Goal: Task Accomplishment & Management: Manage account settings

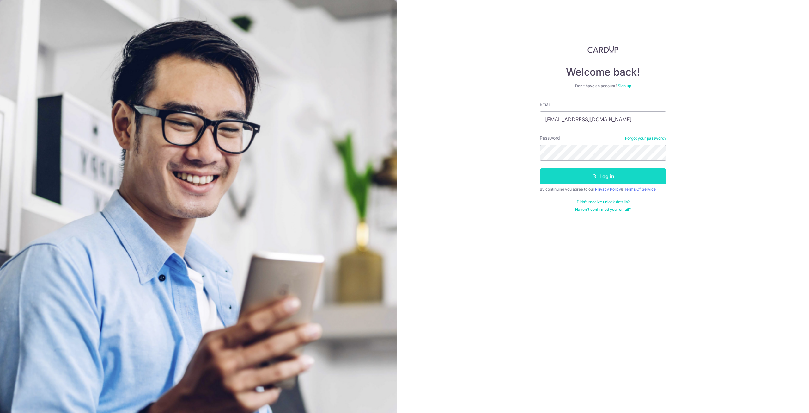
click at [576, 172] on button "Log in" at bounding box center [603, 176] width 126 height 16
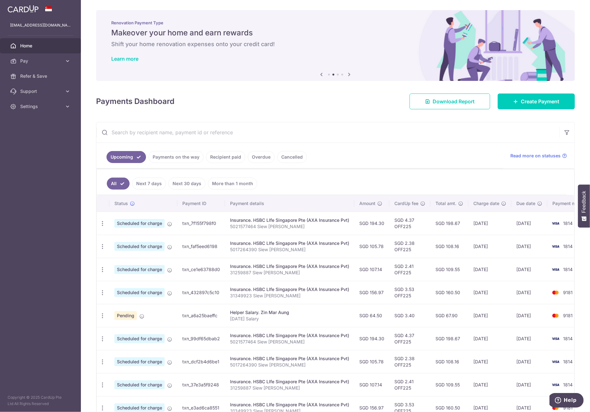
scroll to position [77, 0]
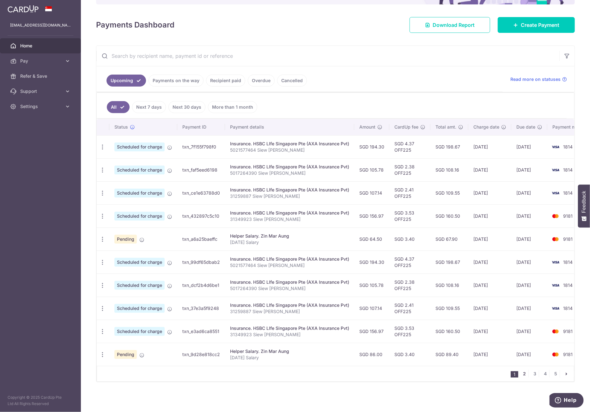
click at [404, 374] on link "2" at bounding box center [525, 374] width 8 height 8
click at [404, 374] on link "3" at bounding box center [535, 374] width 8 height 8
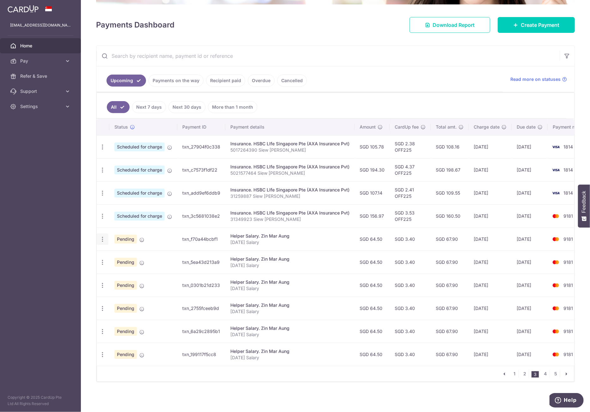
click at [102, 150] on icon "button" at bounding box center [102, 147] width 7 height 7
click at [132, 254] on span "Update payment" at bounding box center [136, 257] width 43 height 8
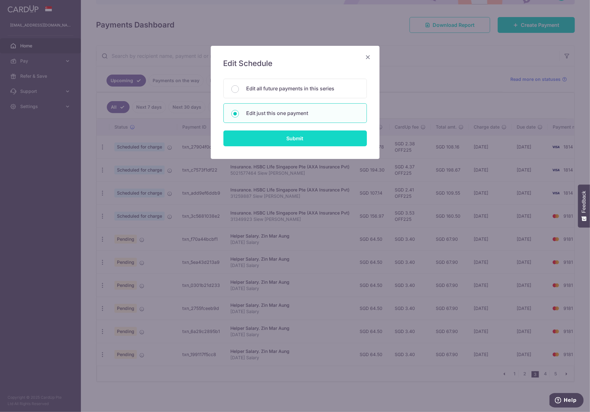
click at [276, 139] on input "Submit" at bounding box center [296, 139] width 144 height 16
radio input "true"
type input "64.50"
type input "20/01/2026"
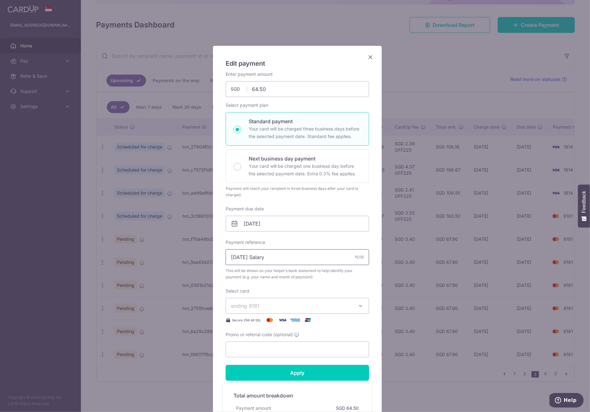
click at [234, 257] on input "[DATE] Salary" at bounding box center [298, 257] width 144 height 16
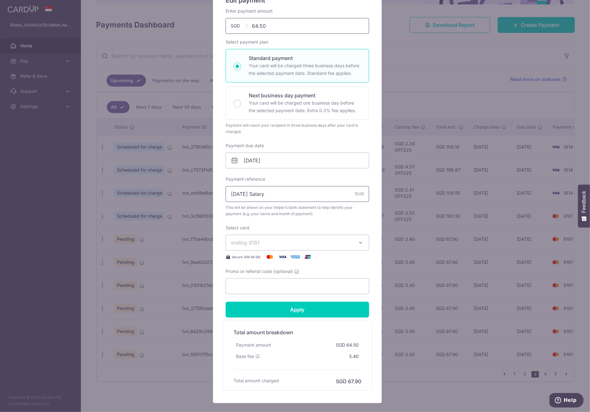
type input "Jan 2026 Salary"
click at [258, 29] on input "64.50" at bounding box center [298, 26] width 144 height 16
type input "86.00"
click at [323, 307] on input "Apply" at bounding box center [298, 310] width 144 height 16
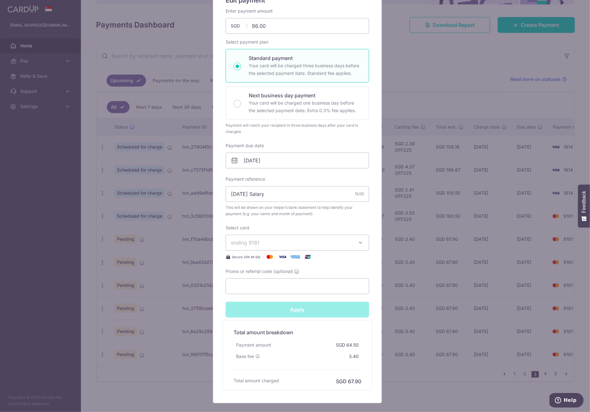
type input "Successfully Applied"
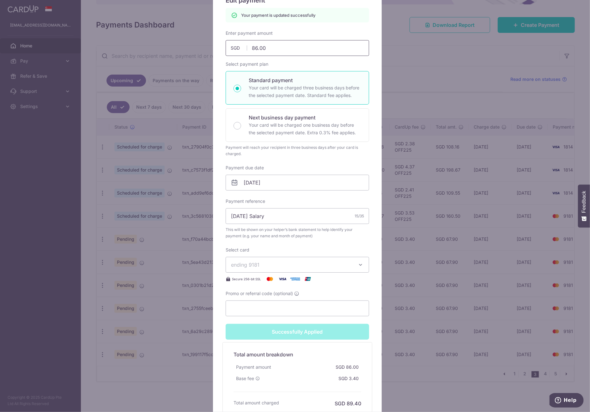
scroll to position [0, 0]
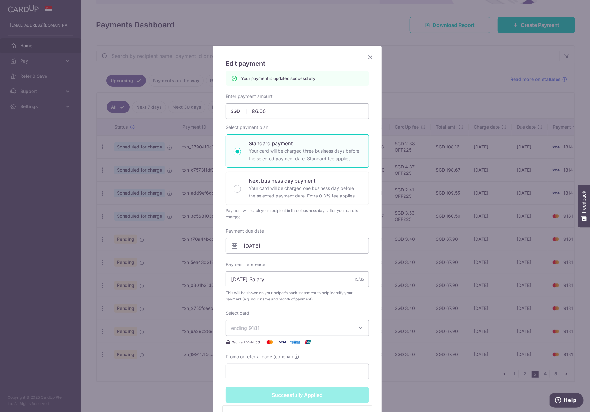
click at [369, 56] on icon "Close" at bounding box center [371, 57] width 8 height 8
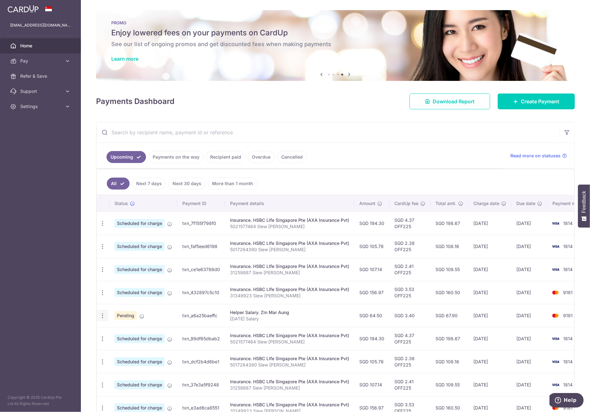
click at [102, 227] on icon "button" at bounding box center [102, 223] width 7 height 7
click at [129, 331] on span "Update payment" at bounding box center [136, 333] width 43 height 8
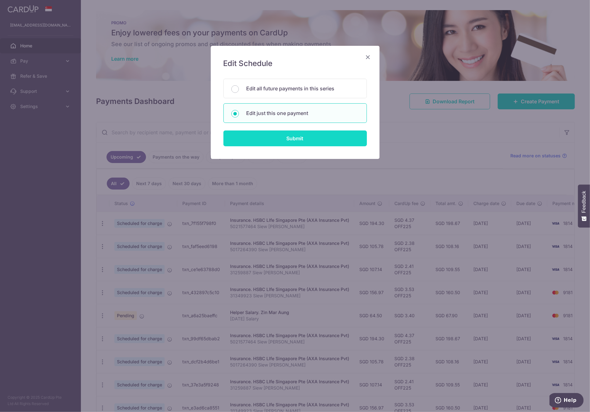
click at [298, 139] on input "Submit" at bounding box center [296, 139] width 144 height 16
radio input "true"
type input "64.50"
type input "[DATE]"
type input "[DATE] Salary"
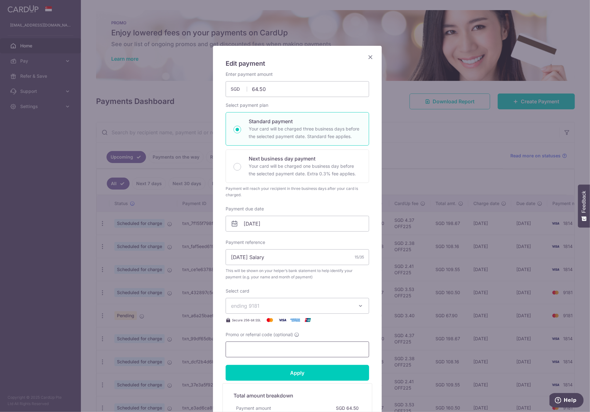
click at [274, 350] on input "Promo or referral code (optional)" at bounding box center [298, 350] width 144 height 16
paste input "OFF225"
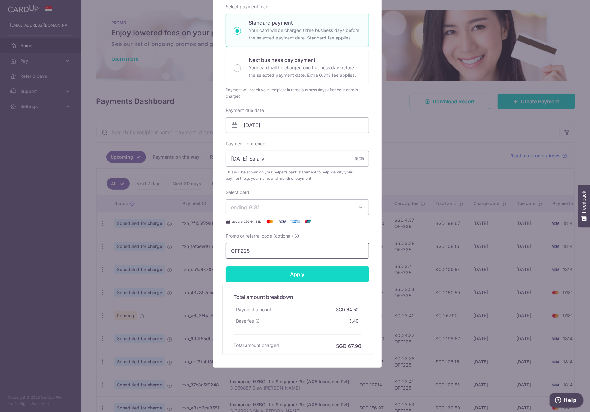
type input "OFF225"
click at [311, 278] on input "Apply" at bounding box center [298, 274] width 144 height 16
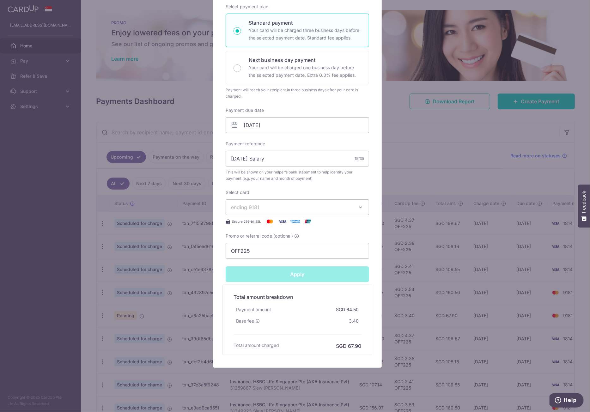
type input "Successfully Applied"
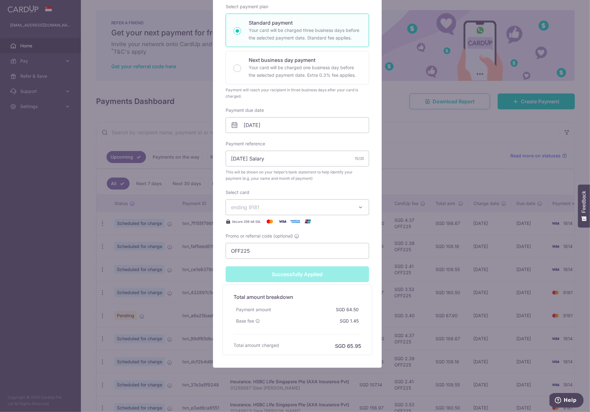
scroll to position [26, 0]
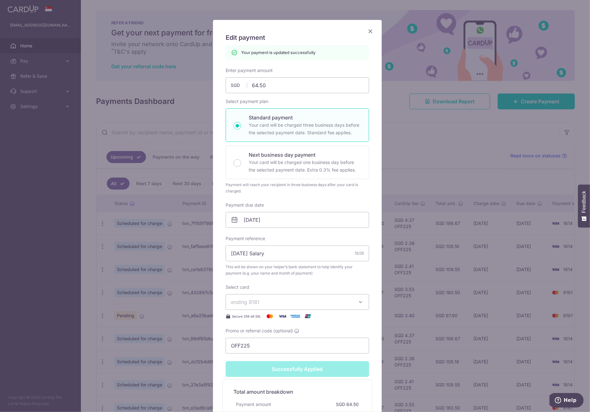
click at [368, 34] on icon "Close" at bounding box center [371, 31] width 8 height 8
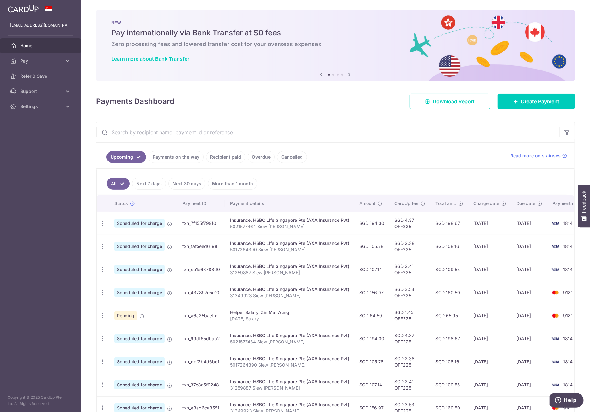
scroll to position [32, 0]
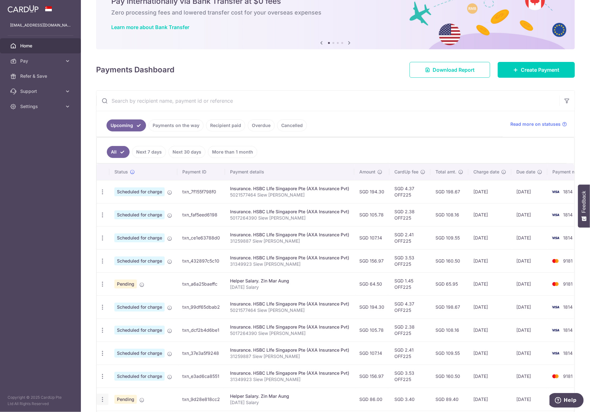
click at [103, 195] on icon "button" at bounding box center [102, 192] width 7 height 7
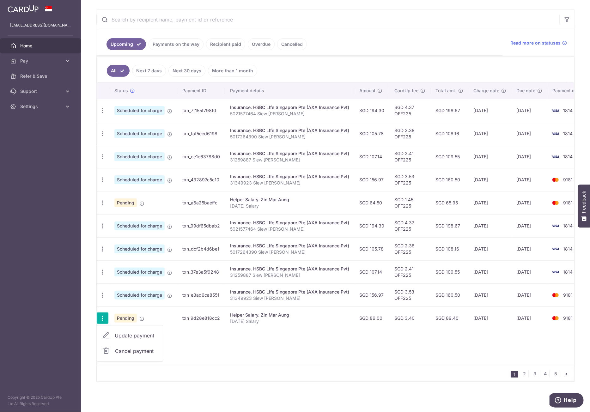
click at [128, 334] on span "Update payment" at bounding box center [136, 336] width 43 height 8
radio input "true"
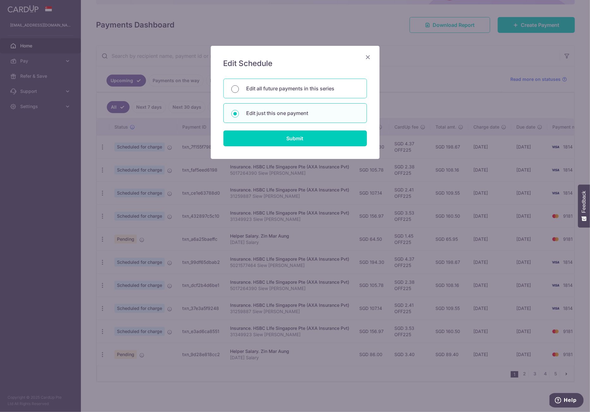
click at [236, 92] on input "Edit all future payments in this series" at bounding box center [235, 89] width 8 height 8
radio input "true"
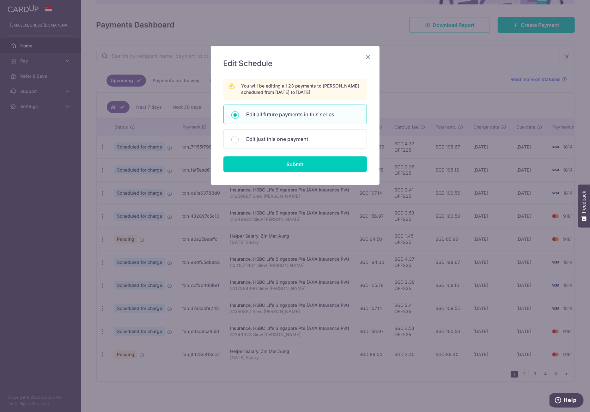
click at [367, 57] on icon "Close" at bounding box center [368, 57] width 8 height 8
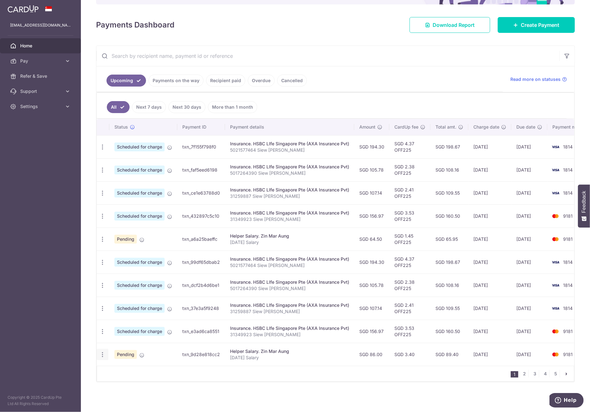
click at [104, 150] on icon "button" at bounding box center [102, 147] width 7 height 7
click at [128, 368] on span "Update payment" at bounding box center [136, 372] width 43 height 8
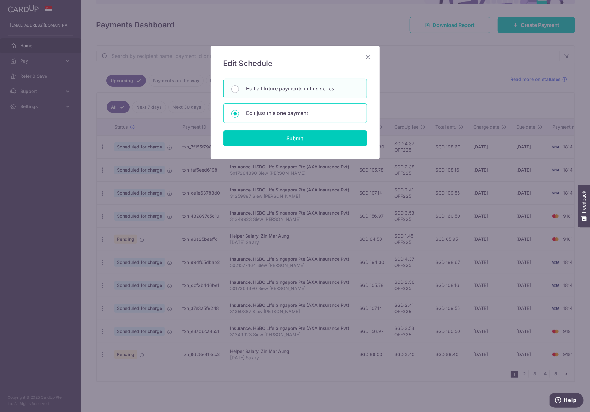
click at [289, 116] on p "Edit just this one payment" at bounding box center [303, 113] width 113 height 8
click at [239, 116] on input "Edit just this one payment" at bounding box center [235, 114] width 8 height 8
radio input "true"
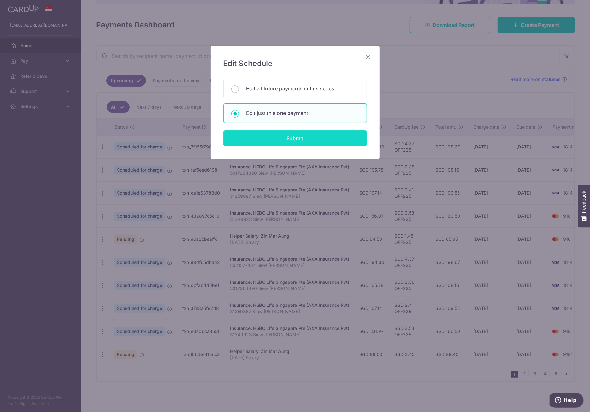
click at [300, 137] on input "Submit" at bounding box center [296, 139] width 144 height 16
radio input "true"
type input "86.00"
type input "[DATE]"
type input "[DATE] Salary"
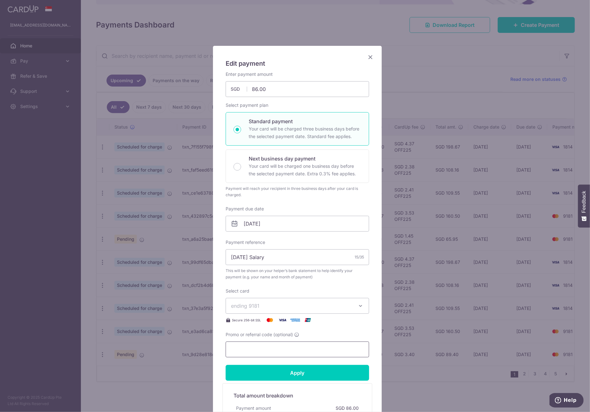
click at [259, 348] on input "Promo or referral code (optional)" at bounding box center [298, 350] width 144 height 16
paste input "OFF225"
type input "OFF225"
click at [266, 368] on input "Apply" at bounding box center [298, 373] width 144 height 16
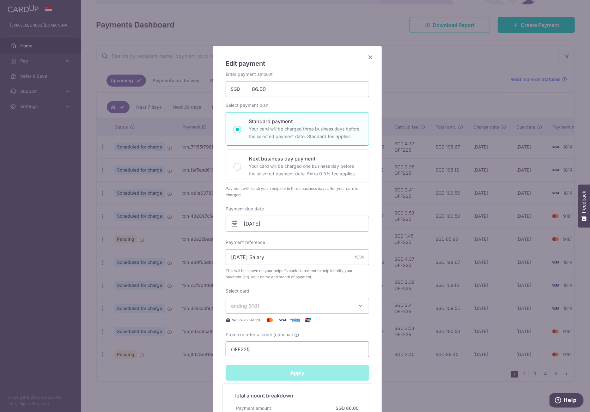
type input "Successfully Applied"
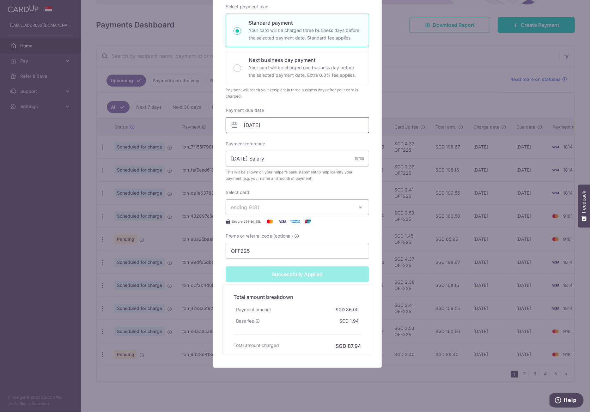
scroll to position [0, 0]
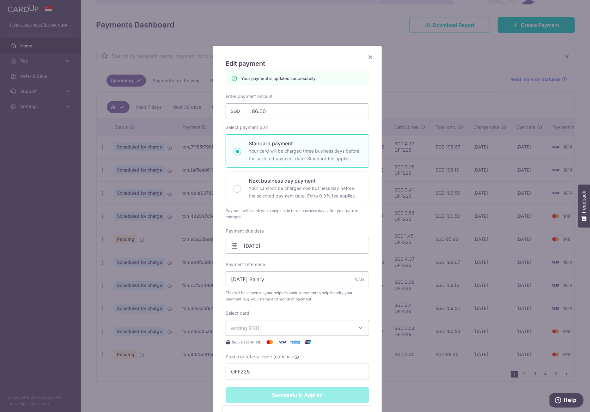
click at [367, 61] on icon "Close" at bounding box center [371, 57] width 8 height 8
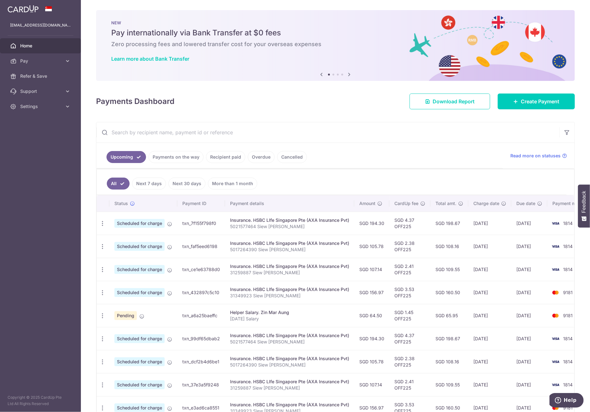
scroll to position [77, 0]
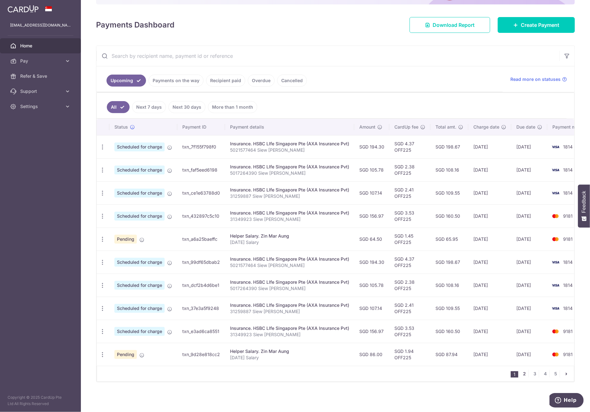
click at [521, 376] on link "2" at bounding box center [525, 374] width 8 height 8
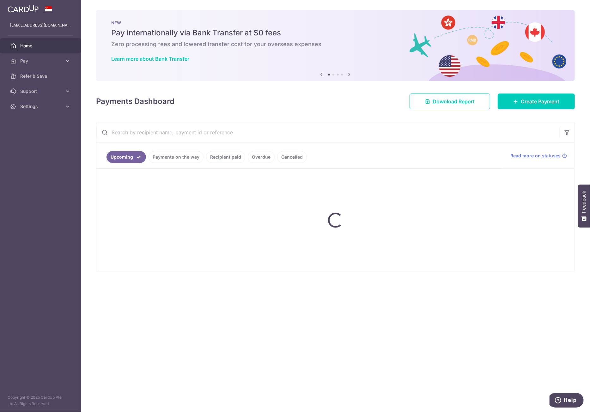
scroll to position [0, 0]
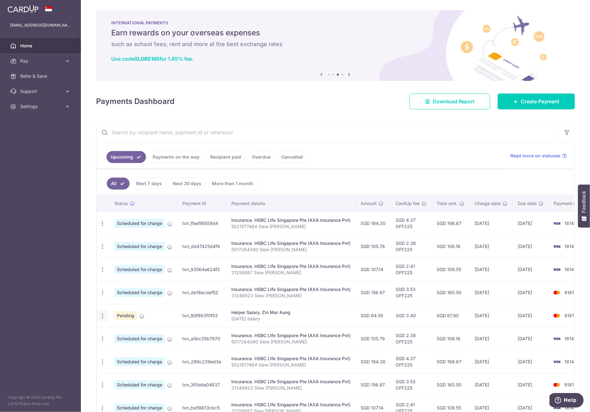
click at [106, 315] on div "Update payment Cancel payment" at bounding box center [103, 316] width 12 height 12
click at [104, 227] on icon "button" at bounding box center [102, 223] width 7 height 7
click at [125, 329] on span "Update payment" at bounding box center [136, 333] width 43 height 8
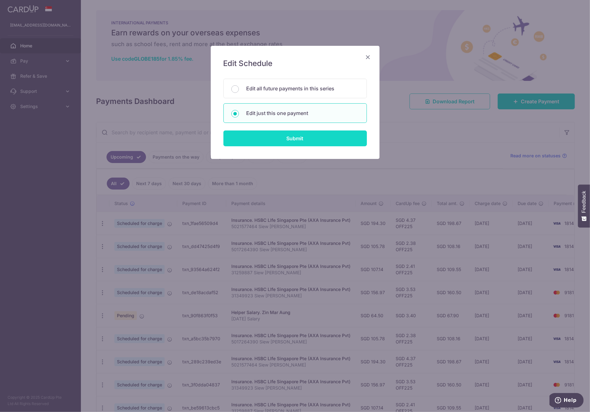
click at [283, 137] on input "Submit" at bounding box center [296, 139] width 144 height 16
radio input "true"
type input "64.50"
type input "[DATE]"
type input "[DATE] Salary"
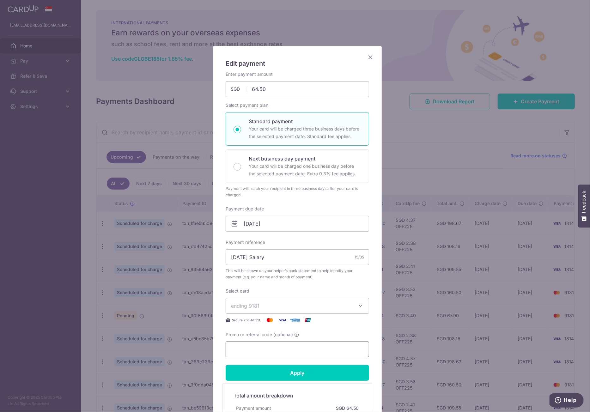
click at [273, 351] on input "Promo or referral code (optional)" at bounding box center [298, 350] width 144 height 16
paste input "OFF225"
type input "OFF225"
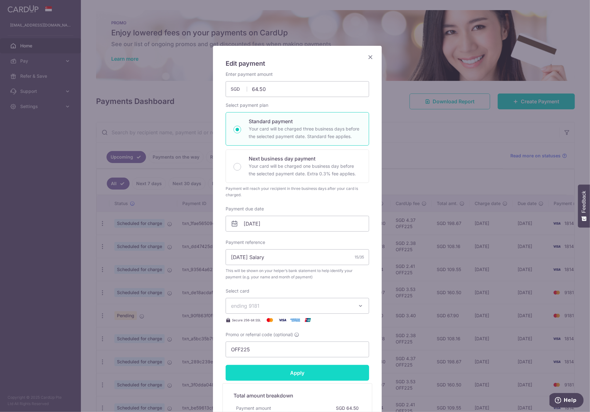
click at [291, 371] on input "Apply" at bounding box center [298, 373] width 144 height 16
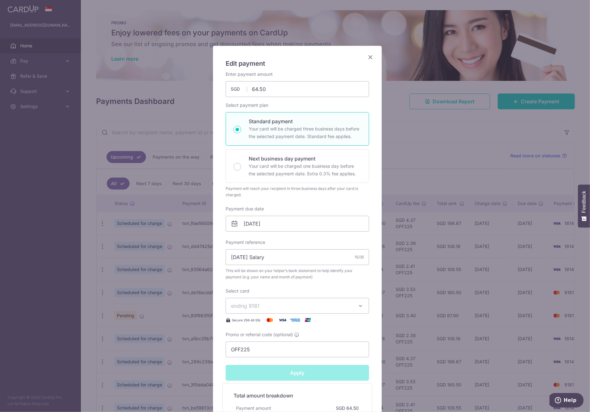
type input "Successfully Applied"
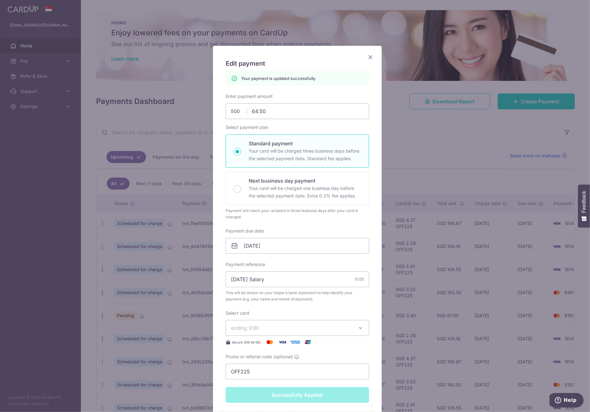
click at [368, 57] on icon "Close" at bounding box center [371, 57] width 8 height 8
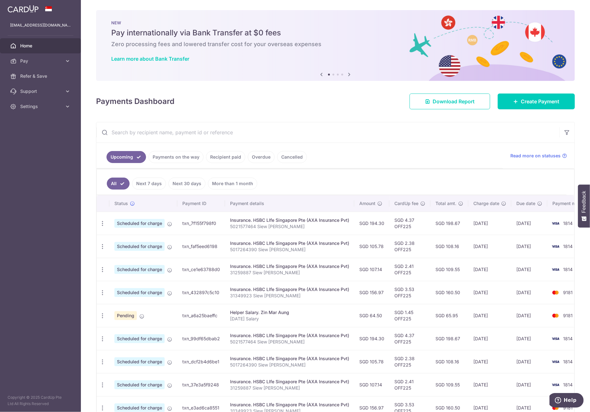
scroll to position [77, 0]
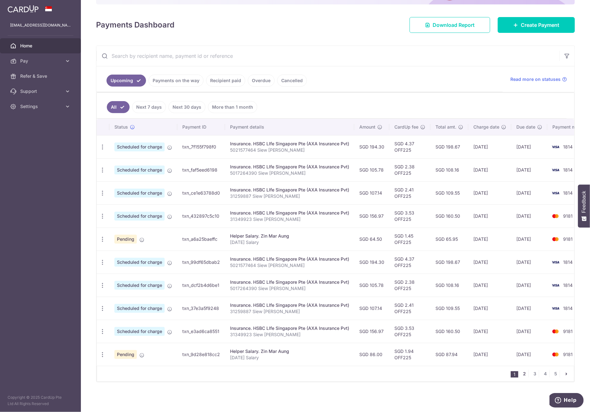
click at [522, 376] on link "2" at bounding box center [525, 374] width 8 height 8
click at [102, 150] on icon "button" at bounding box center [102, 147] width 7 height 7
click at [129, 369] on span "Update payment" at bounding box center [136, 372] width 43 height 8
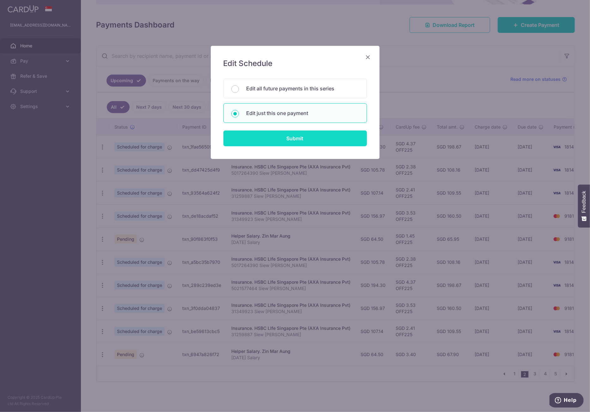
click at [276, 139] on input "Submit" at bounding box center [296, 139] width 144 height 16
radio input "true"
type input "64.50"
type input "[DATE]"
type input "[DATE] Salary"
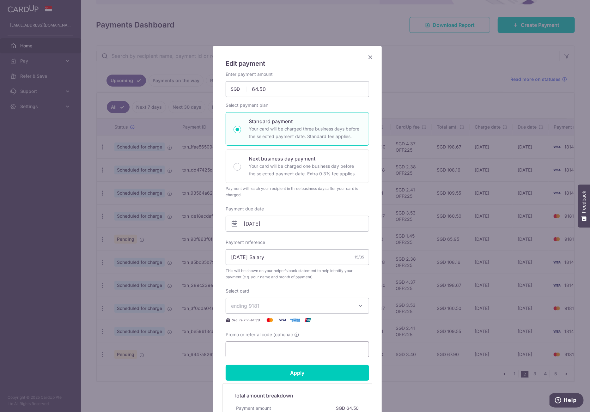
click at [244, 348] on input "Promo or referral code (optional)" at bounding box center [298, 350] width 144 height 16
paste input "OFF225"
type input "OFF225"
click at [276, 374] on input "Apply" at bounding box center [298, 373] width 144 height 16
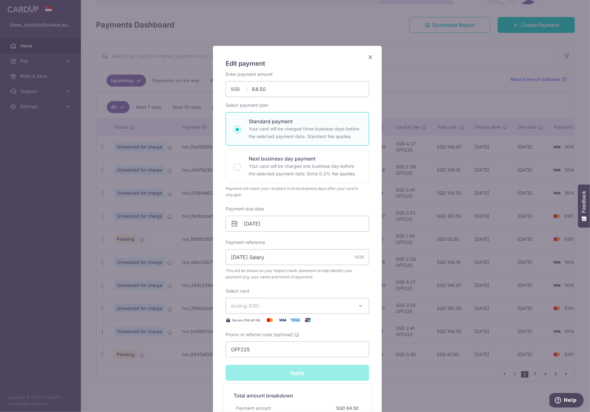
type input "Successfully Applied"
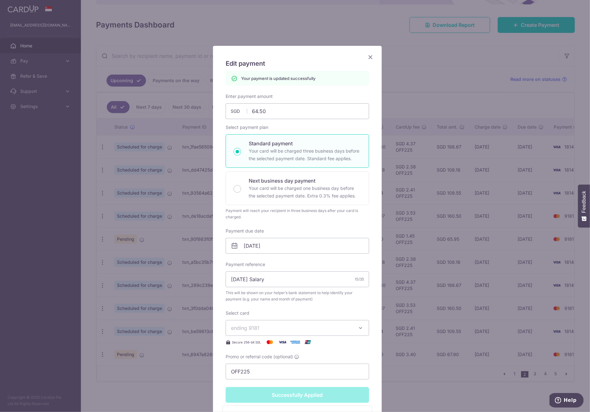
click at [367, 58] on icon "Close" at bounding box center [371, 57] width 8 height 8
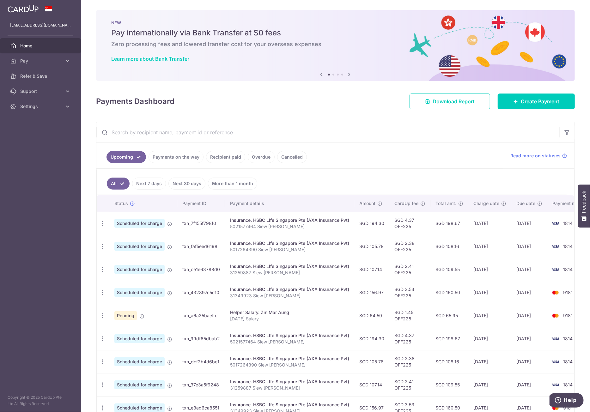
scroll to position [77, 0]
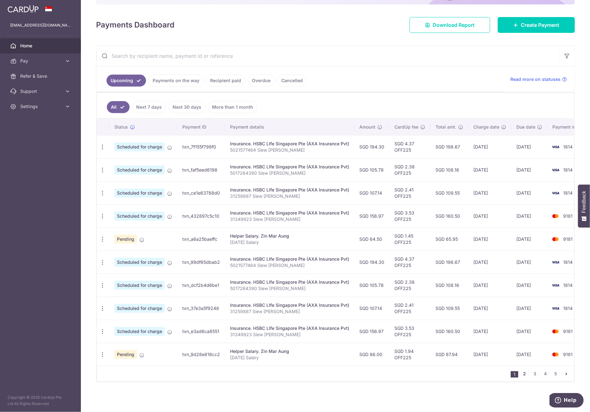
click at [522, 375] on link "2" at bounding box center [525, 374] width 8 height 8
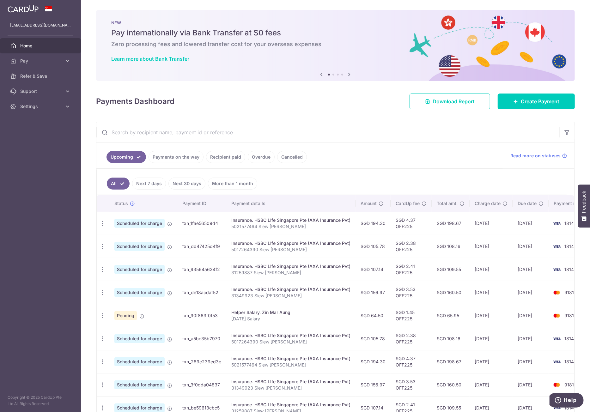
click at [183, 132] on input "text" at bounding box center [327, 132] width 463 height 20
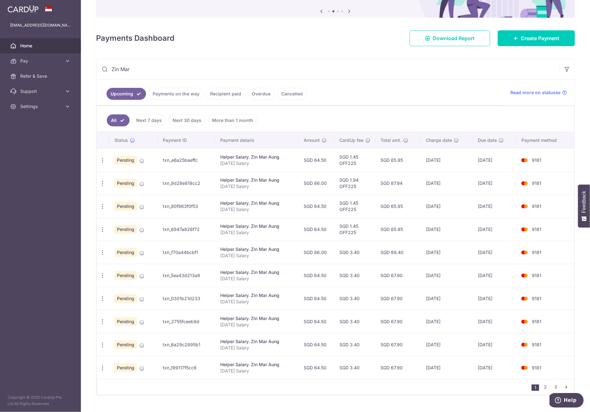
scroll to position [73, 0]
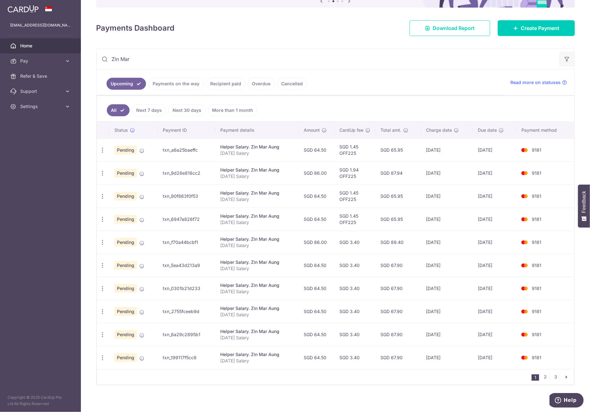
type input "Zin Mar"
click at [564, 60] on icon "button" at bounding box center [567, 59] width 6 height 6
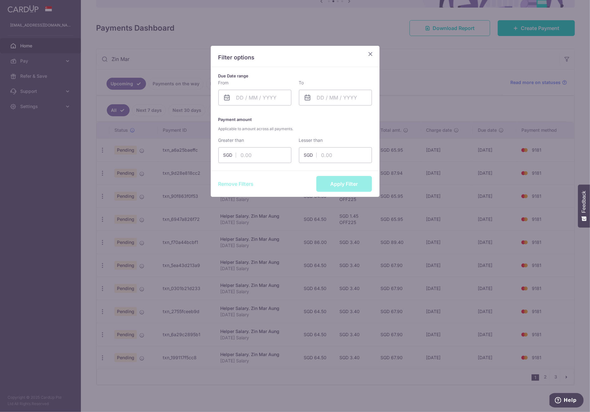
click at [372, 57] on icon "Close" at bounding box center [371, 54] width 8 height 8
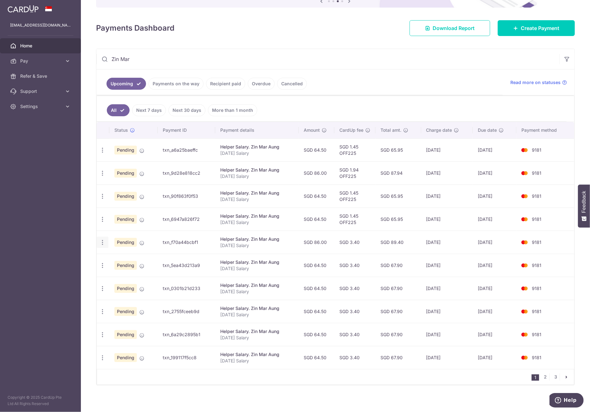
click at [104, 154] on icon "button" at bounding box center [102, 150] width 7 height 7
click at [131, 257] on span "Update payment" at bounding box center [136, 260] width 43 height 8
radio input "true"
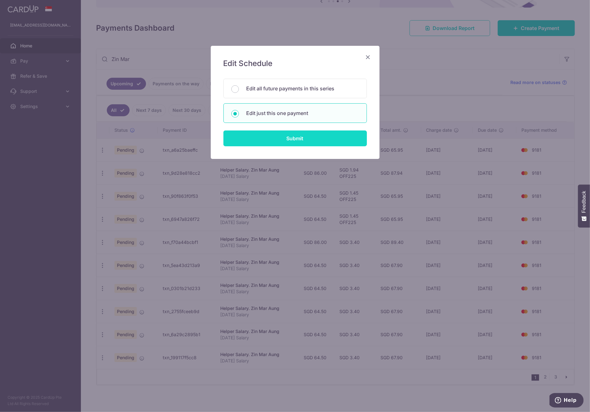
click at [285, 139] on input "Submit" at bounding box center [296, 139] width 144 height 16
radio input "true"
type input "86.00"
type input "[DATE]"
type input "[DATE] Salary"
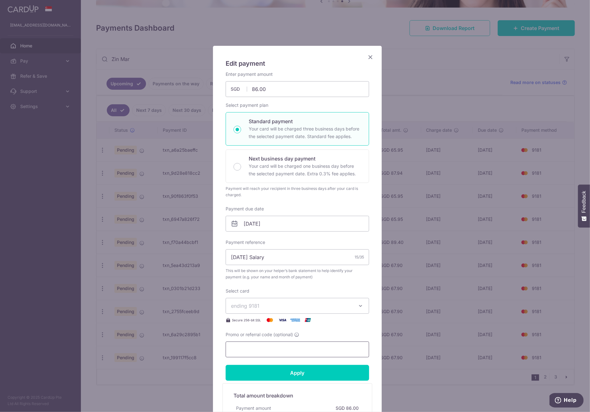
click at [266, 350] on input "Promo or referral code (optional)" at bounding box center [298, 350] width 144 height 16
paste input "OFF225"
type input "OFF225"
click at [279, 369] on input "Apply" at bounding box center [298, 373] width 144 height 16
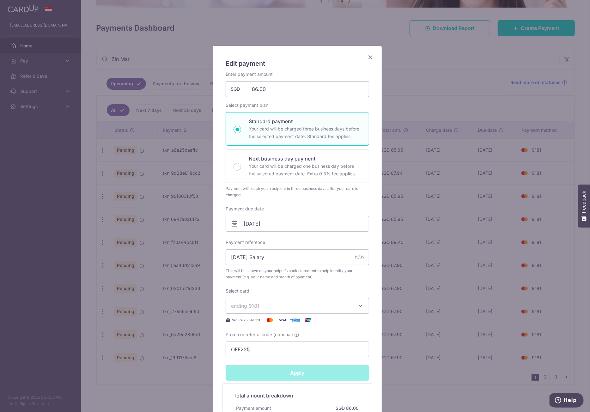
type input "Successfully Applied"
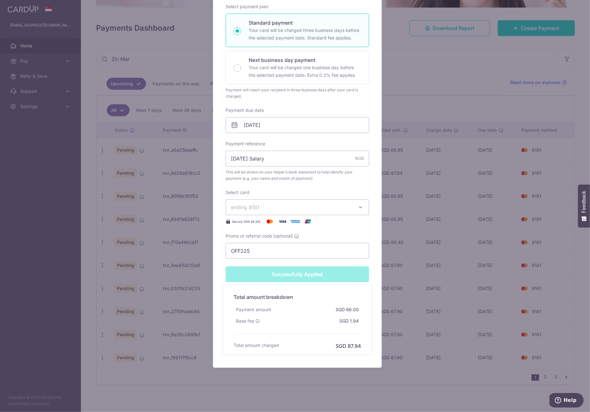
scroll to position [0, 0]
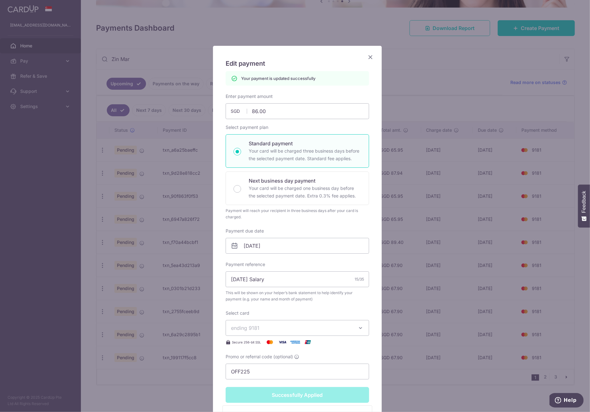
click at [369, 58] on icon "Close" at bounding box center [371, 57] width 8 height 8
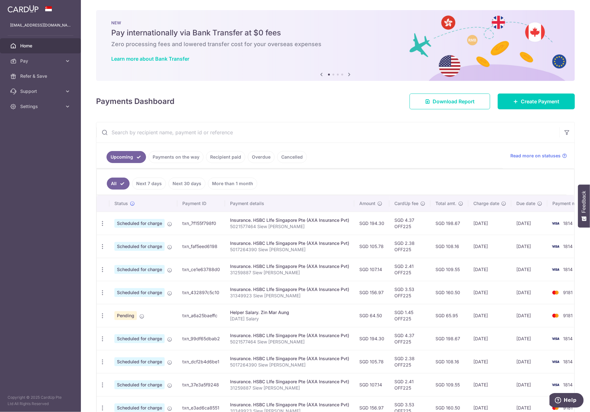
scroll to position [69, 0]
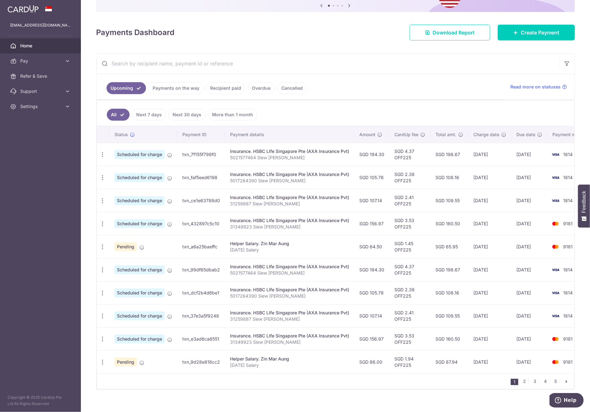
click at [163, 65] on input "text" at bounding box center [327, 63] width 463 height 20
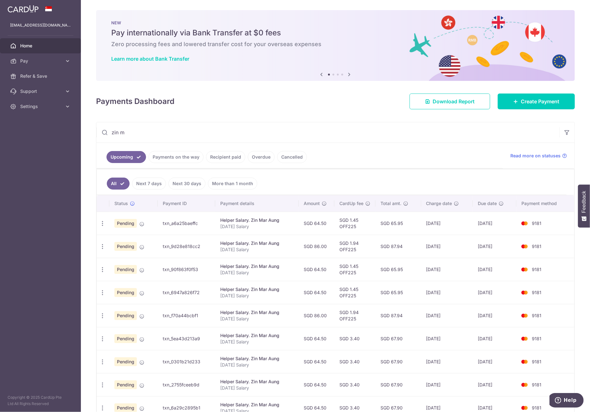
scroll to position [73, 0]
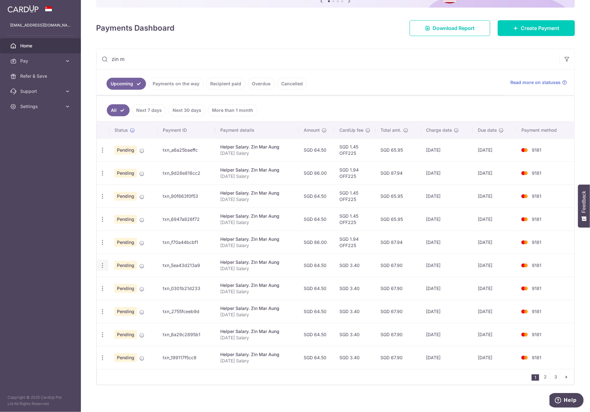
type input "zin m"
click at [104, 154] on icon "button" at bounding box center [102, 150] width 7 height 7
click at [128, 282] on span "Update payment" at bounding box center [136, 283] width 43 height 8
radio input "true"
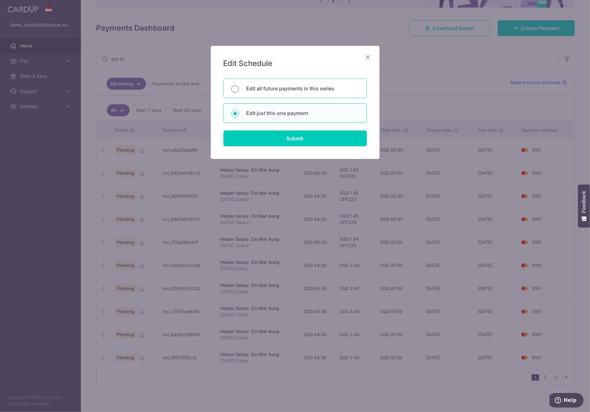
click at [236, 89] on input "Edit all future payments in this series" at bounding box center [235, 89] width 8 height 8
radio input "true"
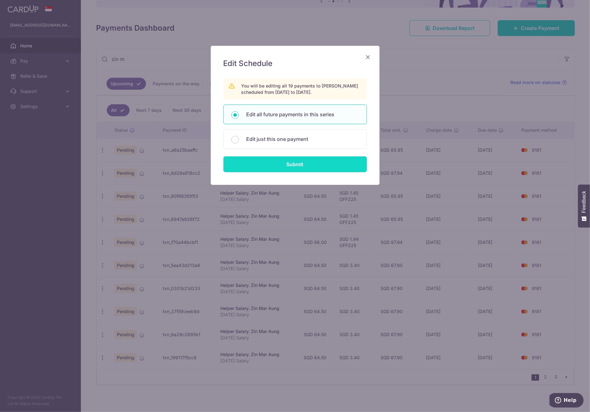
click at [299, 164] on input "Submit" at bounding box center [296, 164] width 144 height 16
radio input "true"
type input "64.50"
type input "[DATE] Salary"
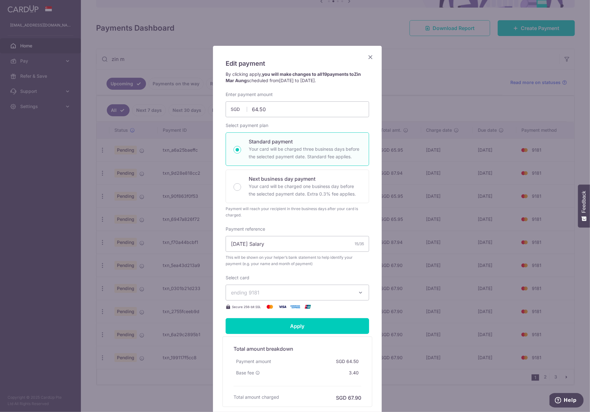
click at [369, 58] on icon "Close" at bounding box center [371, 57] width 8 height 8
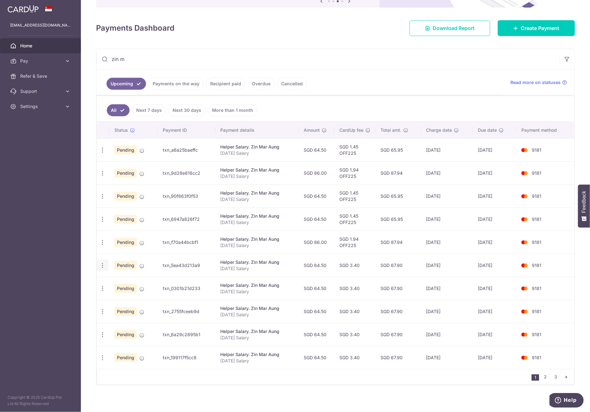
click at [106, 264] on div "Update payment Cancel payment" at bounding box center [103, 266] width 12 height 12
click at [95, 264] on div "× Pause Schedule Pause all future payments in this series Pause just this one p…" at bounding box center [335, 206] width 509 height 412
click at [104, 154] on icon "button" at bounding box center [102, 150] width 7 height 7
click at [128, 279] on span "Update payment" at bounding box center [136, 283] width 43 height 8
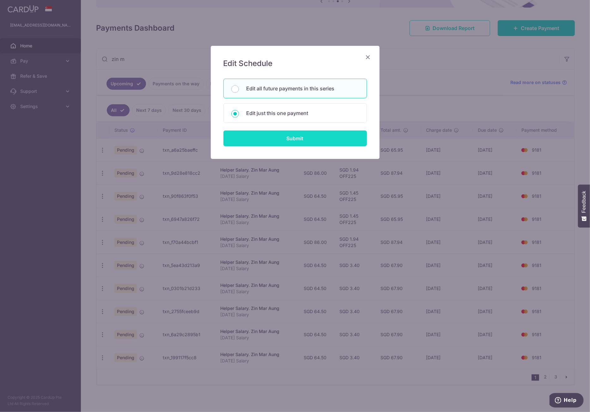
click at [269, 138] on input "Submit" at bounding box center [296, 139] width 144 height 16
radio input "true"
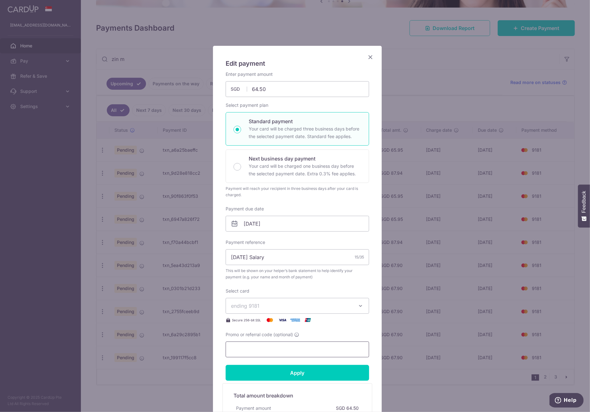
click at [260, 342] on input "Promo or referral code (optional)" at bounding box center [298, 350] width 144 height 16
paste input "OFF225"
click at [273, 370] on input "Apply" at bounding box center [298, 373] width 144 height 16
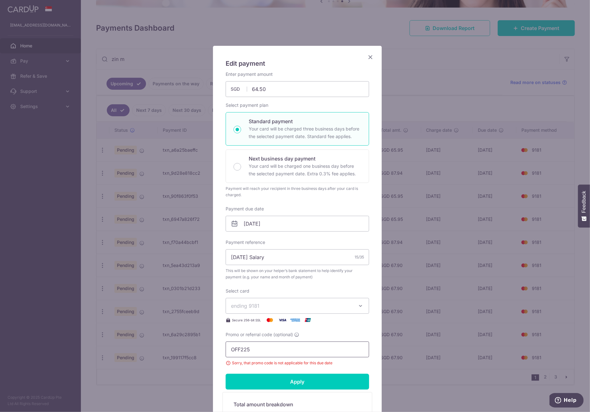
scroll to position [63, 0]
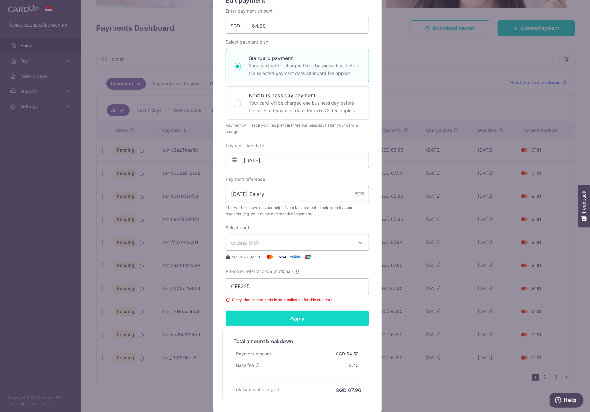
click at [269, 321] on input "Apply" at bounding box center [298, 319] width 144 height 16
click at [260, 289] on input "OFF225" at bounding box center [298, 287] width 144 height 16
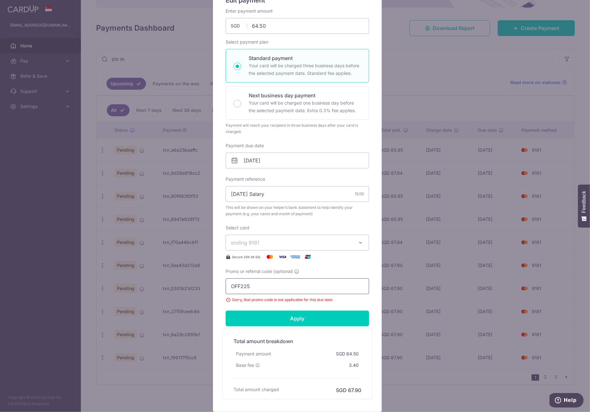
paste input "REC18"
type input "REC185"
click at [276, 317] on input "Apply" at bounding box center [298, 319] width 144 height 16
drag, startPoint x: 269, startPoint y: 287, endPoint x: 277, endPoint y: 272, distance: 17.1
click at [273, 283] on input "REC185" at bounding box center [298, 287] width 144 height 16
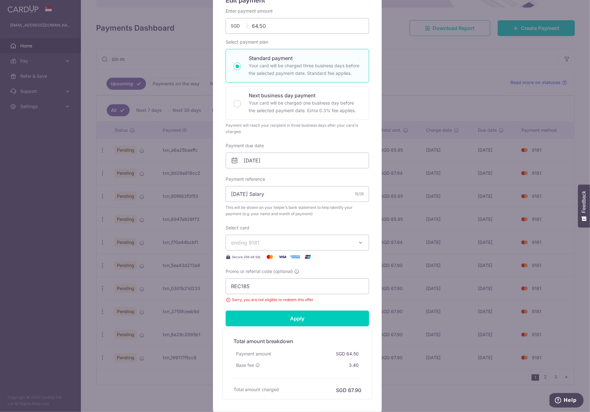
click at [293, 238] on button "ending 9181" at bounding box center [298, 243] width 144 height 16
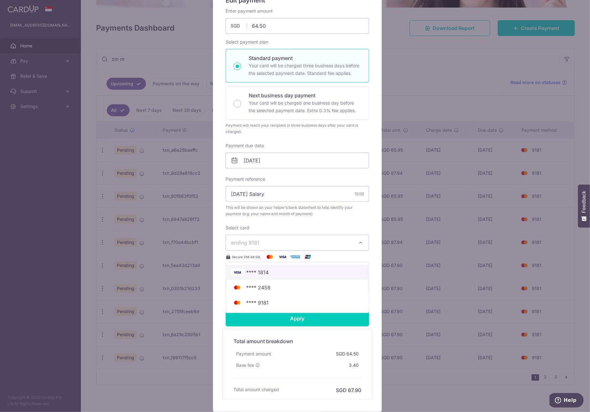
click at [269, 274] on span "**** 1814" at bounding box center [297, 273] width 133 height 8
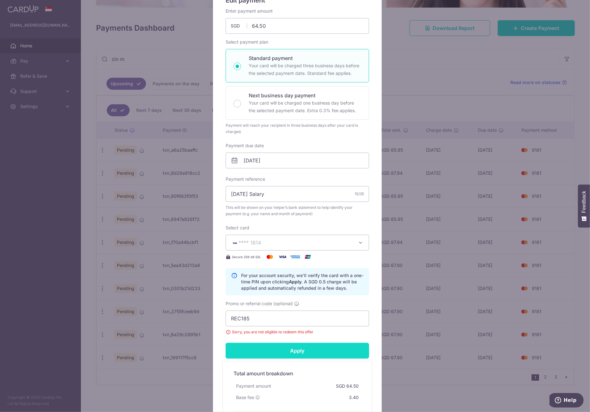
click at [302, 352] on input "Apply" at bounding box center [298, 351] width 144 height 16
click at [297, 319] on input "REC185" at bounding box center [298, 319] width 144 height 16
click at [267, 349] on input "Apply" at bounding box center [298, 351] width 144 height 16
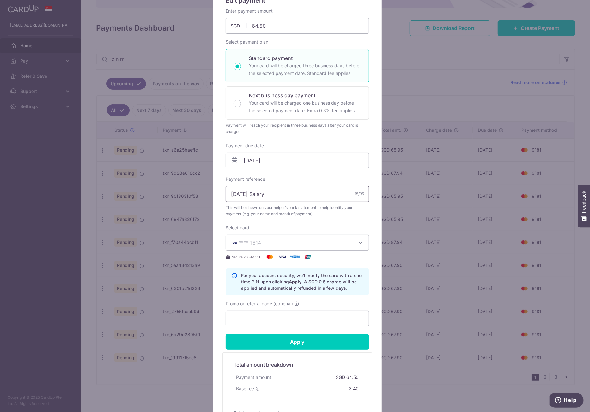
click at [246, 194] on input "[DATE] Salary" at bounding box center [298, 194] width 144 height 16
drag, startPoint x: 251, startPoint y: 194, endPoint x: 222, endPoint y: 195, distance: 29.1
click at [222, 195] on body "xin.chee@gmail.com Home Pay Payments Recipients Cards Refer & Save Support FAQ …" at bounding box center [295, 206] width 590 height 412
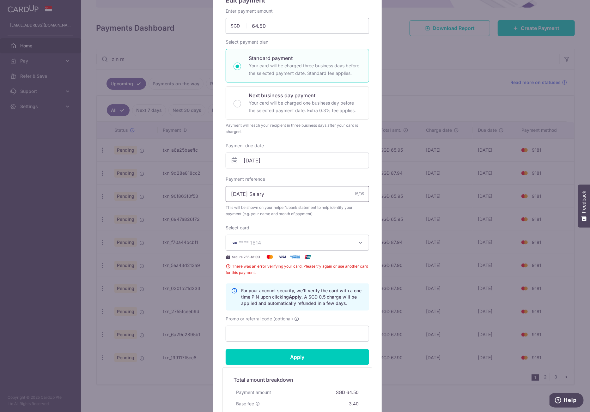
type input "[DATE] Salary"
click at [287, 242] on span "**** 1814" at bounding box center [291, 243] width 121 height 8
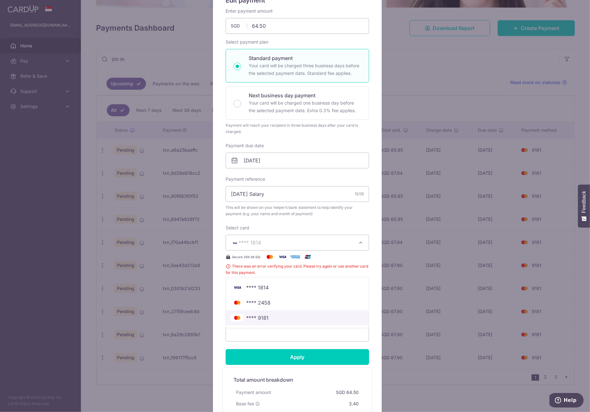
click at [271, 313] on link "**** 9181" at bounding box center [297, 317] width 143 height 15
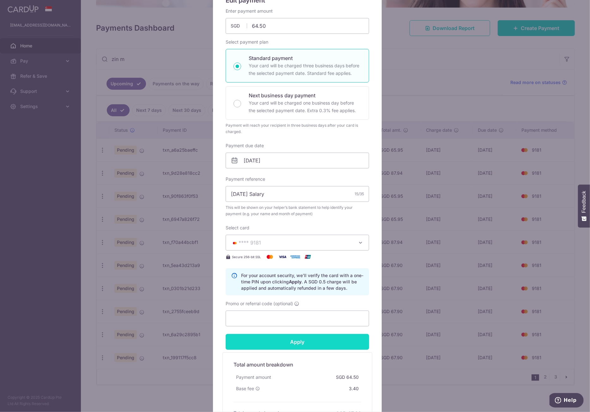
click at [305, 341] on input "Apply" at bounding box center [298, 342] width 144 height 16
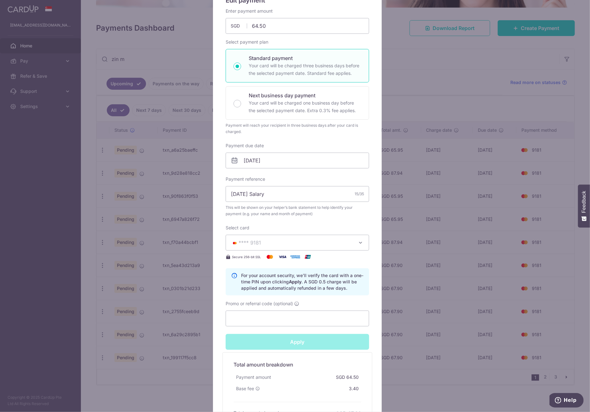
type input "Successfully Applied"
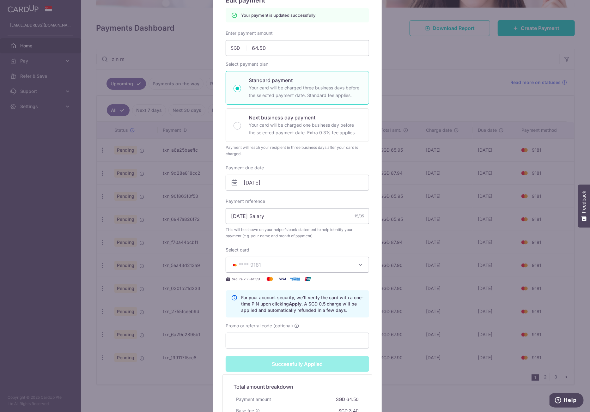
scroll to position [0, 0]
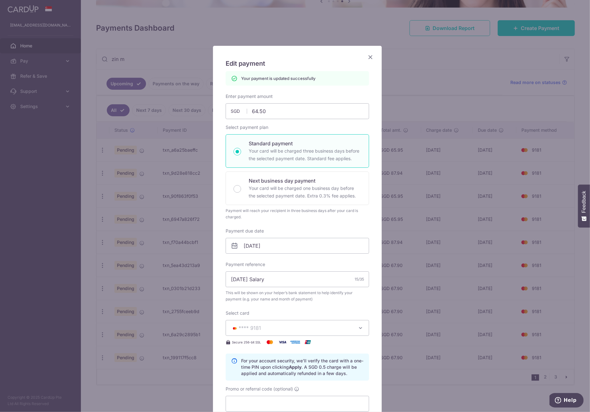
click at [368, 56] on icon "Close" at bounding box center [371, 57] width 8 height 8
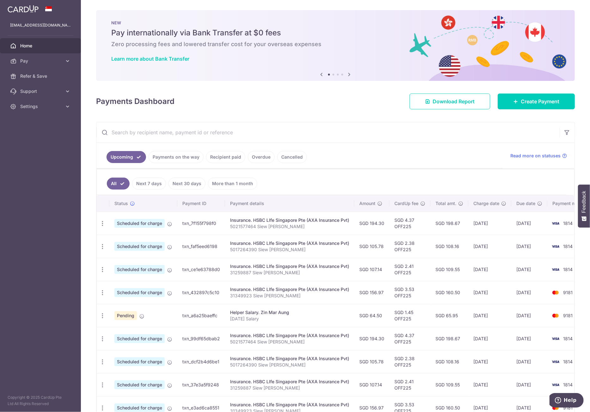
scroll to position [63, 0]
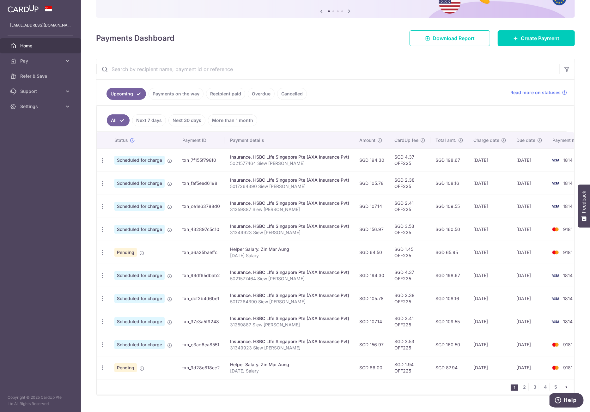
click at [218, 121] on link "More than 1 month" at bounding box center [232, 120] width 49 height 12
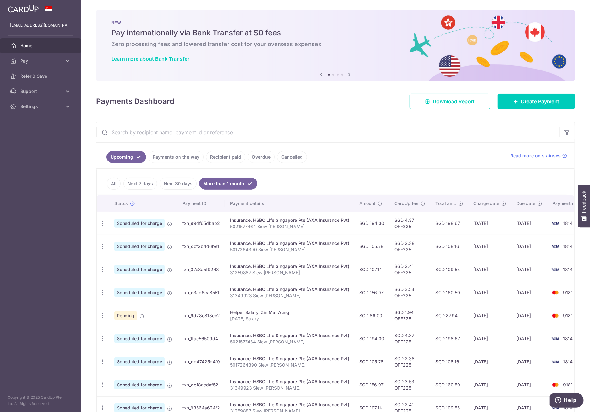
scroll to position [77, 0]
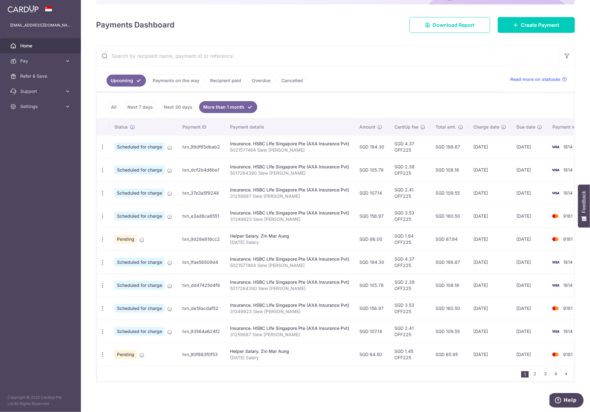
click at [120, 105] on link "All" at bounding box center [114, 107] width 14 height 12
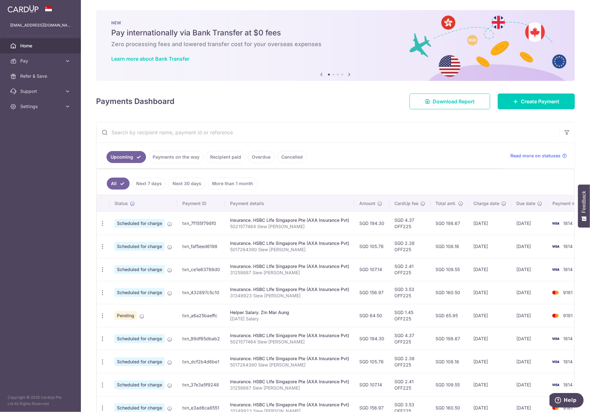
click at [160, 131] on input "text" at bounding box center [327, 132] width 463 height 20
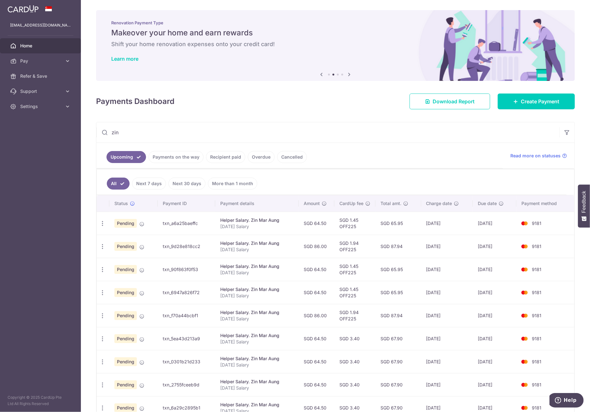
scroll to position [73, 0]
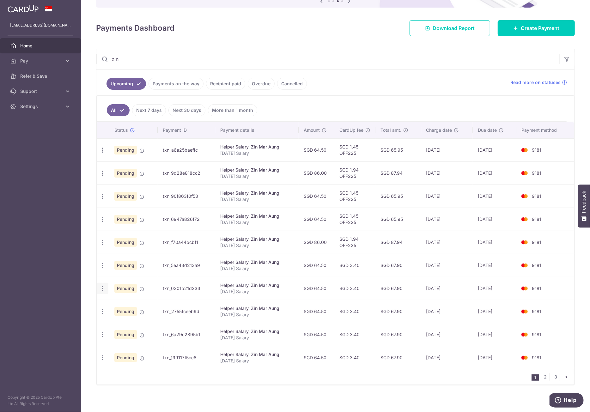
type input "zin"
click at [105, 154] on icon "button" at bounding box center [102, 150] width 7 height 7
click at [121, 304] on span "Update payment" at bounding box center [136, 306] width 43 height 8
radio input "true"
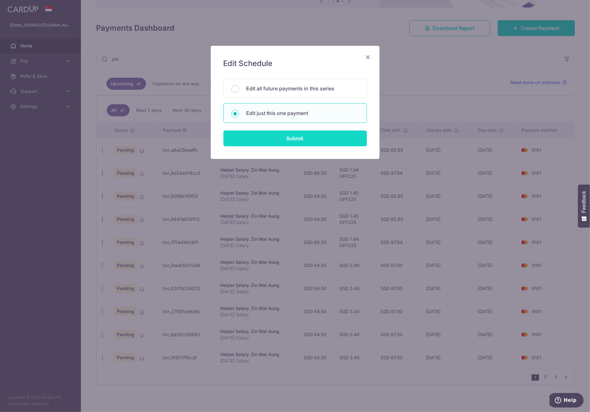
click at [257, 132] on input "Submit" at bounding box center [296, 139] width 144 height 16
radio input "true"
type input "64.50"
type input "[DATE]"
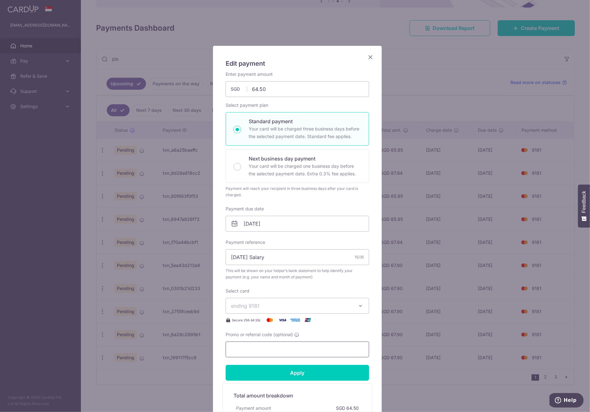
click at [264, 344] on input "Promo or referral code (optional)" at bounding box center [298, 350] width 144 height 16
drag, startPoint x: 252, startPoint y: 257, endPoint x: 214, endPoint y: 257, distance: 37.3
click at [214, 257] on div "Edit payment By clicking apply, you will make changes to all payments to Zin Ma…" at bounding box center [297, 256] width 169 height 421
click at [253, 257] on input "[DATE] Salary" at bounding box center [298, 257] width 144 height 16
click at [244, 257] on input "[DATE] Salary" at bounding box center [298, 257] width 144 height 16
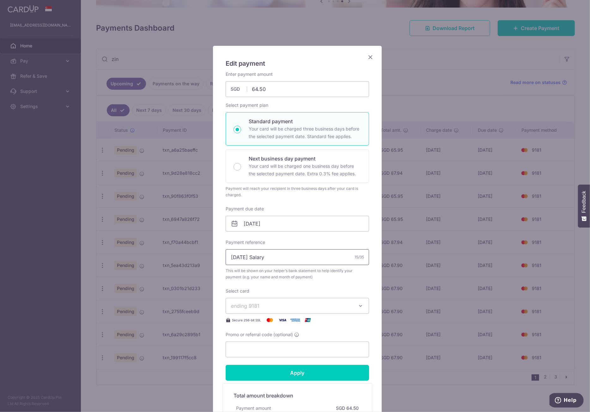
click at [244, 257] on input "[DATE] Salary" at bounding box center [298, 257] width 144 height 16
click at [248, 257] on input "[DATE] Salary" at bounding box center [298, 257] width 144 height 16
drag, startPoint x: 252, startPoint y: 258, endPoint x: 225, endPoint y: 256, distance: 26.9
click at [226, 256] on input "[DATE] Salary" at bounding box center [298, 257] width 144 height 16
type input "[DATE] Salary"
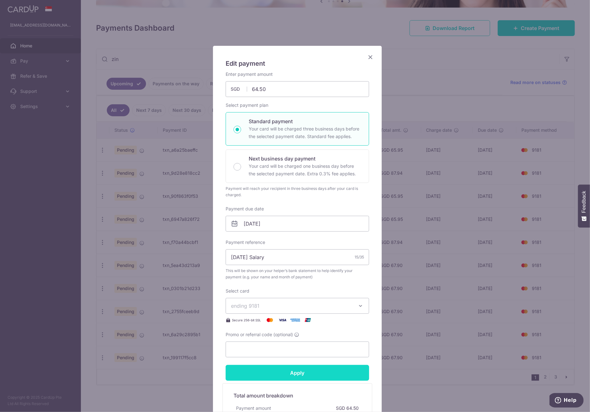
click at [276, 373] on input "Apply" at bounding box center [298, 373] width 144 height 16
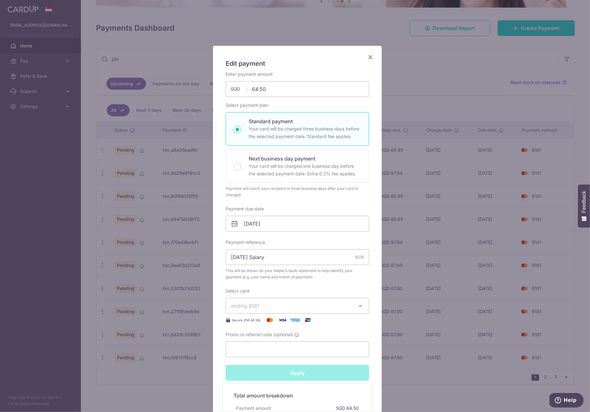
type input "Successfully Applied"
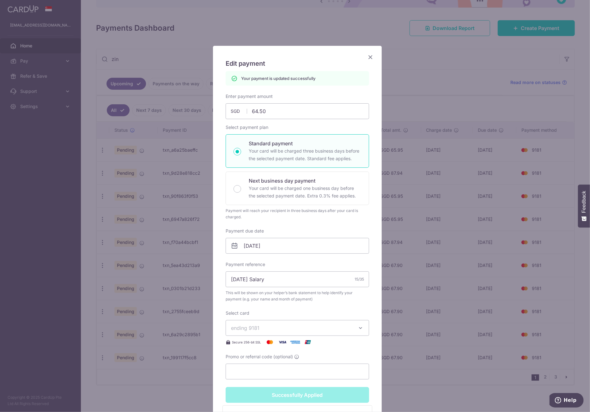
click at [368, 58] on icon "Close" at bounding box center [371, 57] width 8 height 8
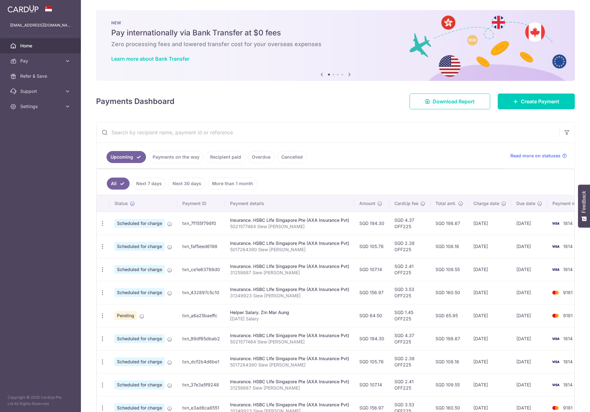
click at [227, 127] on input "text" at bounding box center [327, 132] width 463 height 20
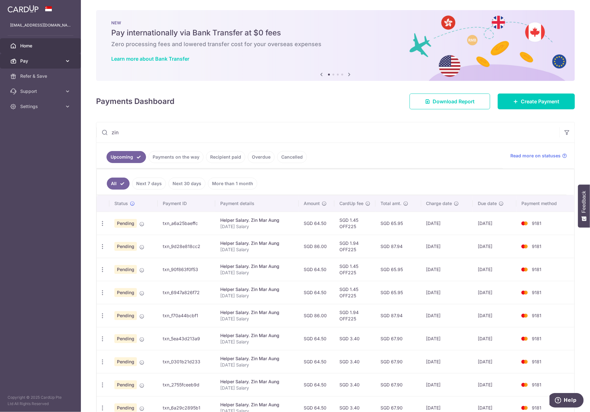
type input "zin"
click at [66, 61] on icon at bounding box center [67, 61] width 6 height 6
click at [49, 74] on span "Payments" at bounding box center [41, 76] width 42 height 6
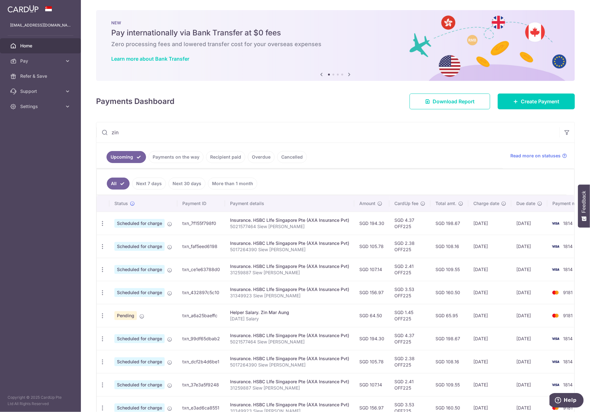
click at [152, 135] on input "zin" at bounding box center [327, 132] width 463 height 20
click at [179, 136] on input "zin" at bounding box center [327, 132] width 463 height 20
click at [104, 134] on icon at bounding box center [104, 132] width 6 height 6
click at [106, 131] on icon at bounding box center [104, 132] width 6 height 6
click at [133, 132] on input "zin" at bounding box center [327, 132] width 463 height 20
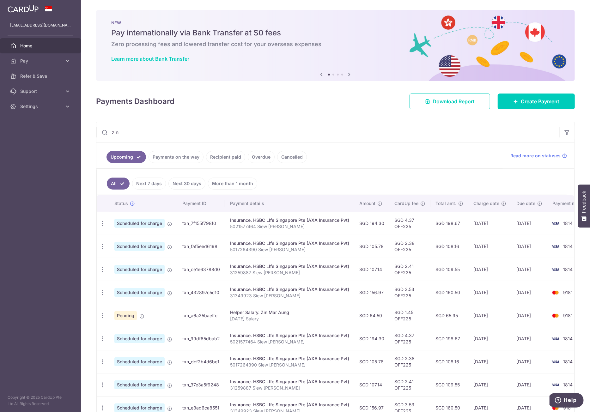
click at [145, 134] on input "zin" at bounding box center [327, 132] width 463 height 20
click at [157, 134] on input "zin" at bounding box center [327, 132] width 463 height 20
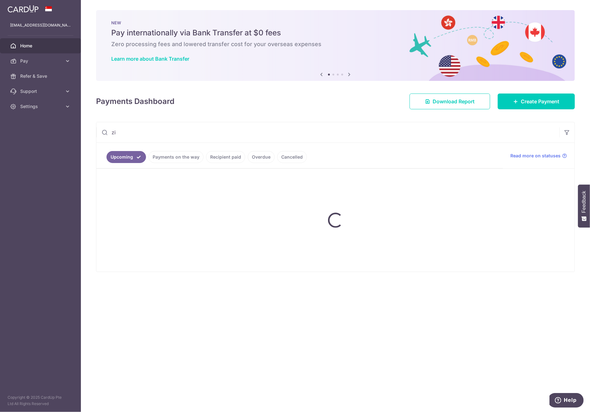
type input "zin"
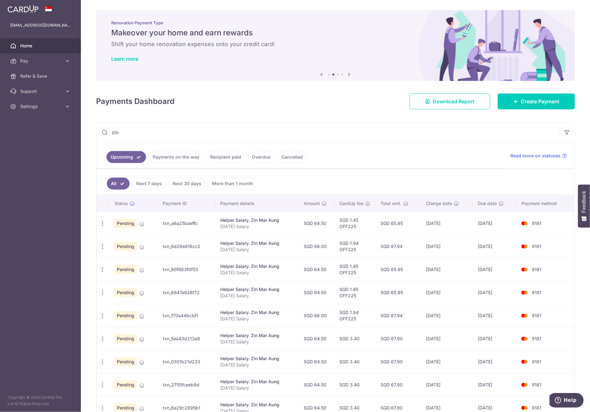
scroll to position [73, 0]
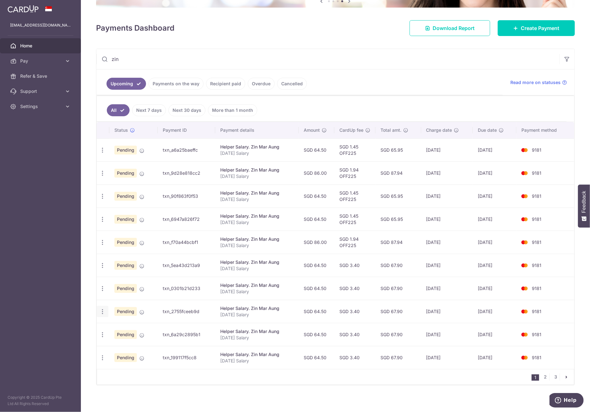
click at [102, 154] on icon "button" at bounding box center [102, 150] width 7 height 7
click at [121, 325] on span "Update payment" at bounding box center [136, 329] width 43 height 8
radio input "true"
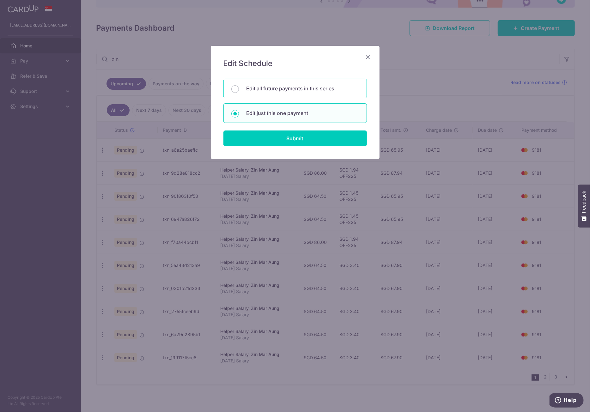
click at [274, 89] on p "Edit all future payments in this series" at bounding box center [303, 89] width 113 height 8
click at [239, 89] on input "Edit all future payments in this series" at bounding box center [235, 89] width 8 height 8
click at [275, 110] on p "Edit just this one payment" at bounding box center [303, 113] width 113 height 8
click at [239, 110] on input "Edit just this one payment" at bounding box center [235, 114] width 8 height 8
radio input "false"
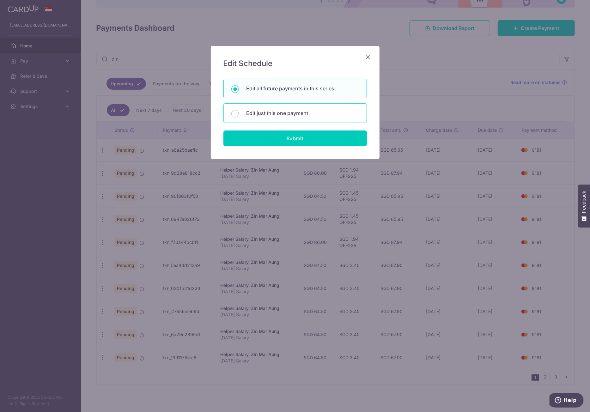
radio input "true"
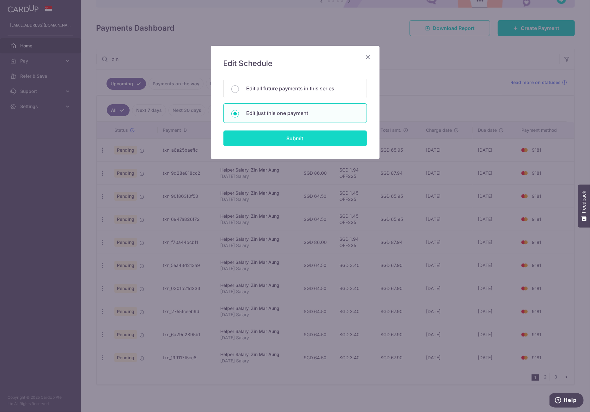
click at [287, 135] on input "Submit" at bounding box center [296, 139] width 144 height 16
radio input "true"
type input "64.50"
type input "[DATE]"
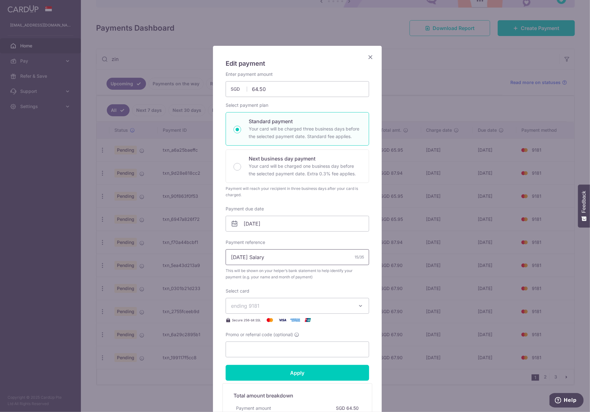
drag, startPoint x: 252, startPoint y: 257, endPoint x: 211, endPoint y: 258, distance: 41.7
click at [213, 258] on div "Edit payment By clicking apply, you will make changes to all payments to Zin Ma…" at bounding box center [297, 256] width 169 height 421
paste input "Mar 2026"
click at [235, 257] on input "[DATE] Salary" at bounding box center [298, 257] width 144 height 16
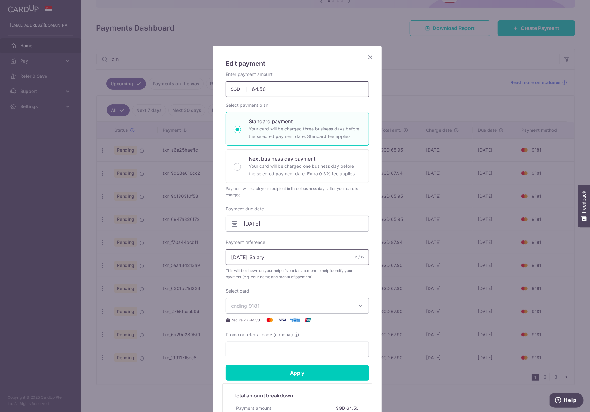
type input "[DATE] Salary"
click at [260, 92] on input "64.50" at bounding box center [298, 89] width 144 height 16
type input "636.00"
click at [297, 369] on input "Apply" at bounding box center [298, 373] width 144 height 16
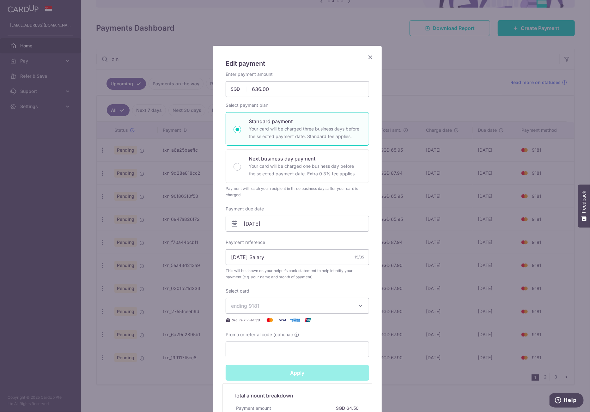
type input "Successfully Applied"
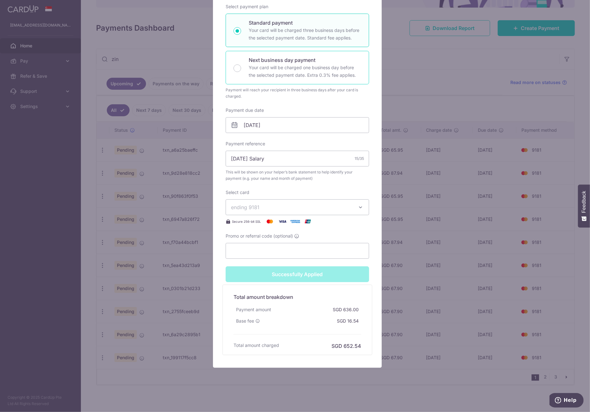
scroll to position [0, 0]
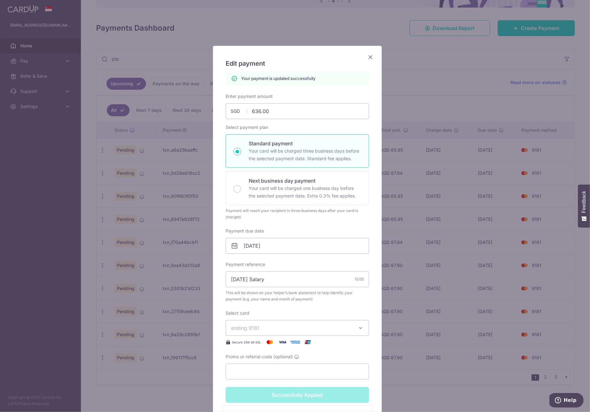
click at [367, 57] on icon "Close" at bounding box center [371, 57] width 8 height 8
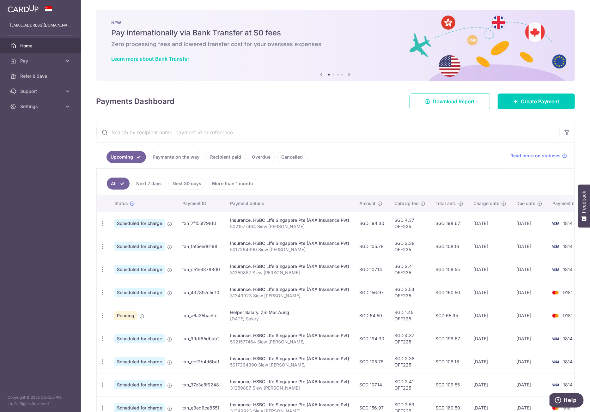
click at [190, 137] on input "text" at bounding box center [327, 132] width 463 height 20
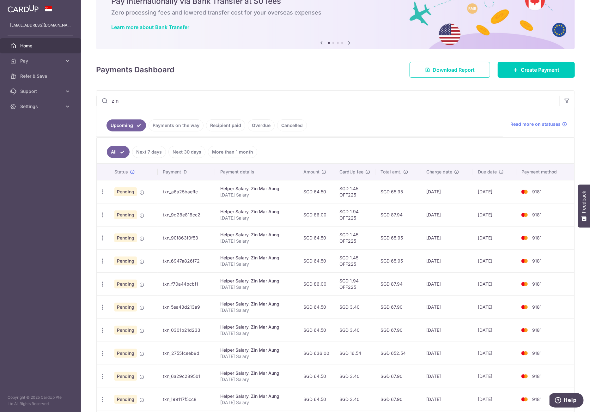
scroll to position [73, 0]
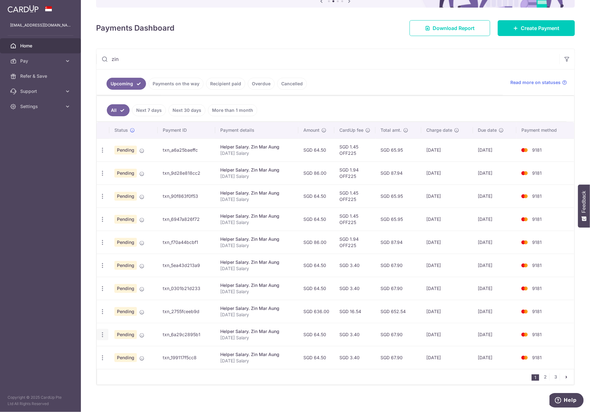
type input "zin"
click at [102, 154] on icon "button" at bounding box center [102, 150] width 7 height 7
click at [137, 350] on span "Update payment" at bounding box center [136, 352] width 43 height 8
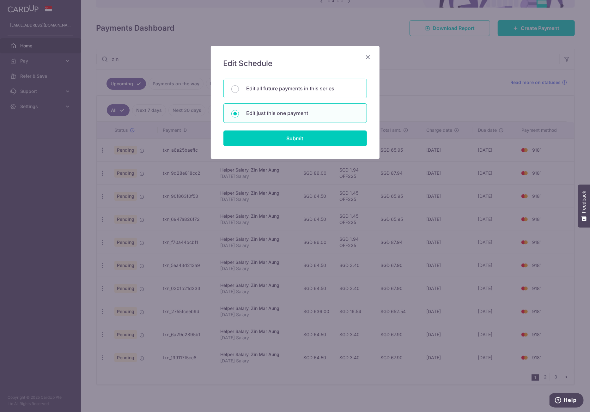
click at [278, 91] on p "Edit all future payments in this series" at bounding box center [303, 89] width 113 height 8
click at [239, 91] on input "Edit all future payments in this series" at bounding box center [235, 89] width 8 height 8
radio input "true"
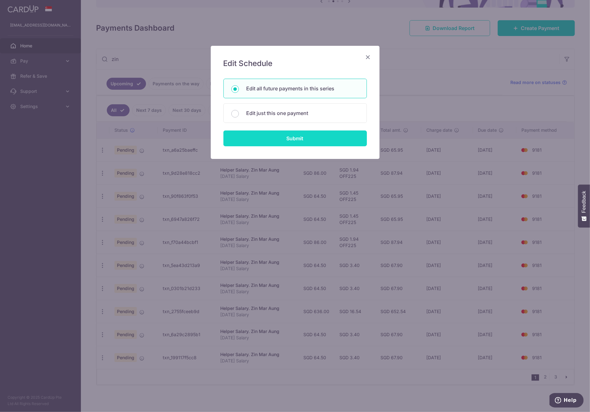
click at [296, 138] on input "Submit" at bounding box center [296, 139] width 144 height 16
radio input "true"
type input "64.50"
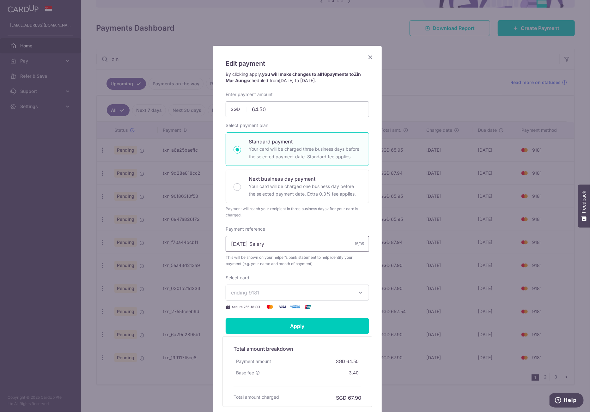
click at [249, 248] on input "[DATE] Salary" at bounding box center [298, 244] width 144 height 16
click at [249, 245] on input "[DATE] Salary" at bounding box center [298, 244] width 144 height 16
drag, startPoint x: 252, startPoint y: 245, endPoint x: 224, endPoint y: 246, distance: 27.5
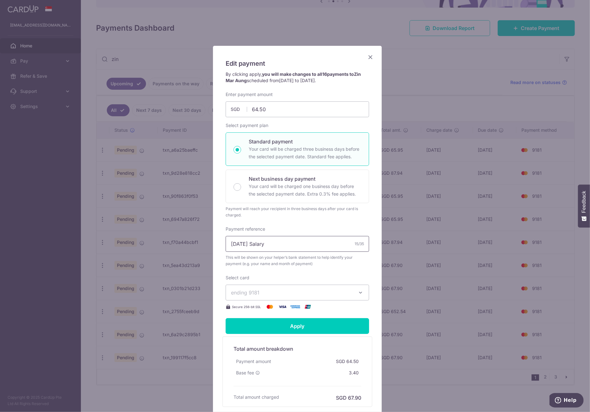
click at [226, 246] on input "[DATE] Salary" at bounding box center [298, 244] width 144 height 16
paste input "Mar 2026"
click at [235, 243] on input "[DATE] Salary" at bounding box center [298, 244] width 144 height 16
type input "[DATE] Salary"
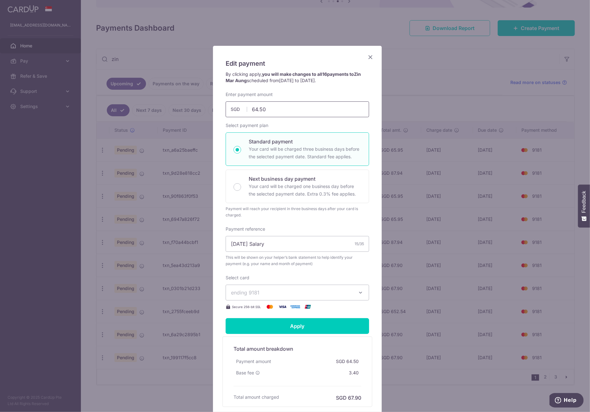
click at [257, 110] on input "64.50" at bounding box center [298, 109] width 144 height 16
type input "614.50"
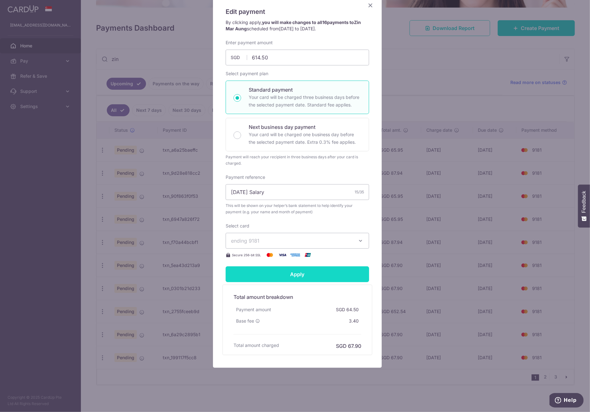
click at [323, 275] on input "Apply" at bounding box center [298, 274] width 144 height 16
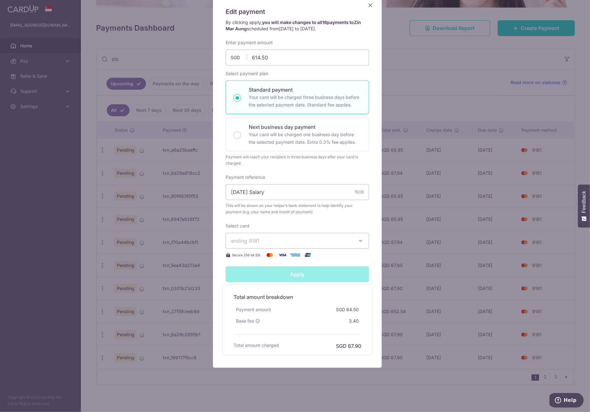
type input "Successfully Applied"
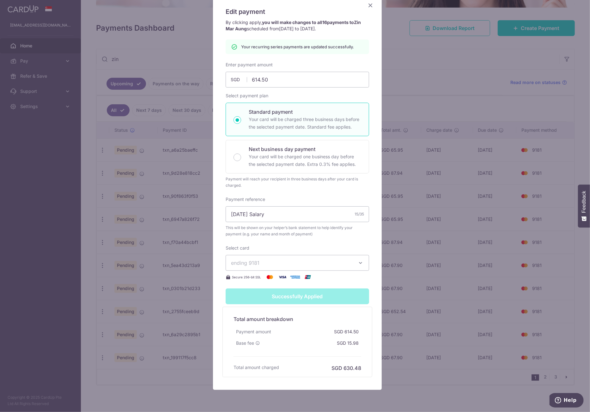
click at [369, 7] on icon "Close" at bounding box center [371, 5] width 8 height 8
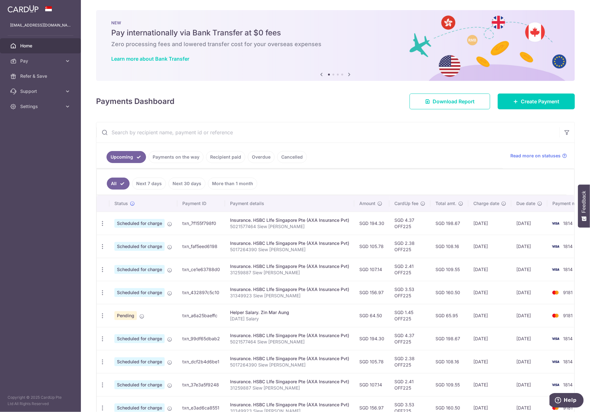
click at [149, 133] on input "text" at bounding box center [327, 132] width 463 height 20
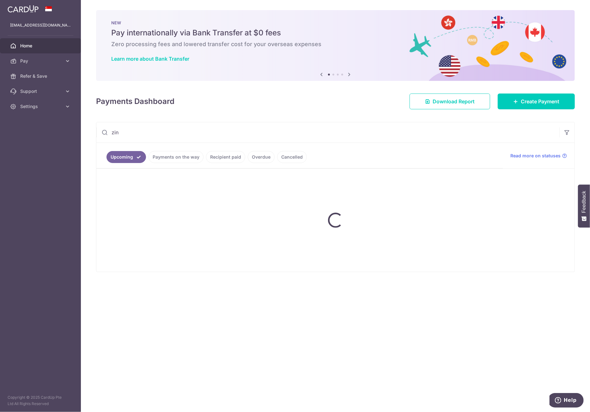
type input "zin"
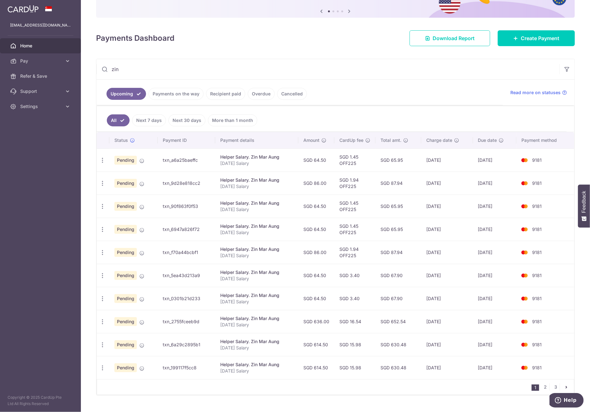
scroll to position [73, 0]
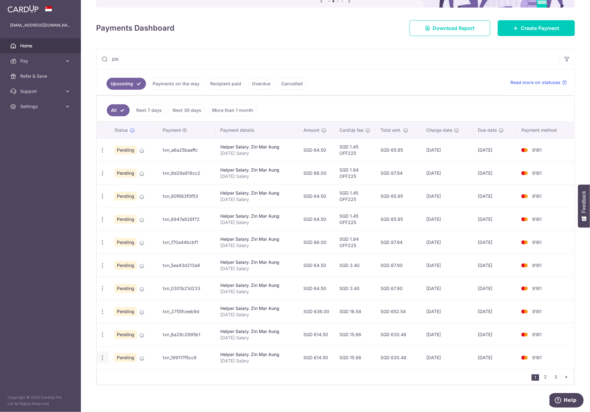
click at [104, 154] on icon "button" at bounding box center [102, 150] width 7 height 7
click at [130, 371] on span "Update payment" at bounding box center [136, 375] width 43 height 8
radio input "true"
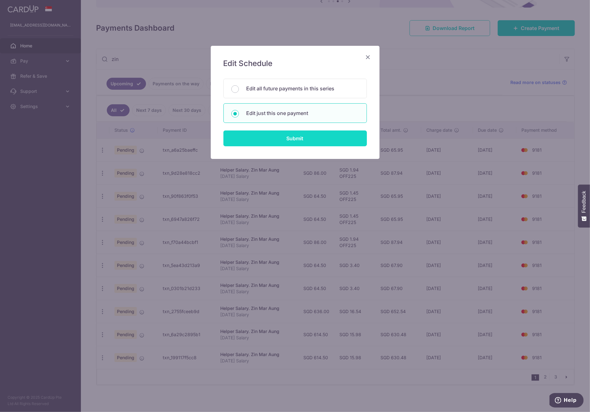
click at [263, 140] on input "Submit" at bounding box center [296, 139] width 144 height 16
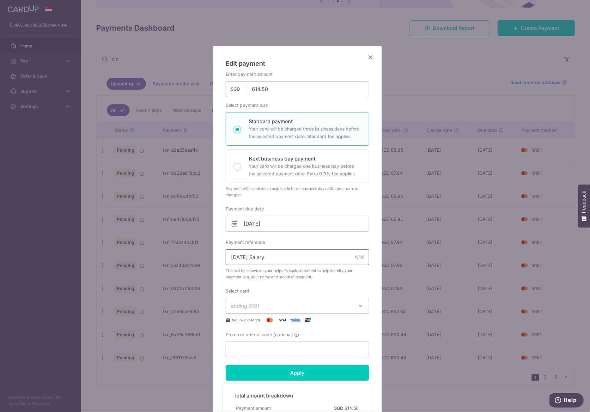
click at [236, 258] on input "[DATE] Salary" at bounding box center [298, 257] width 144 height 16
type input "[DATE] Salary"
click at [298, 371] on input "Apply" at bounding box center [298, 373] width 144 height 16
type input "Successfully Applied"
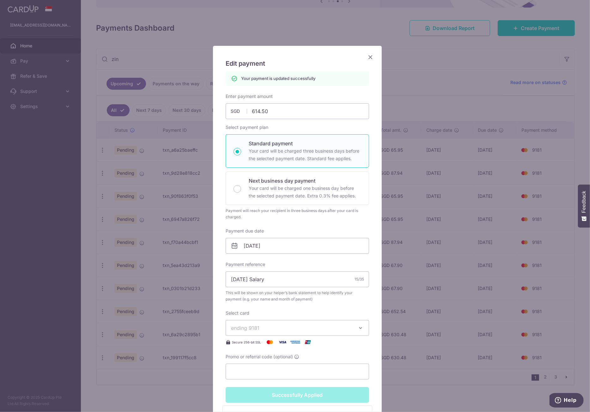
click at [367, 58] on icon "Close" at bounding box center [371, 57] width 8 height 8
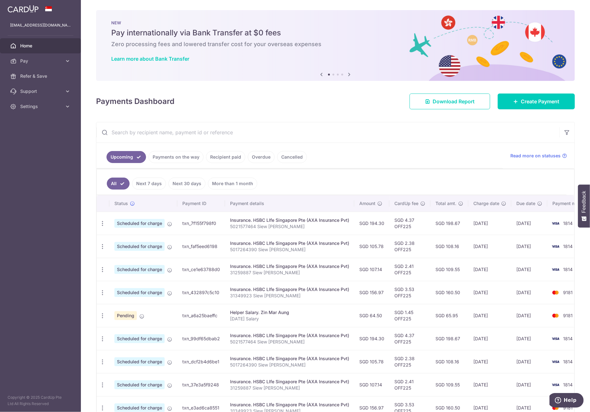
click at [223, 132] on input "text" at bounding box center [327, 132] width 463 height 20
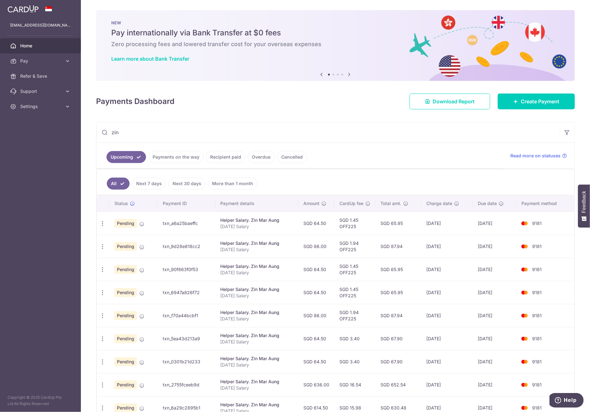
scroll to position [73, 0]
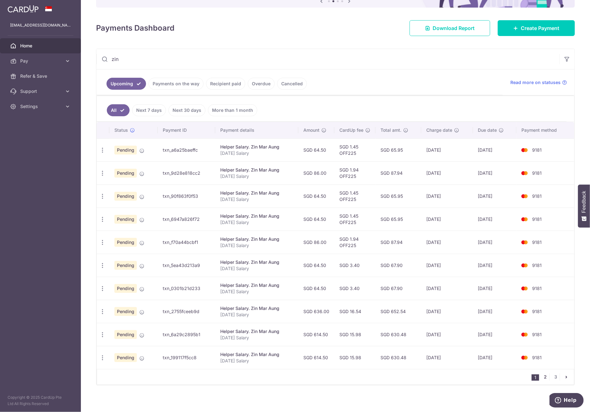
type input "zin"
click at [543, 374] on link "2" at bounding box center [546, 377] width 8 height 8
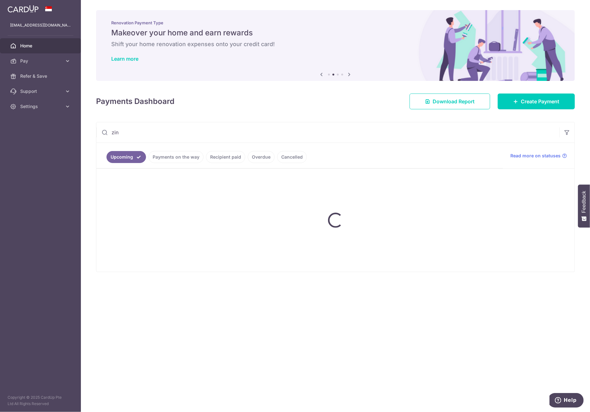
scroll to position [0, 0]
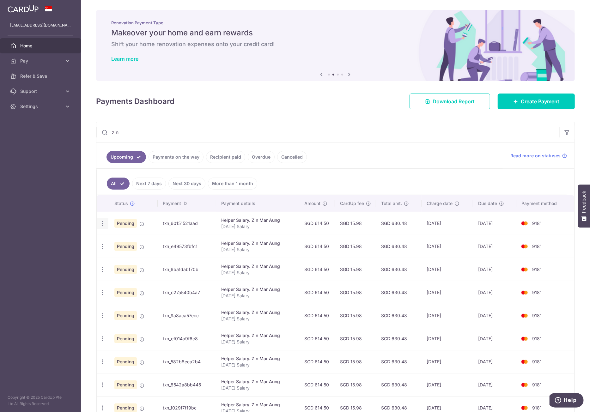
click at [103, 223] on icon "button" at bounding box center [102, 223] width 7 height 7
click at [135, 239] on span "Update payment" at bounding box center [136, 241] width 43 height 8
radio input "true"
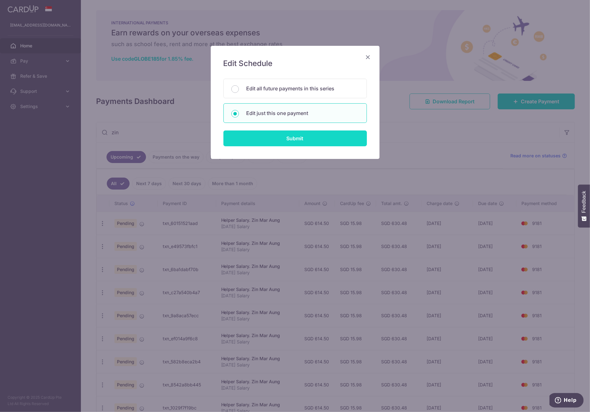
click at [258, 138] on input "Submit" at bounding box center [296, 139] width 144 height 16
radio input "true"
type input "614.50"
type input "[DATE]"
type input "[DATE] Salary"
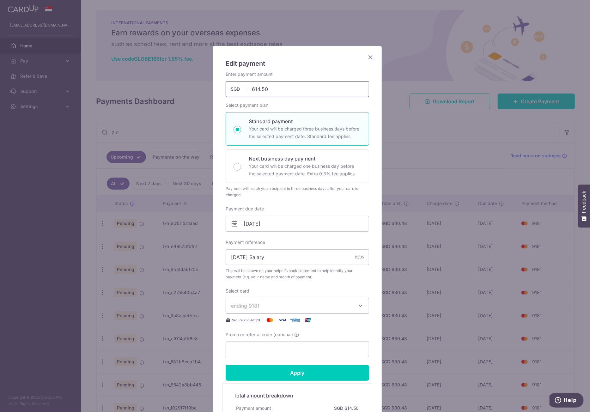
click at [253, 88] on input "614.50" at bounding box center [298, 89] width 144 height 16
type input "636.00"
click at [234, 258] on input "[DATE] Salary" at bounding box center [298, 257] width 144 height 16
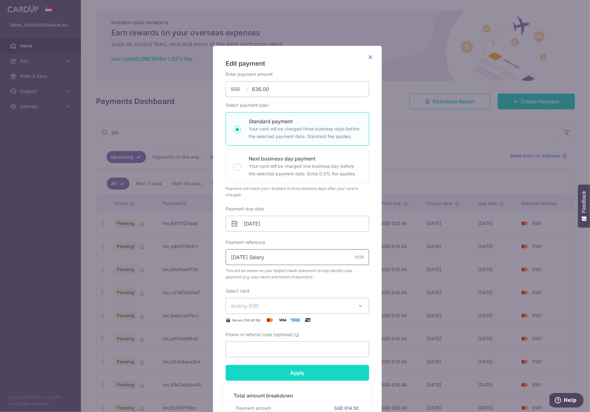
type input "[DATE] Salary"
click at [287, 373] on input "Apply" at bounding box center [298, 373] width 144 height 16
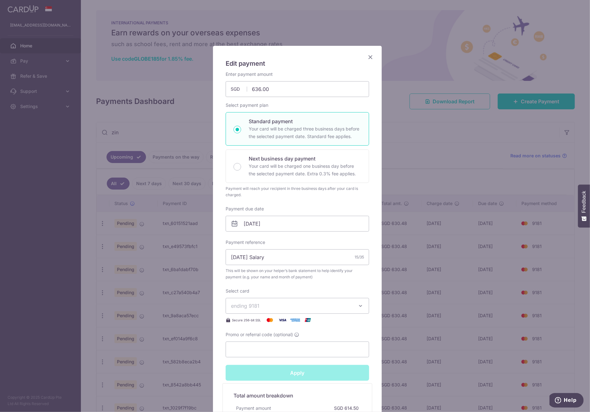
type input "Successfully Applied"
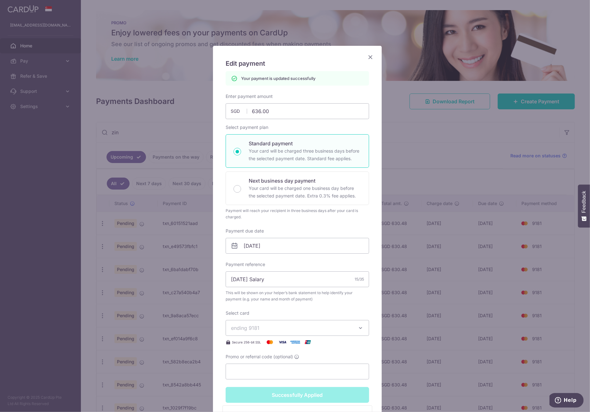
click at [368, 58] on icon "Close" at bounding box center [371, 57] width 8 height 8
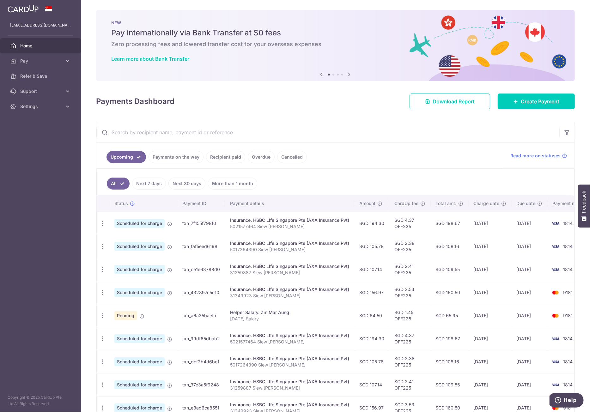
click at [257, 132] on input "text" at bounding box center [327, 132] width 463 height 20
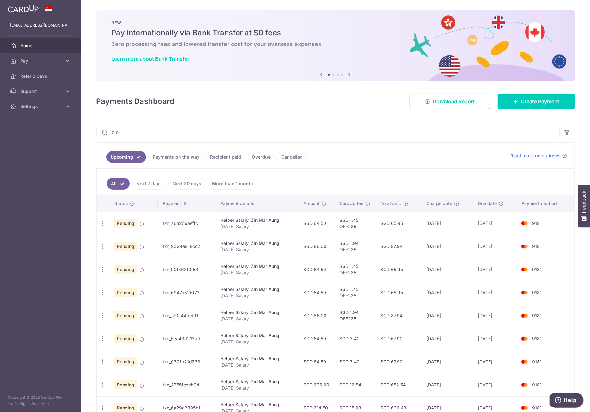
scroll to position [73, 0]
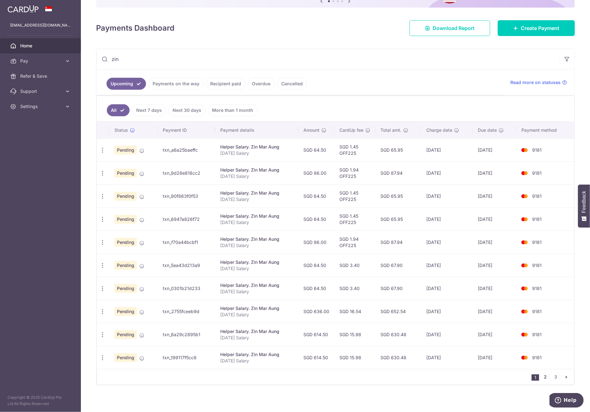
type input "zin"
click at [544, 373] on link "2" at bounding box center [546, 377] width 8 height 8
click at [104, 154] on icon "button" at bounding box center [102, 150] width 7 height 7
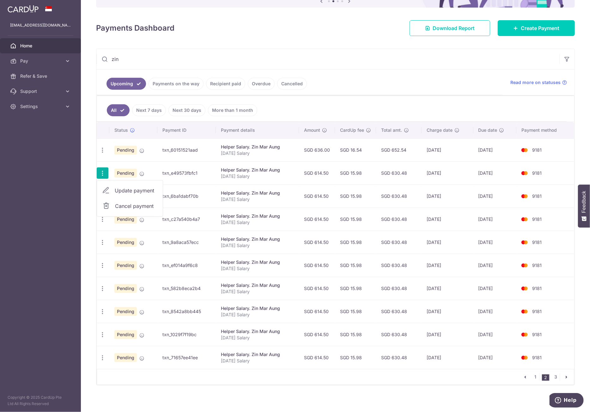
click at [123, 187] on span "Update payment" at bounding box center [136, 191] width 43 height 8
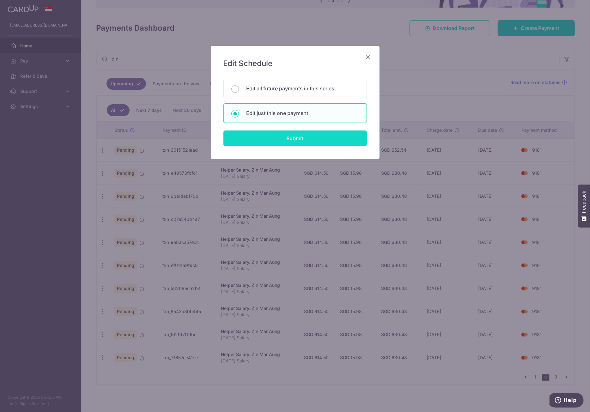
click at [262, 141] on input "Submit" at bounding box center [296, 139] width 144 height 16
radio input "true"
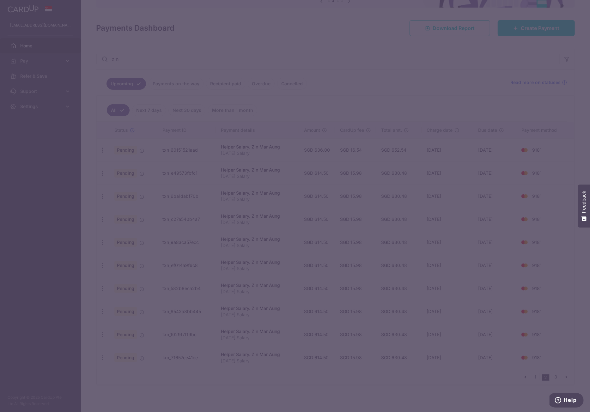
type input "614.50"
type input "[DATE]"
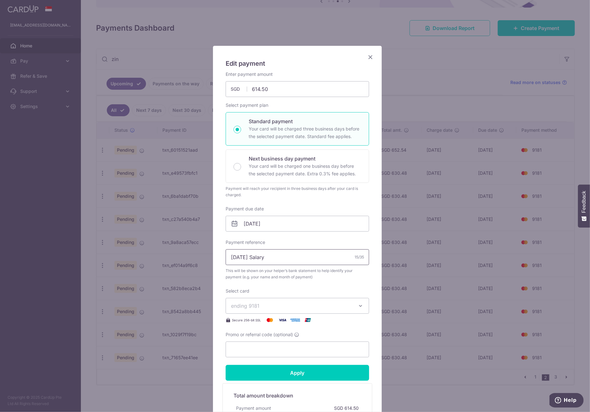
click at [233, 258] on input "[DATE] Salary" at bounding box center [298, 257] width 144 height 16
type input "[DATE] Salary"
click at [297, 371] on input "Apply" at bounding box center [298, 373] width 144 height 16
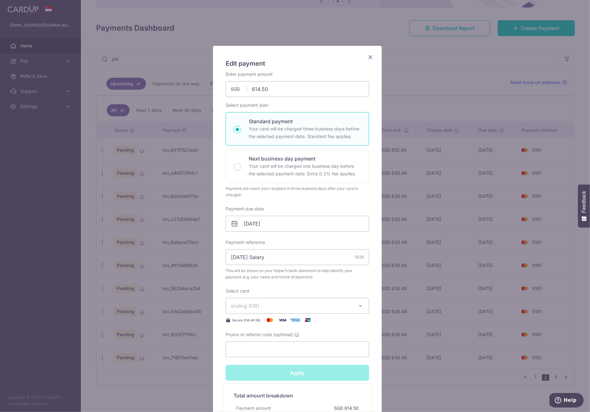
type input "Successfully Applied"
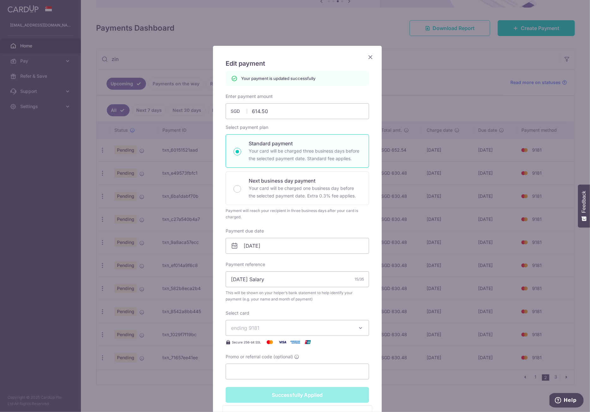
click at [370, 58] on icon "Close" at bounding box center [371, 57] width 8 height 8
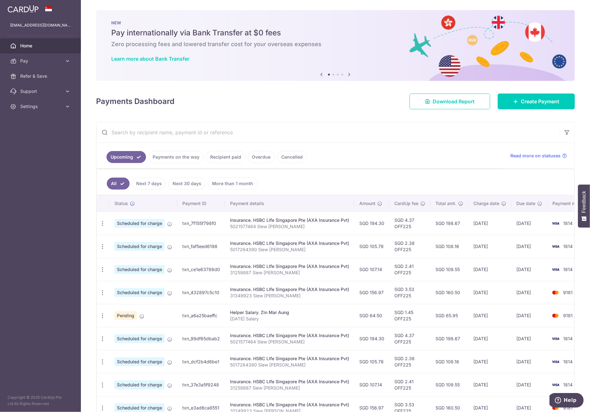
click at [236, 180] on link "More than 1 month" at bounding box center [232, 184] width 49 height 12
click at [226, 134] on input "text" at bounding box center [327, 132] width 463 height 20
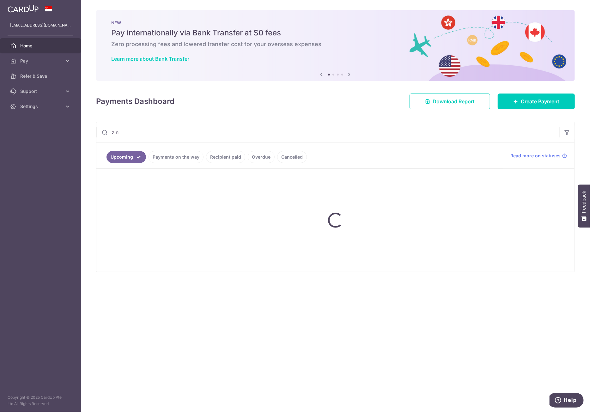
type input "zin"
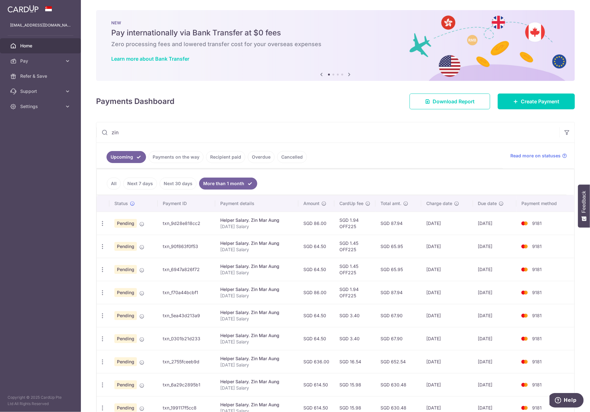
scroll to position [73, 0]
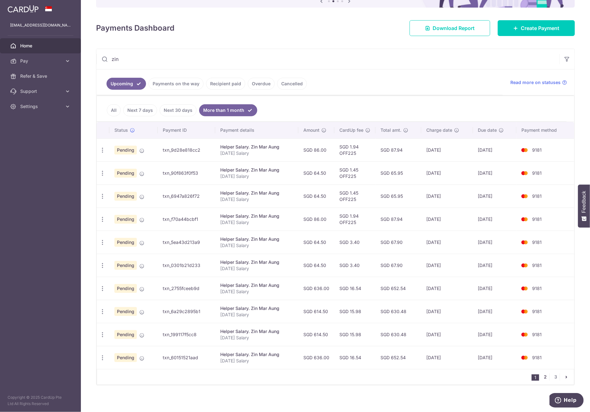
click at [543, 374] on link "2" at bounding box center [546, 377] width 8 height 8
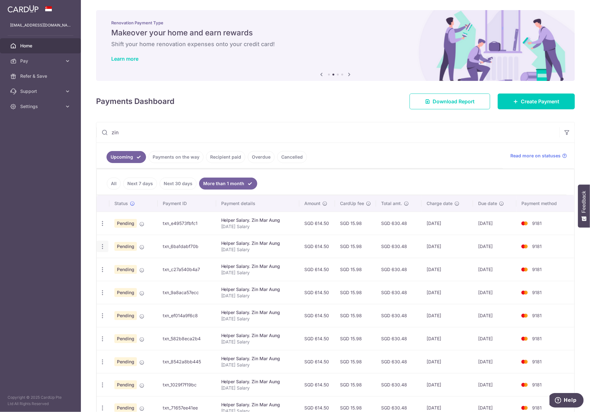
click at [101, 227] on icon "button" at bounding box center [102, 223] width 7 height 7
click at [131, 261] on span "Update payment" at bounding box center [136, 264] width 43 height 8
radio input "true"
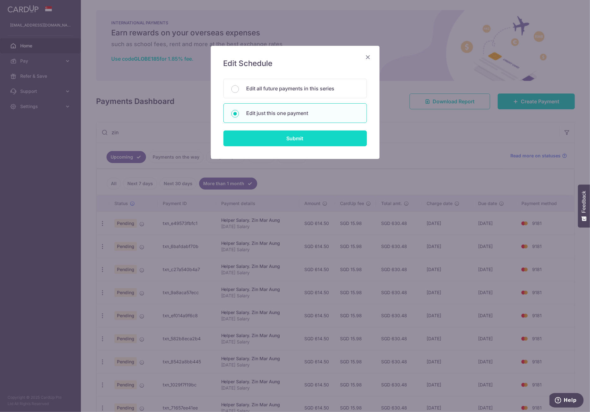
click at [276, 134] on input "Submit" at bounding box center [296, 139] width 144 height 16
radio input "true"
type input "614.50"
type input "[DATE]"
type input "[DATE] Salary"
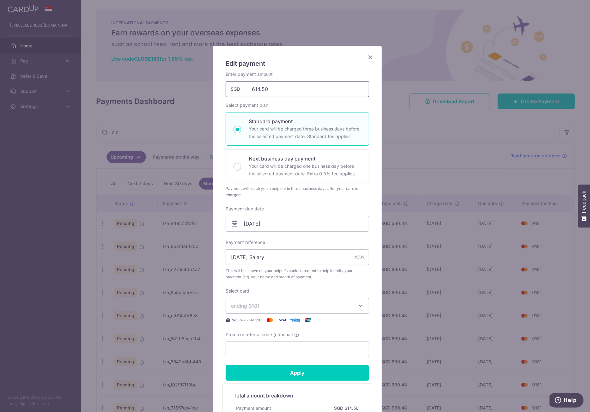
click at [265, 95] on input "614.50" at bounding box center [298, 89] width 144 height 16
type input "636.00"
click at [233, 253] on input "[DATE] Salary" at bounding box center [298, 257] width 144 height 16
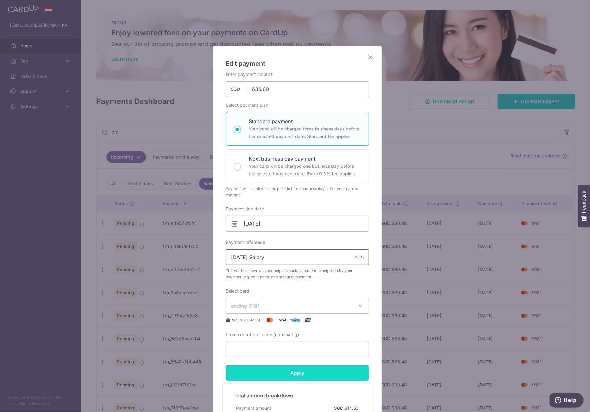
type input "[DATE] Salary"
click at [283, 369] on input "Apply" at bounding box center [298, 373] width 144 height 16
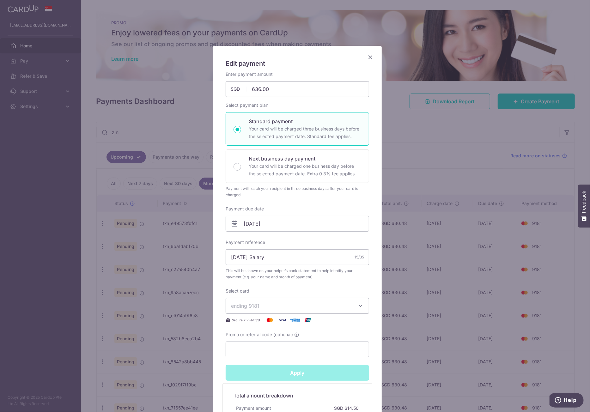
type input "Successfully Applied"
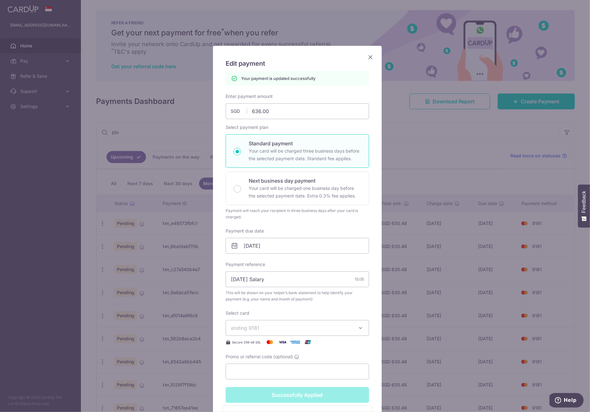
click at [368, 56] on icon "Close" at bounding box center [371, 57] width 8 height 8
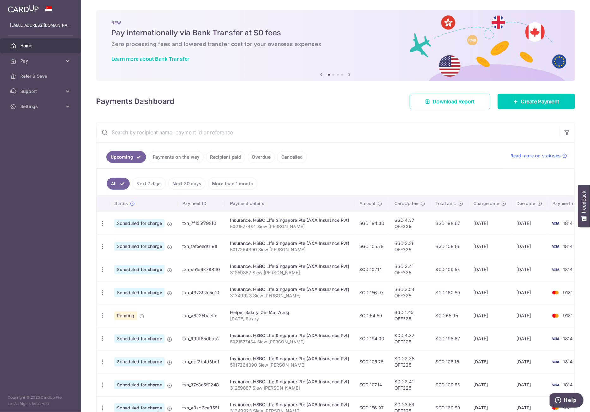
click at [191, 136] on input "text" at bounding box center [327, 132] width 463 height 20
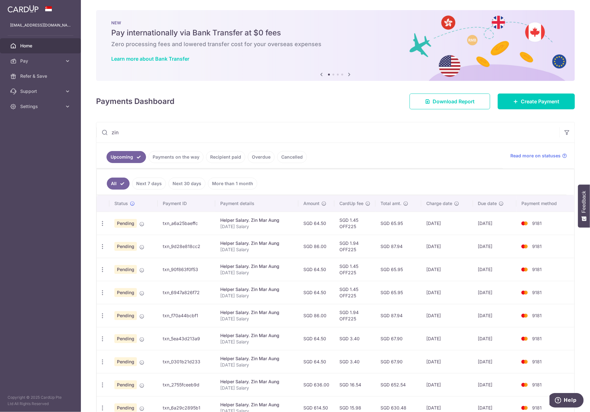
scroll to position [73, 0]
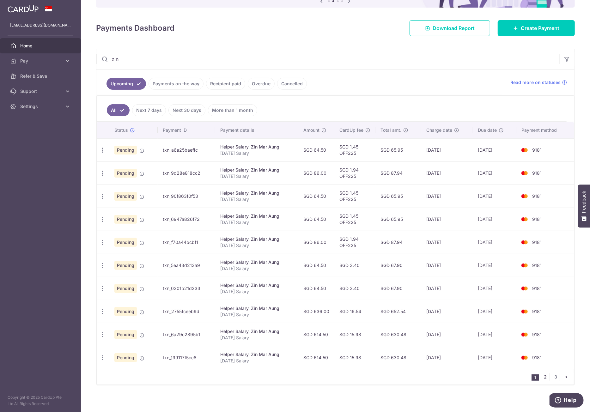
type input "zin"
click at [544, 375] on link "2" at bounding box center [546, 377] width 8 height 8
click at [104, 154] on icon "button" at bounding box center [102, 150] width 7 height 7
click at [130, 233] on span "Update payment" at bounding box center [136, 237] width 43 height 8
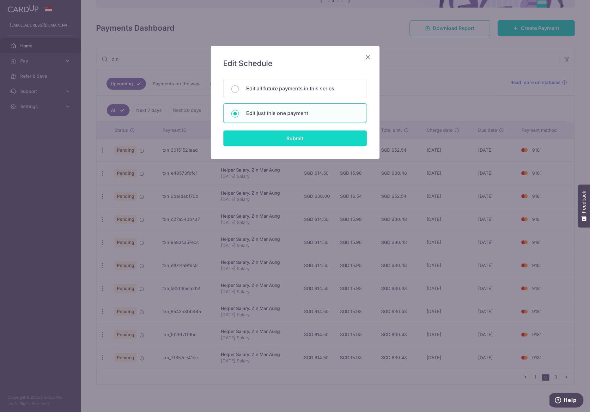
click at [269, 138] on input "Submit" at bounding box center [296, 139] width 144 height 16
radio input "true"
type input "614.50"
type input "[DATE]"
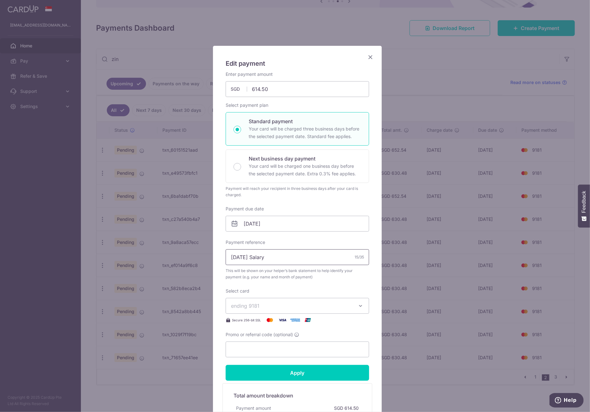
click at [236, 257] on input "[DATE] Salary" at bounding box center [298, 257] width 144 height 16
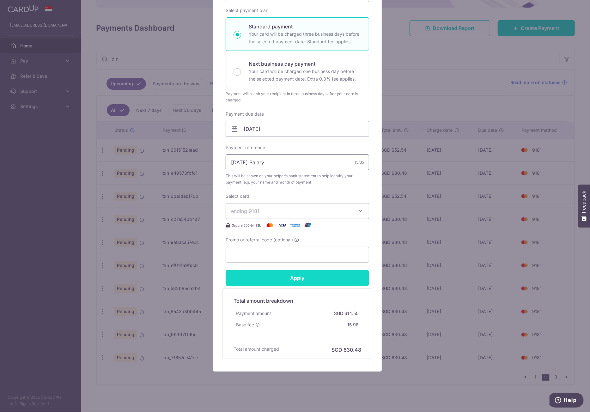
type input "[DATE] Salary"
click at [302, 278] on input "Apply" at bounding box center [298, 278] width 144 height 16
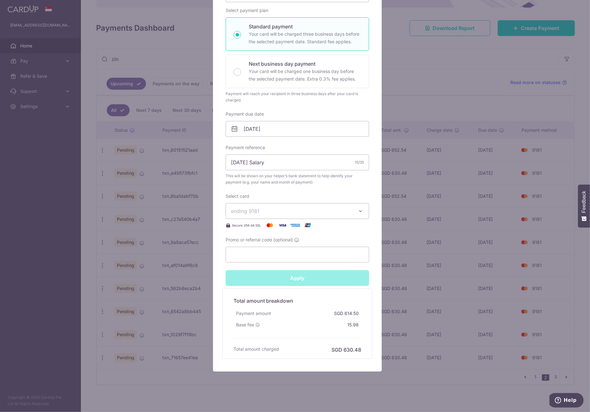
type input "Successfully Applied"
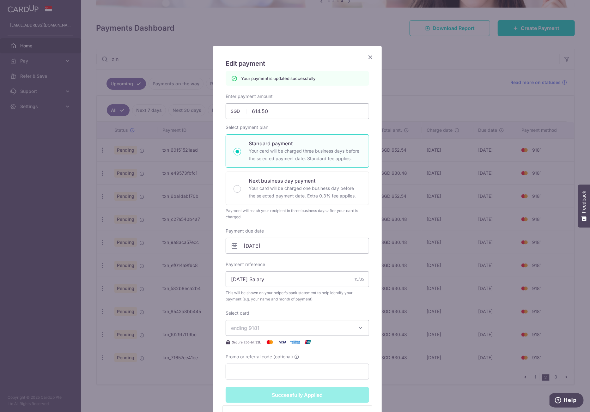
click at [371, 57] on icon "Close" at bounding box center [371, 57] width 8 height 8
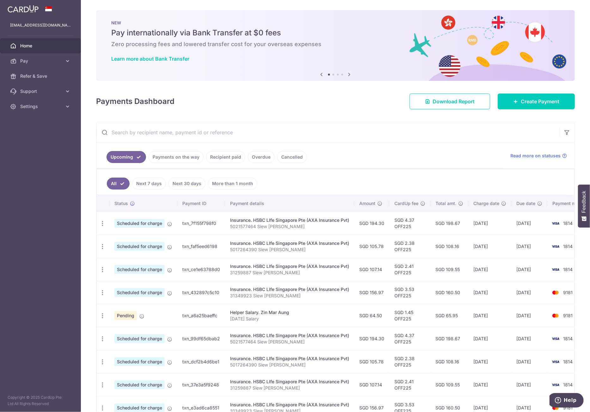
scroll to position [77, 0]
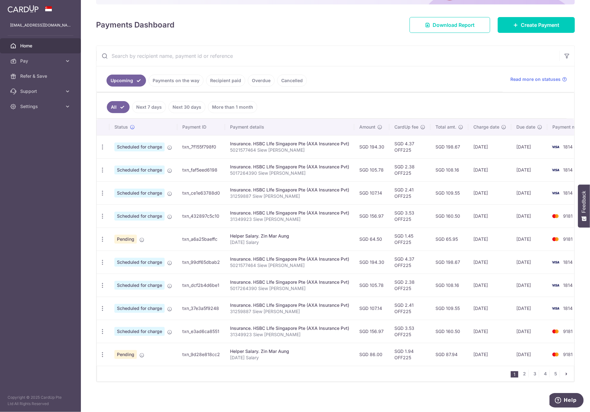
click at [172, 60] on input "text" at bounding box center [327, 56] width 463 height 20
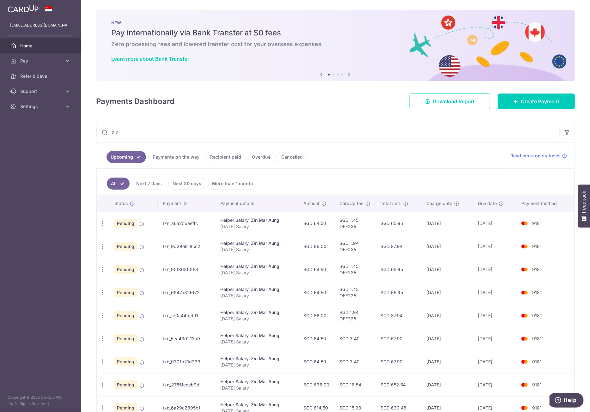
scroll to position [73, 0]
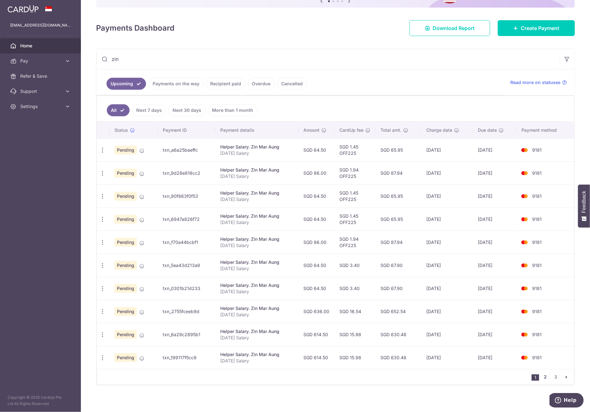
type input "zin"
click at [542, 377] on link "2" at bounding box center [546, 377] width 8 height 8
click at [105, 154] on icon "button" at bounding box center [102, 150] width 7 height 7
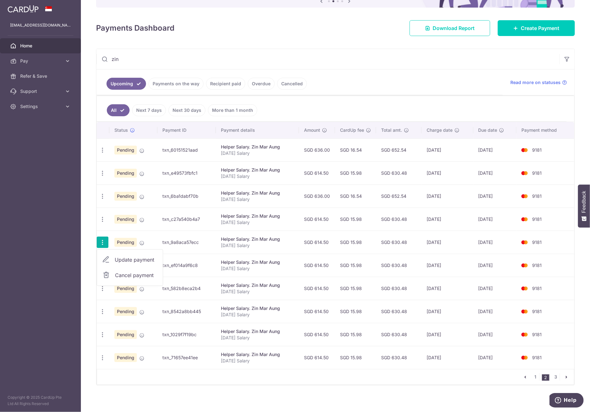
click at [129, 260] on span "Update payment" at bounding box center [136, 260] width 43 height 8
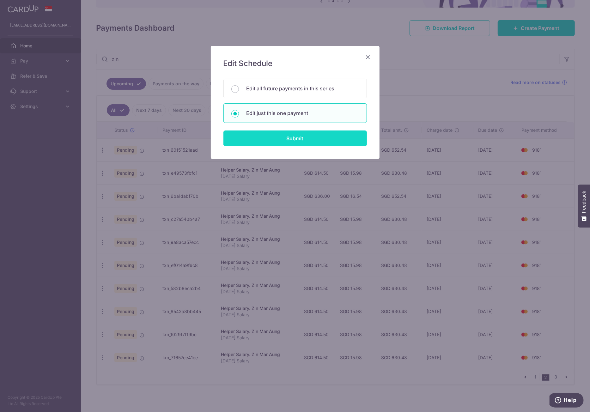
click at [263, 136] on input "Submit" at bounding box center [296, 139] width 144 height 16
radio input "true"
type input "614.50"
type input "[DATE]"
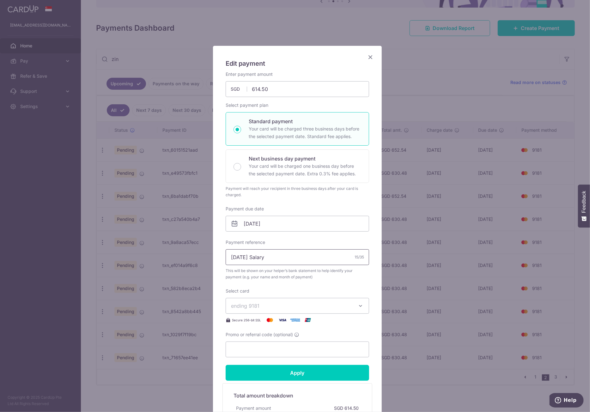
click at [235, 257] on input "[DATE] Salary" at bounding box center [298, 257] width 144 height 16
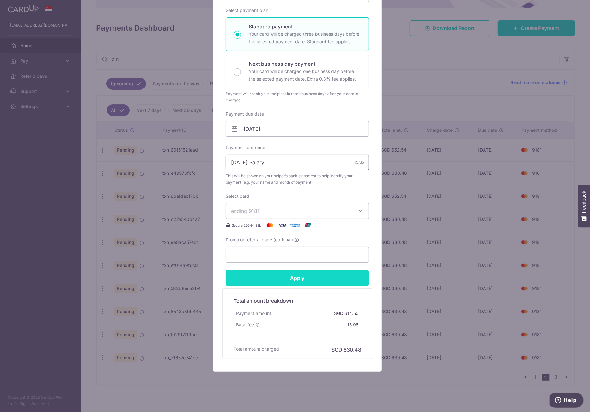
type input "[DATE] Salary"
click at [283, 282] on input "Apply" at bounding box center [298, 278] width 144 height 16
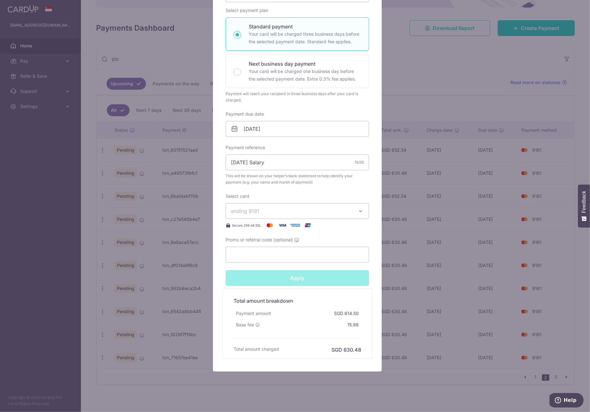
type input "Successfully Applied"
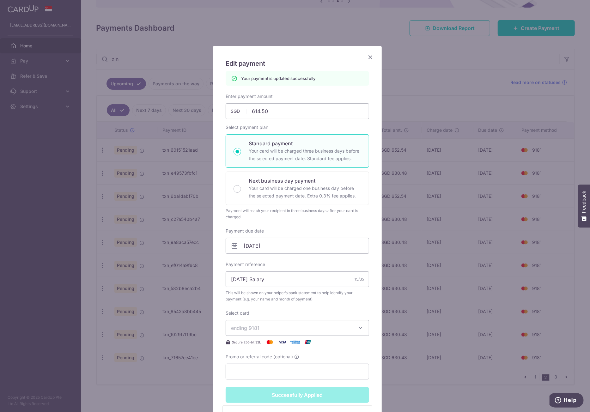
click at [368, 59] on icon "Close" at bounding box center [371, 57] width 8 height 8
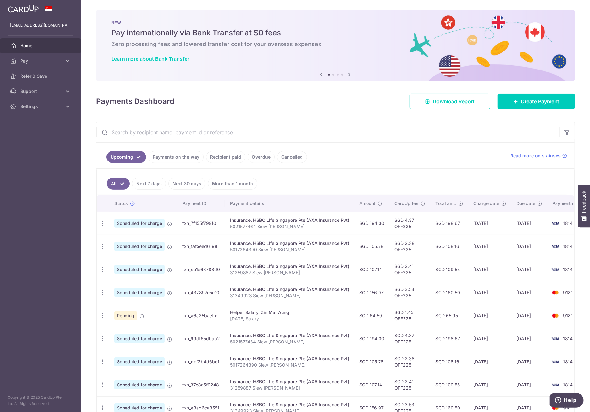
drag, startPoint x: 0, startPoint y: 0, endPoint x: 245, endPoint y: 122, distance: 273.4
click at [245, 122] on input "text" at bounding box center [327, 132] width 463 height 20
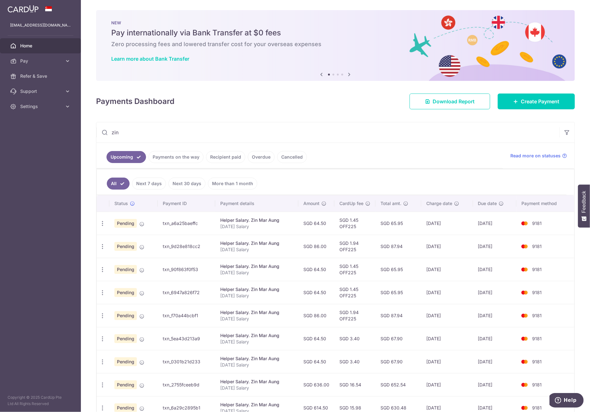
scroll to position [73, 0]
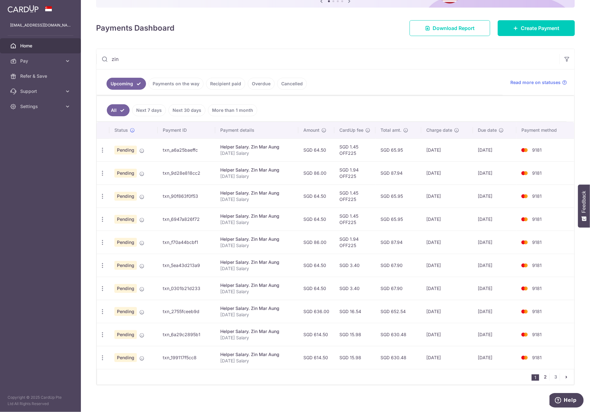
type input "zin"
click at [544, 373] on link "2" at bounding box center [546, 377] width 8 height 8
click at [104, 154] on icon "button" at bounding box center [102, 150] width 7 height 7
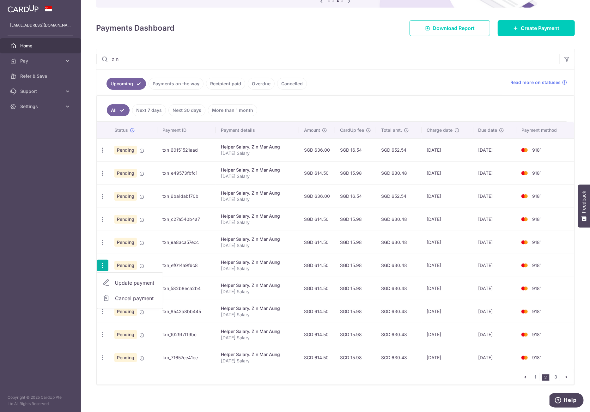
click at [149, 280] on span "Update payment" at bounding box center [136, 283] width 43 height 8
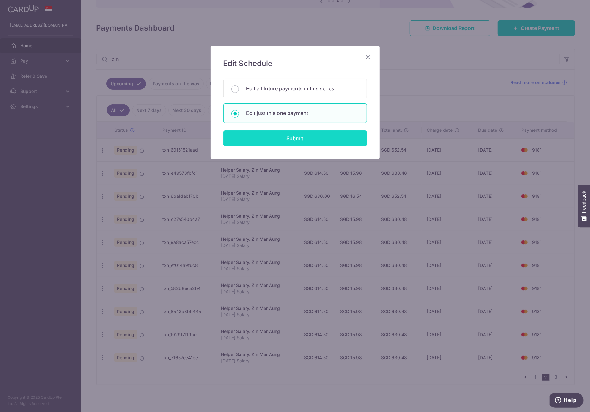
click at [279, 143] on input "Submit" at bounding box center [296, 139] width 144 height 16
radio input "true"
type input "614.50"
type input "[DATE]"
type input "[DATE] Salary"
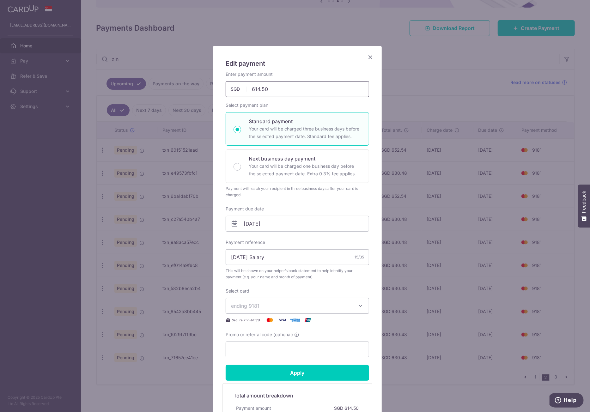
click at [258, 88] on input "614.50" at bounding box center [298, 89] width 144 height 16
type input "636.00"
click at [236, 257] on input "[DATE] Salary" at bounding box center [298, 257] width 144 height 16
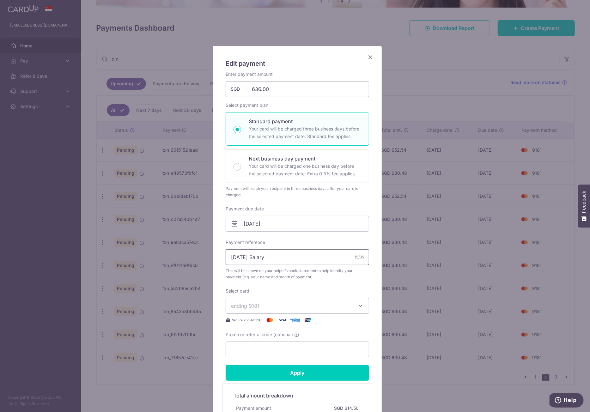
scroll to position [63, 0]
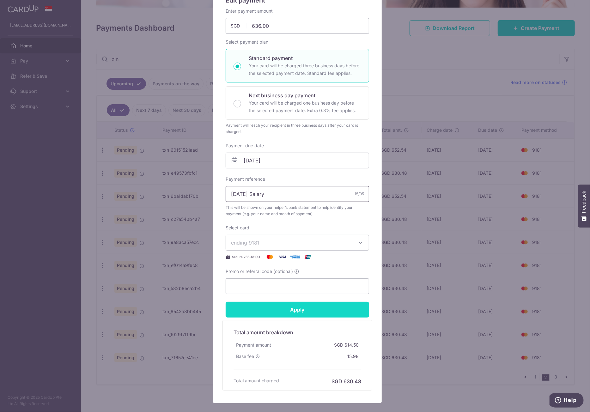
type input "[DATE] Salary"
click at [303, 310] on input "Apply" at bounding box center [298, 310] width 144 height 16
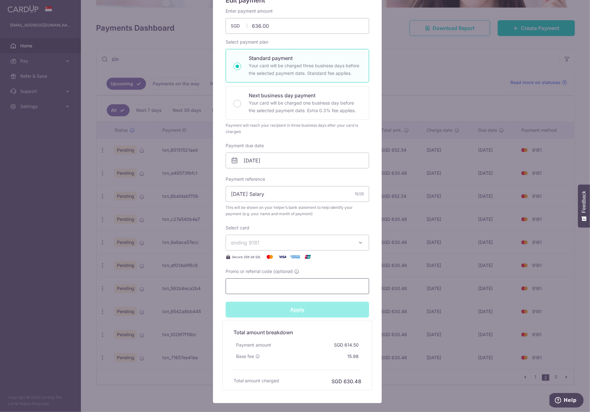
type input "Successfully Applied"
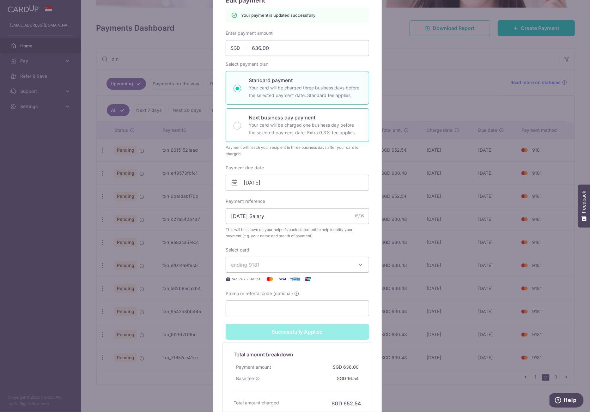
scroll to position [32, 0]
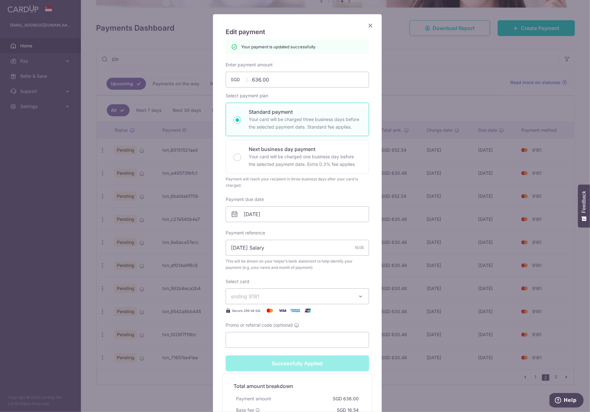
click at [368, 26] on icon "Close" at bounding box center [371, 25] width 8 height 8
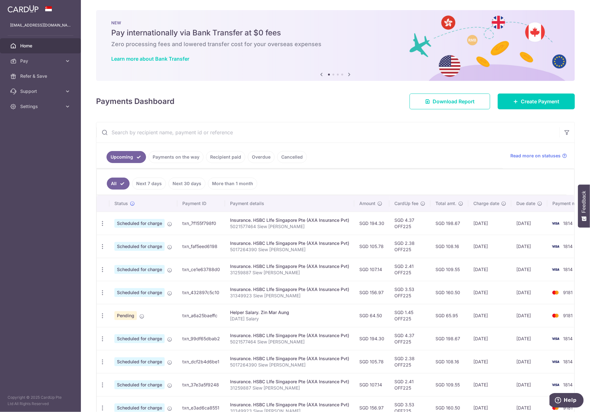
click at [165, 135] on input "text" at bounding box center [327, 132] width 463 height 20
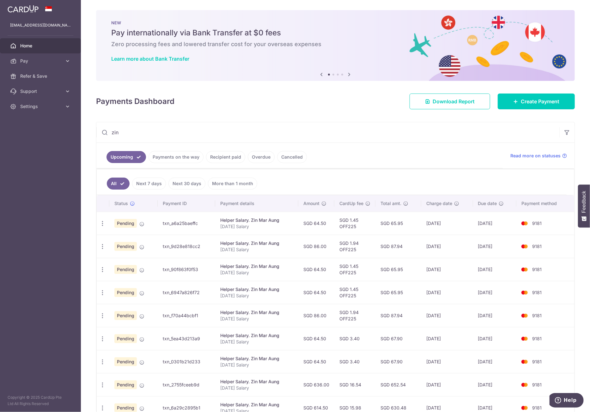
scroll to position [73, 0]
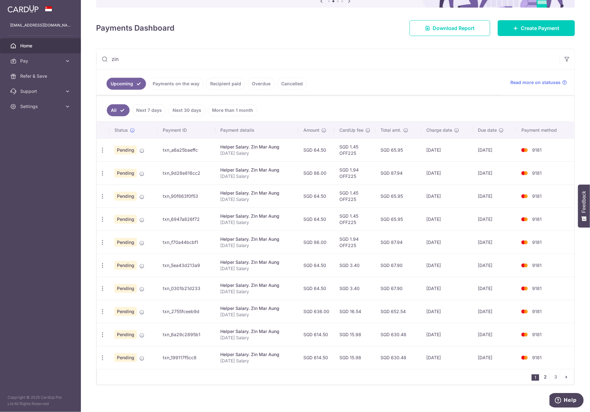
type input "zin"
click at [542, 373] on link "2" at bounding box center [546, 377] width 8 height 8
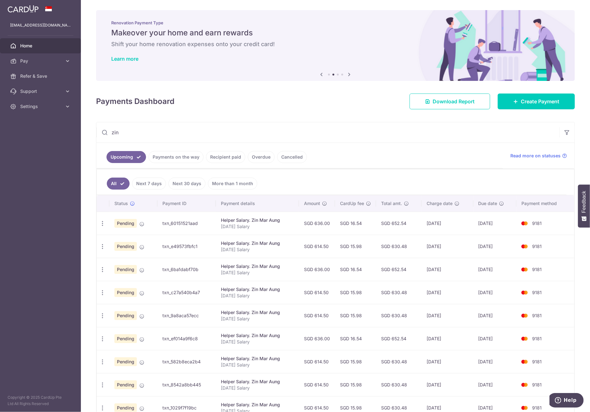
scroll to position [63, 0]
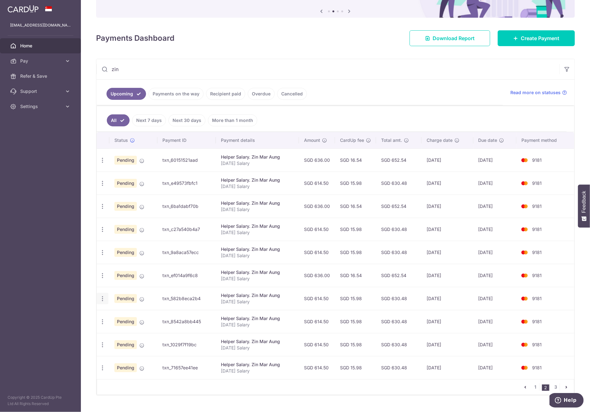
click at [104, 164] on icon "button" at bounding box center [102, 160] width 7 height 7
click at [133, 314] on span "Update payment" at bounding box center [136, 316] width 43 height 8
radio input "true"
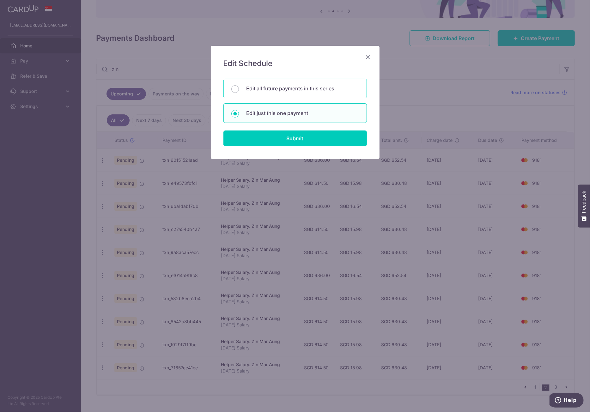
click at [281, 92] on div "Edit all future payments in this series" at bounding box center [296, 89] width 144 height 20
radio input "true"
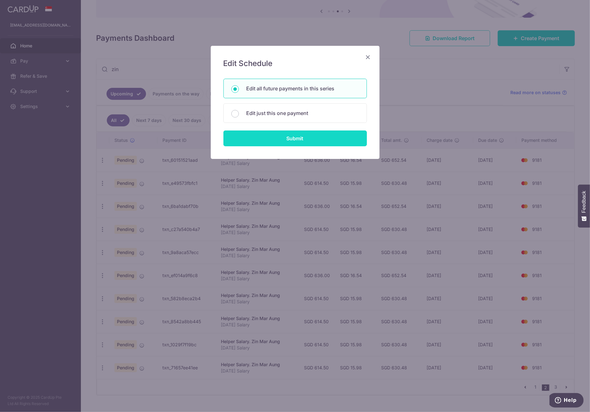
click at [298, 141] on input "Submit" at bounding box center [296, 139] width 144 height 16
radio input "true"
type input "614.50"
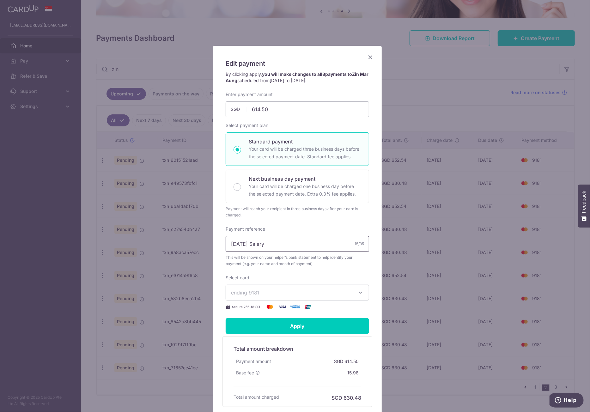
click at [230, 243] on input "[DATE] Salary" at bounding box center [298, 244] width 144 height 16
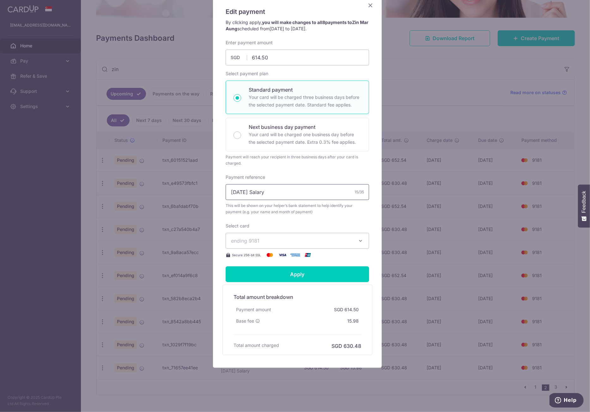
scroll to position [0, 0]
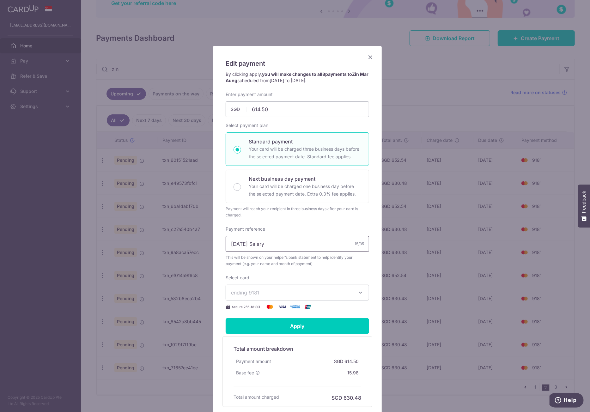
drag, startPoint x: 252, startPoint y: 245, endPoint x: 222, endPoint y: 245, distance: 30.7
click at [222, 245] on div "Edit payment By clicking apply, you will make changes to all 8 payments to Zin …" at bounding box center [297, 233] width 169 height 374
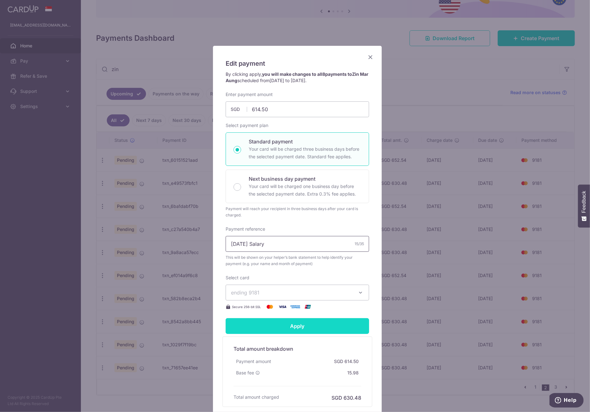
type input "[DATE] Salary"
click at [267, 324] on input "Apply" at bounding box center [298, 326] width 144 height 16
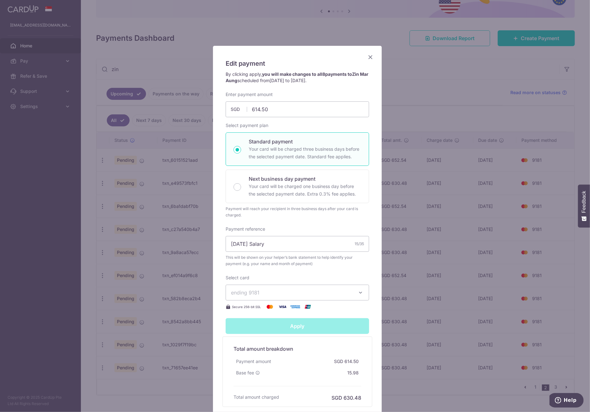
type input "Successfully Applied"
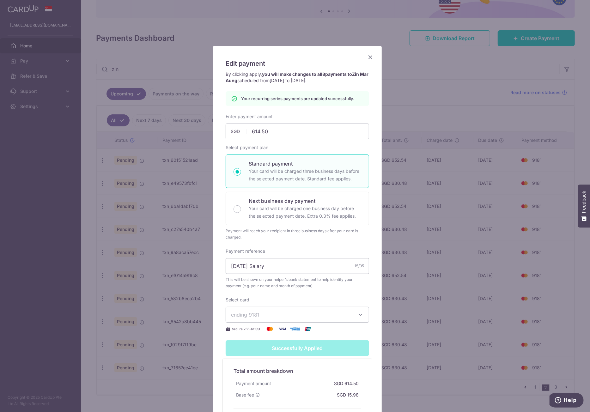
click at [369, 58] on icon "Close" at bounding box center [371, 57] width 8 height 8
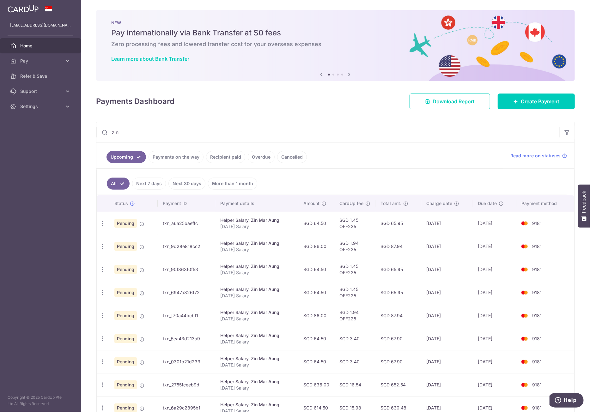
scroll to position [73, 0]
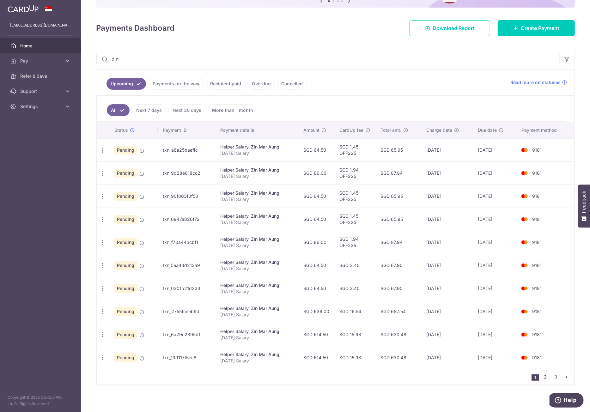
type input "zin"
click at [544, 375] on link "2" at bounding box center [546, 377] width 8 height 8
click at [102, 154] on icon "button" at bounding box center [102, 150] width 7 height 7
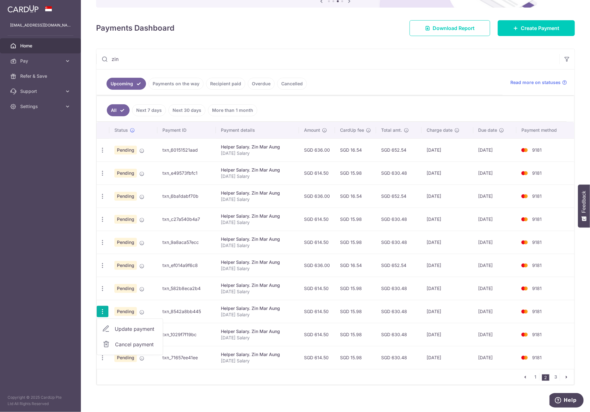
click at [137, 325] on span "Update payment" at bounding box center [136, 329] width 43 height 8
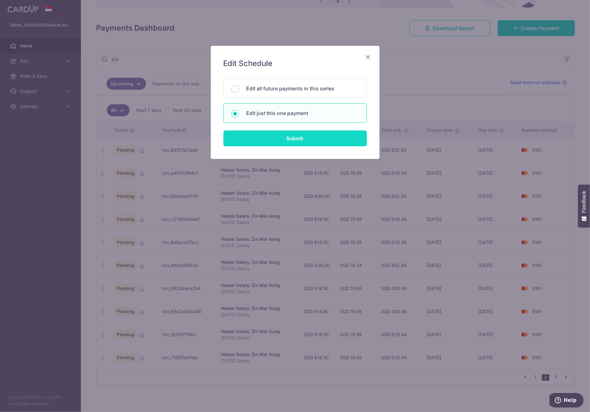
click at [263, 135] on input "Submit" at bounding box center [296, 139] width 144 height 16
radio input "true"
type input "614.50"
type input "[DATE]"
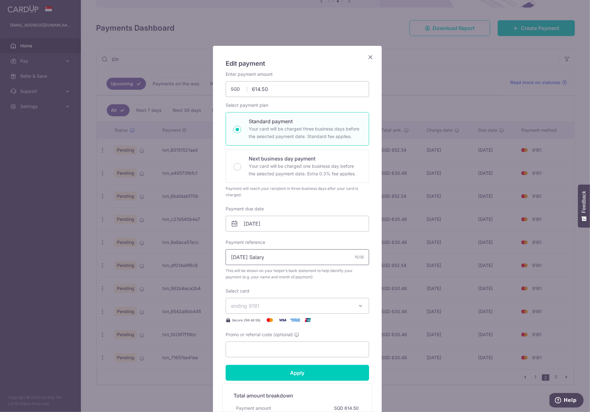
click at [231, 258] on input "[DATE] Salary" at bounding box center [298, 257] width 144 height 16
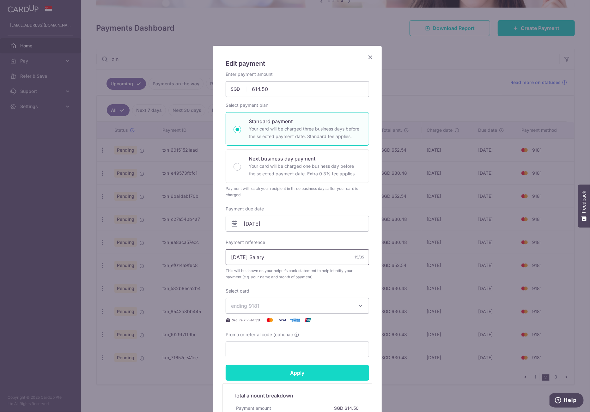
type input "[DATE] Salary"
click at [308, 373] on input "Apply" at bounding box center [298, 373] width 144 height 16
type input "Successfully Applied"
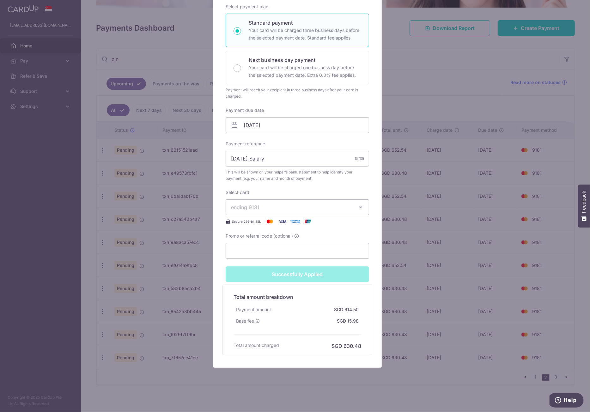
scroll to position [0, 0]
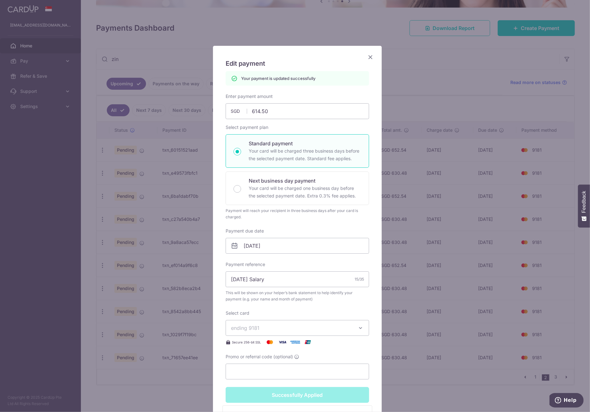
click at [368, 59] on icon "Close" at bounding box center [371, 57] width 8 height 8
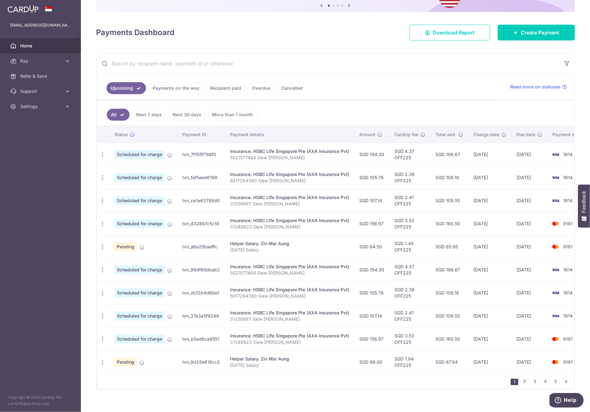
click at [250, 67] on input "text" at bounding box center [327, 63] width 463 height 20
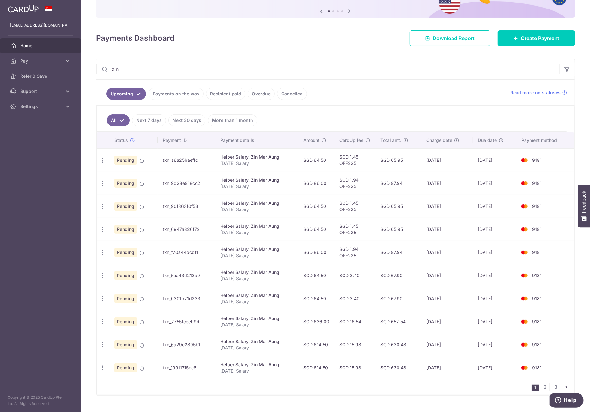
scroll to position [73, 0]
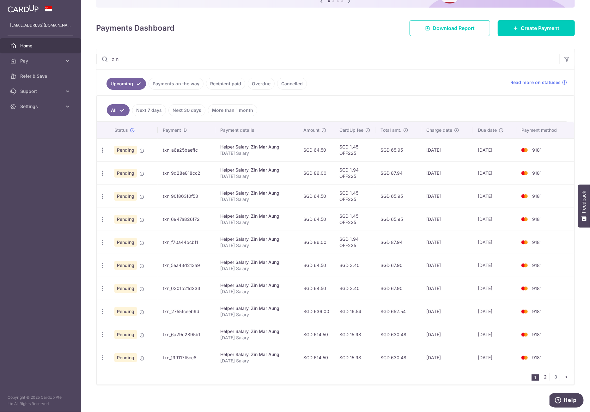
type input "zin"
click at [544, 375] on link "2" at bounding box center [546, 377] width 8 height 8
click at [106, 333] on div "Update payment Cancel payment" at bounding box center [103, 335] width 12 height 12
click at [101, 154] on icon "button" at bounding box center [102, 150] width 7 height 7
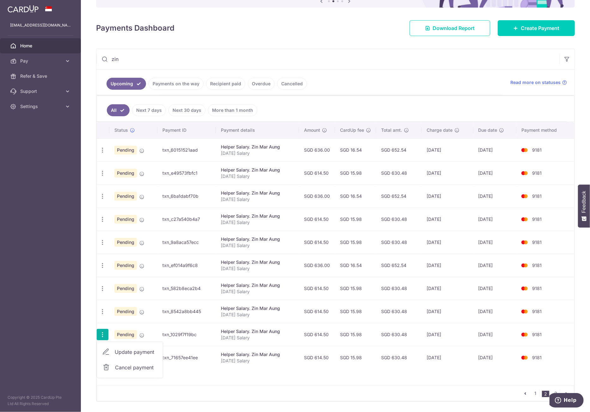
click at [118, 348] on span "Update payment" at bounding box center [136, 352] width 43 height 8
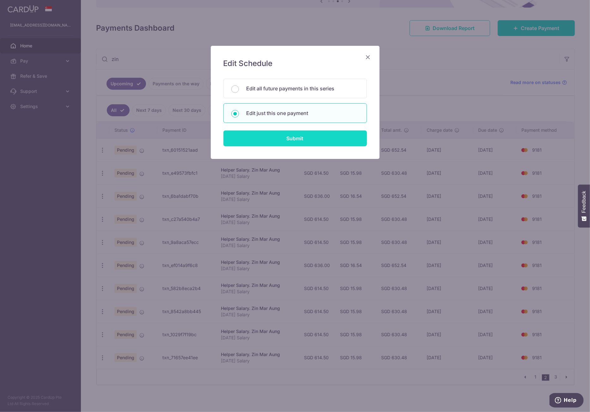
click at [263, 138] on input "Submit" at bounding box center [296, 139] width 144 height 16
radio input "true"
type input "614.50"
type input "20/03/2027"
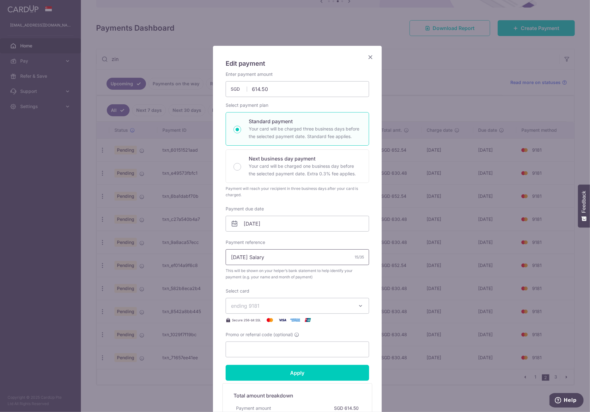
click at [231, 255] on input "[DATE] Salary" at bounding box center [298, 257] width 144 height 16
click at [235, 258] on input "MAr 2027 Salary" at bounding box center [298, 257] width 144 height 16
type input "Mar 2027 Salary"
click at [284, 367] on input "Apply" at bounding box center [298, 373] width 144 height 16
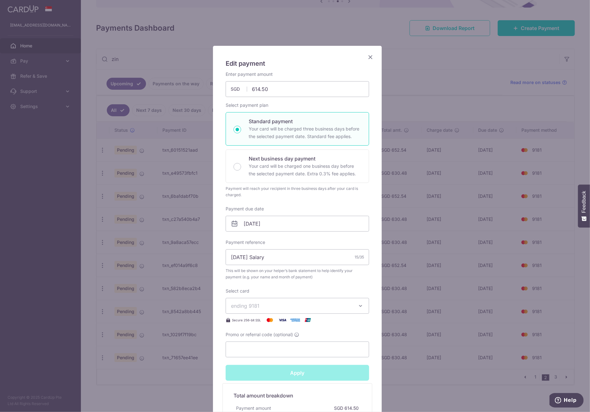
type input "Successfully Applied"
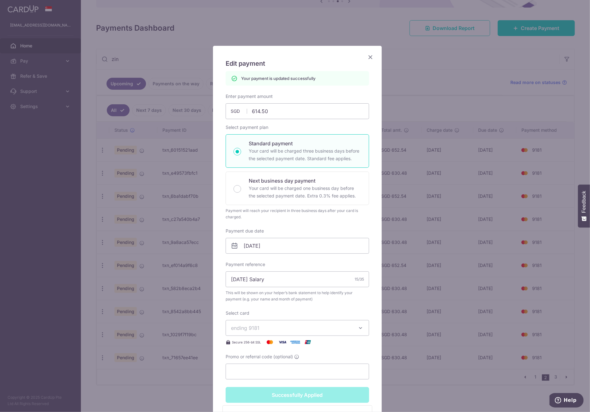
click at [367, 55] on icon "Close" at bounding box center [371, 57] width 8 height 8
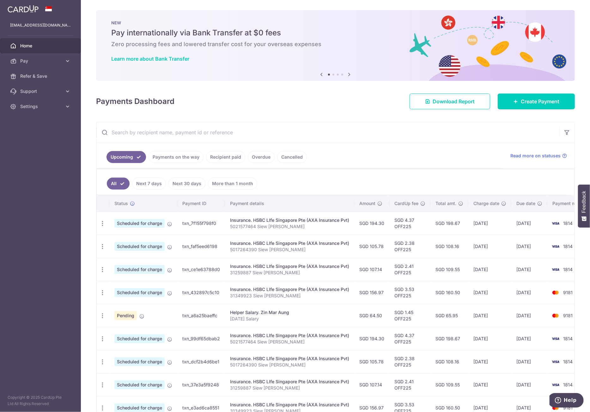
click at [354, 132] on input "text" at bounding box center [327, 132] width 463 height 20
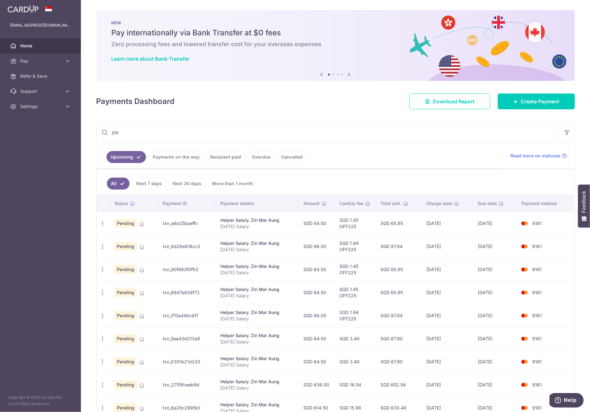
scroll to position [73, 0]
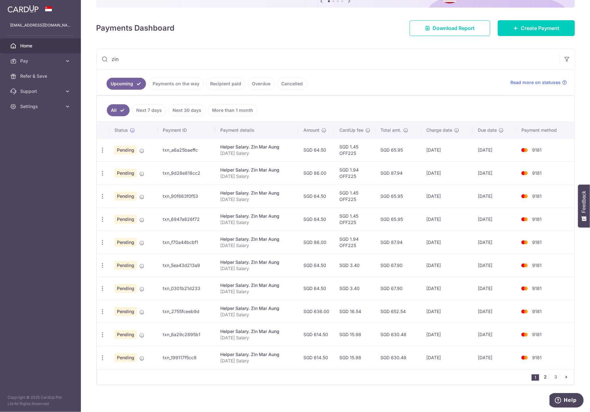
type input "zin"
click at [542, 374] on link "2" at bounding box center [546, 377] width 8 height 8
click at [103, 154] on icon "button" at bounding box center [102, 150] width 7 height 7
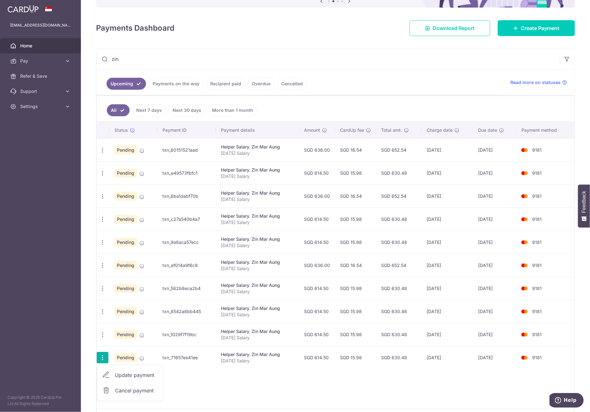
click at [137, 372] on span "Update payment" at bounding box center [136, 375] width 43 height 8
radio input "true"
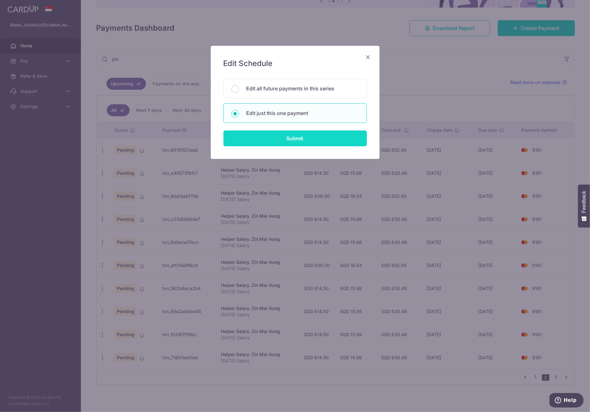
click at [266, 140] on input "Submit" at bounding box center [296, 139] width 144 height 16
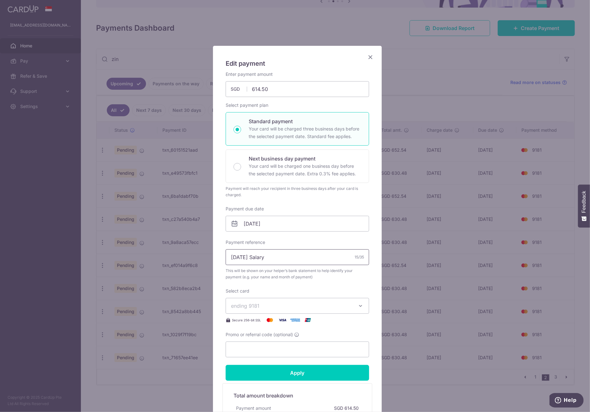
click at [235, 256] on input "[DATE] Salary" at bounding box center [298, 257] width 144 height 16
type input "Apr 2027 Salary"
click at [258, 85] on input "614.50" at bounding box center [298, 89] width 144 height 16
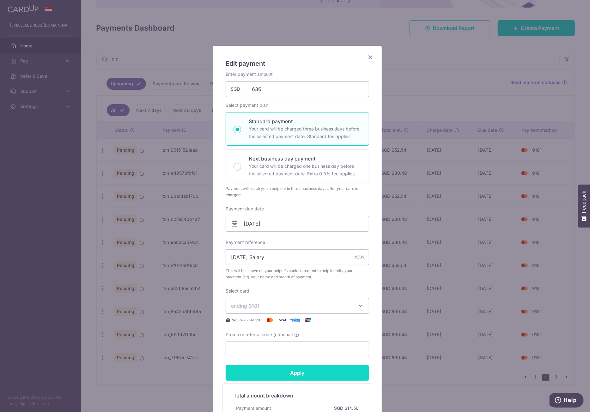
type input "636.00"
click at [313, 367] on input "Apply" at bounding box center [298, 373] width 144 height 16
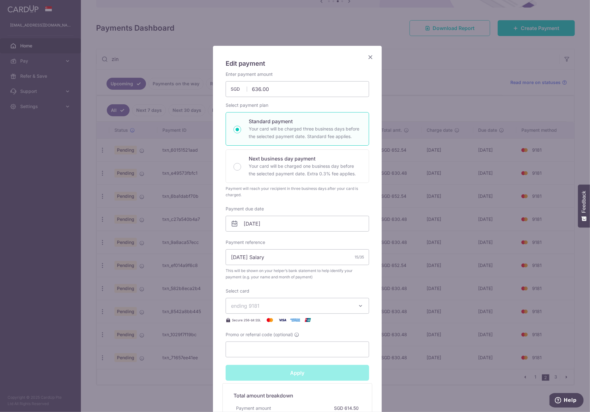
type input "Successfully Applied"
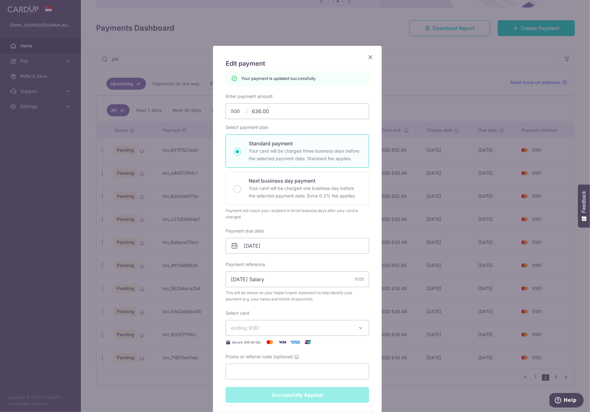
click at [368, 55] on icon "Close" at bounding box center [371, 57] width 8 height 8
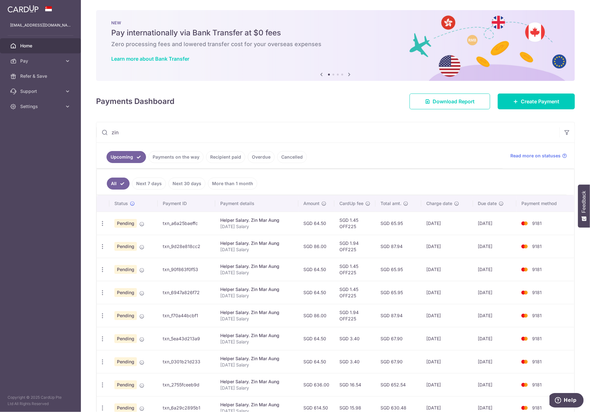
scroll to position [73, 0]
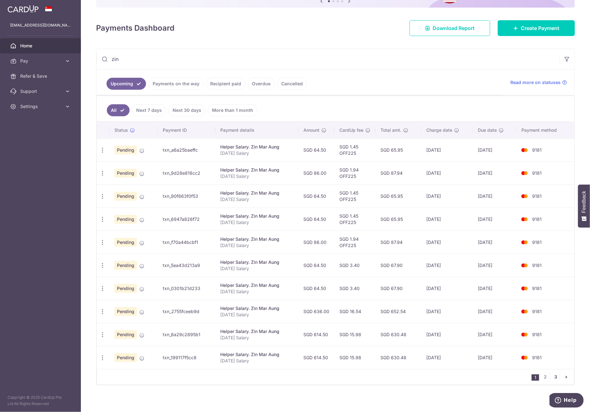
type input "zin"
click at [552, 375] on link "3" at bounding box center [556, 377] width 8 height 8
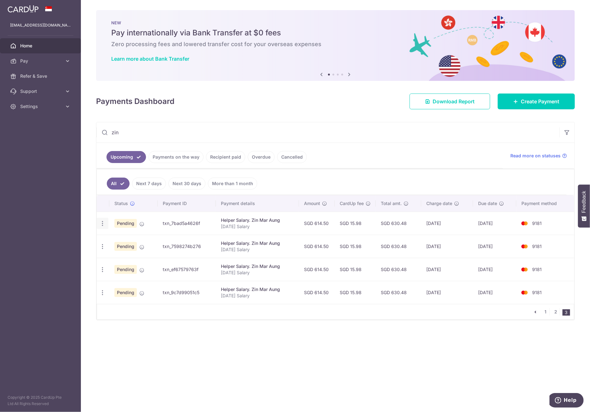
click at [103, 221] on icon "button" at bounding box center [102, 223] width 7 height 7
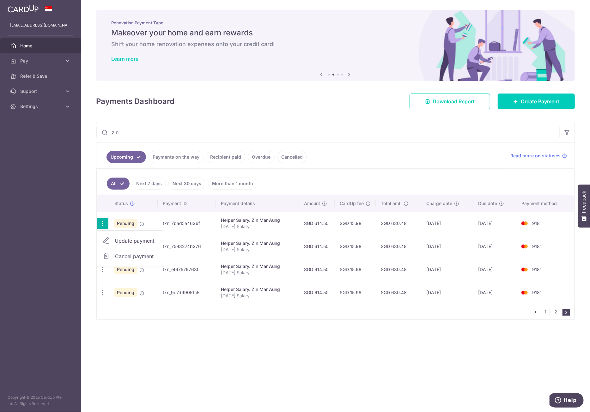
click at [132, 240] on span "Update payment" at bounding box center [136, 241] width 43 height 8
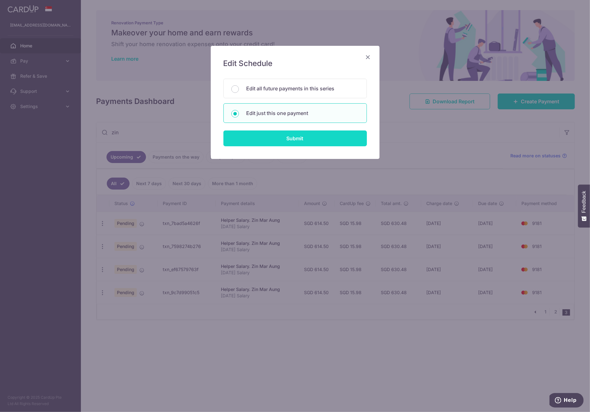
click at [269, 144] on input "Submit" at bounding box center [296, 139] width 144 height 16
radio input "true"
type input "614.50"
type input "[DATE]"
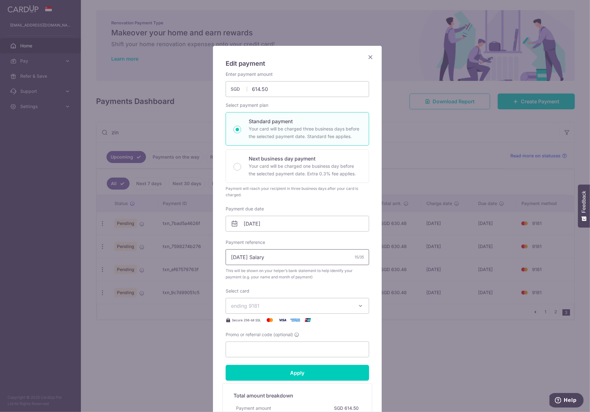
click at [233, 258] on input "[DATE] Salary" at bounding box center [298, 257] width 144 height 16
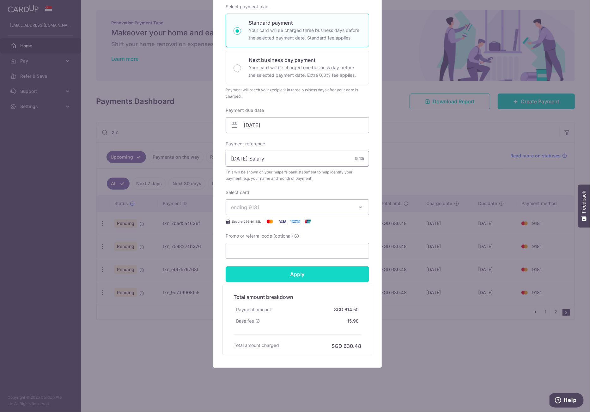
type input "[DATE] Salary"
click at [328, 275] on input "Apply" at bounding box center [298, 274] width 144 height 16
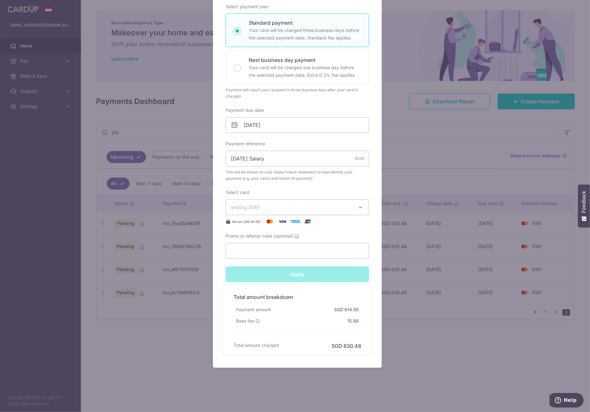
type input "Successfully Applied"
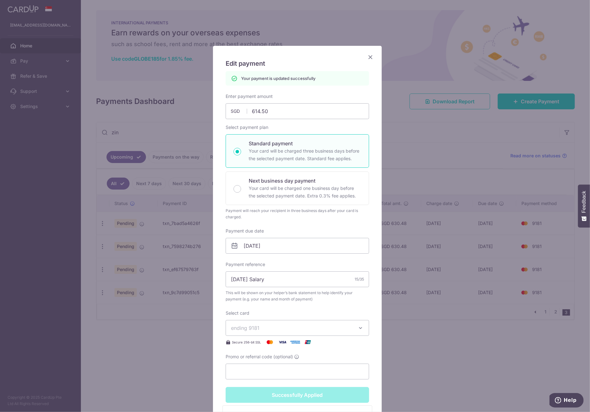
click at [370, 58] on icon "Close" at bounding box center [371, 57] width 8 height 8
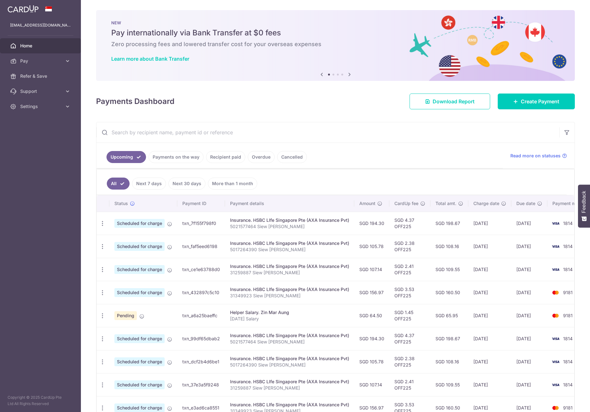
click at [203, 123] on input "text" at bounding box center [327, 132] width 463 height 20
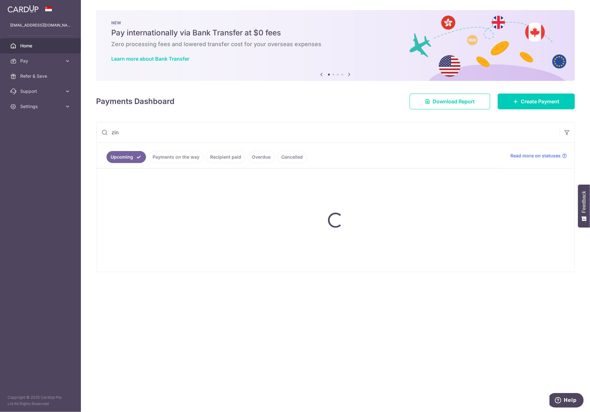
type input "zin"
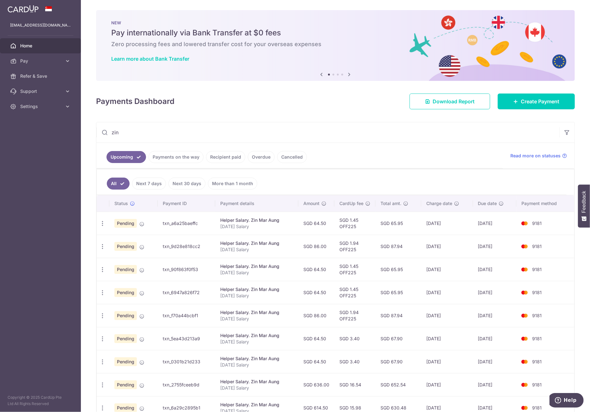
scroll to position [73, 0]
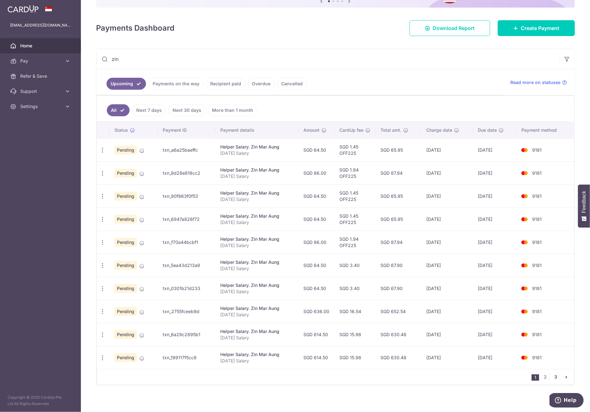
click at [554, 375] on link "3" at bounding box center [556, 377] width 8 height 8
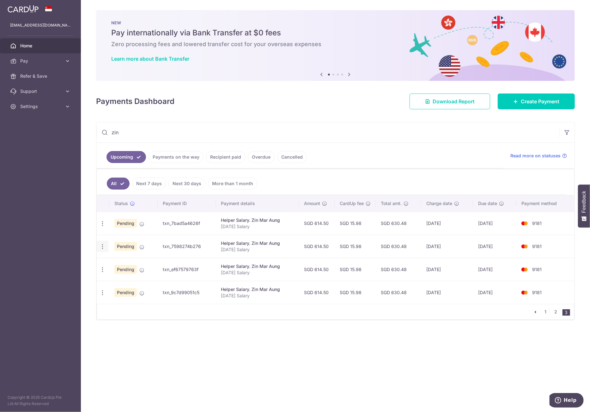
click at [104, 227] on icon "button" at bounding box center [102, 223] width 7 height 7
click at [134, 263] on span "Update payment" at bounding box center [136, 264] width 43 height 8
radio input "true"
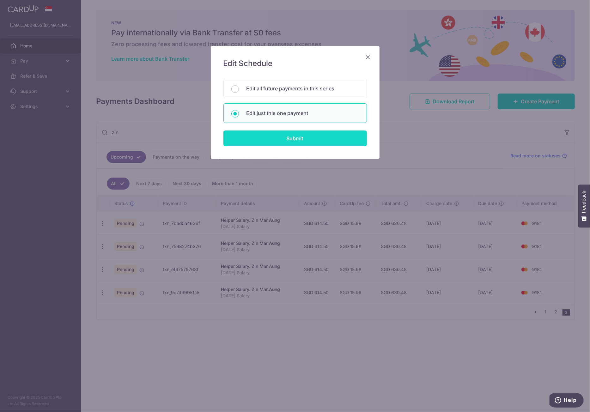
click at [259, 136] on input "Submit" at bounding box center [296, 139] width 144 height 16
radio input "true"
type input "614.50"
type input "[DATE]"
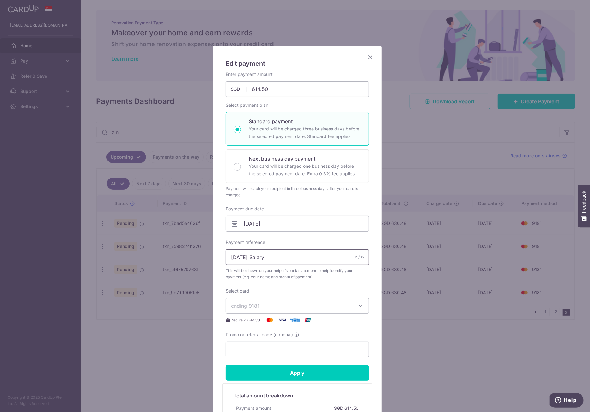
click at [233, 253] on input "[DATE] Salary" at bounding box center [298, 257] width 144 height 16
type input "[DATE] Salary"
click at [255, 88] on input "614.50" at bounding box center [298, 89] width 144 height 16
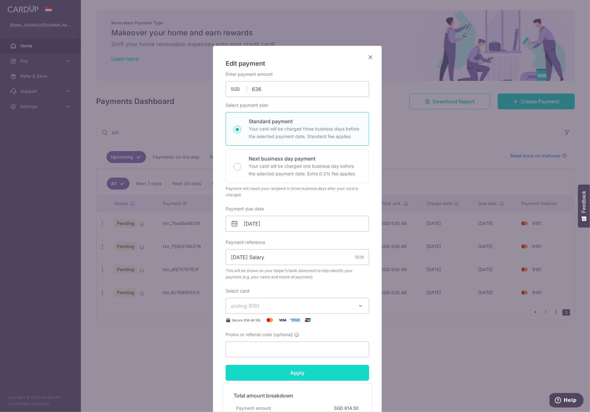
type input "636.00"
click at [303, 374] on input "Apply" at bounding box center [298, 373] width 144 height 16
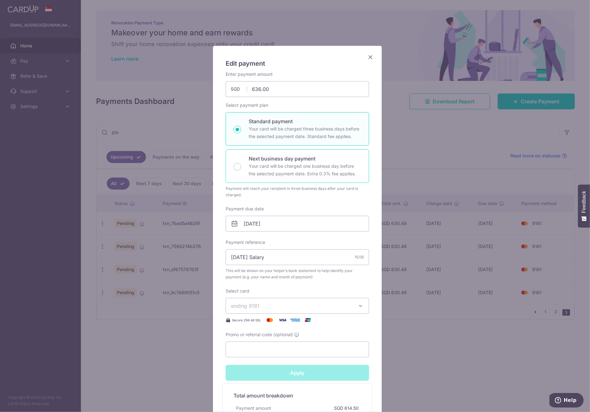
type input "Successfully Applied"
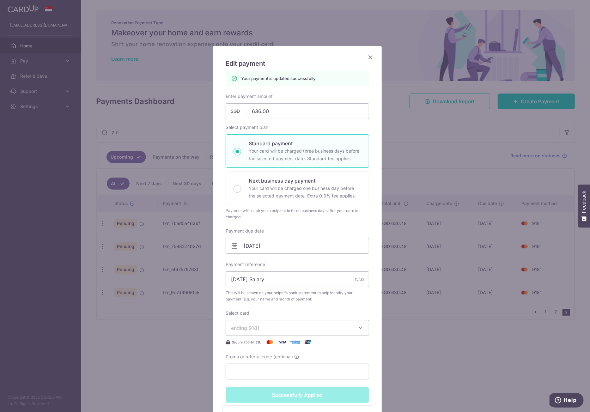
click at [367, 56] on icon "Close" at bounding box center [371, 57] width 8 height 8
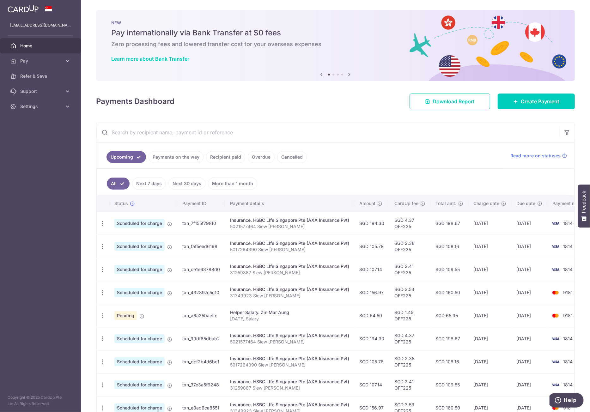
click at [196, 133] on input "text" at bounding box center [327, 132] width 463 height 20
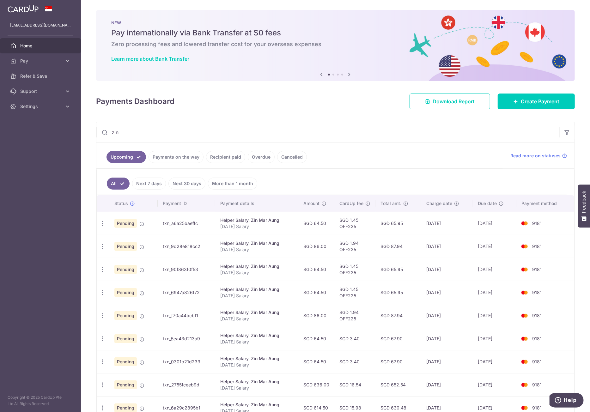
scroll to position [73, 0]
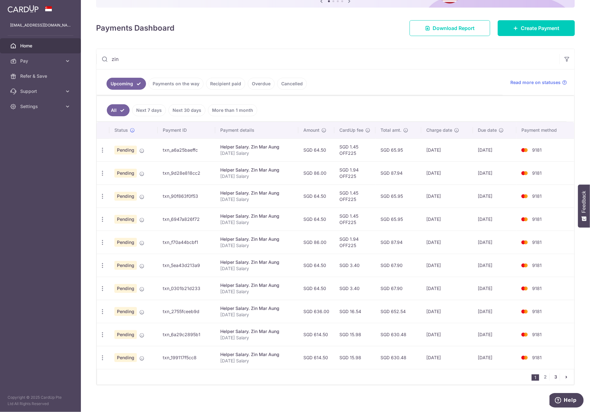
type input "zin"
click at [554, 377] on link "3" at bounding box center [556, 377] width 8 height 8
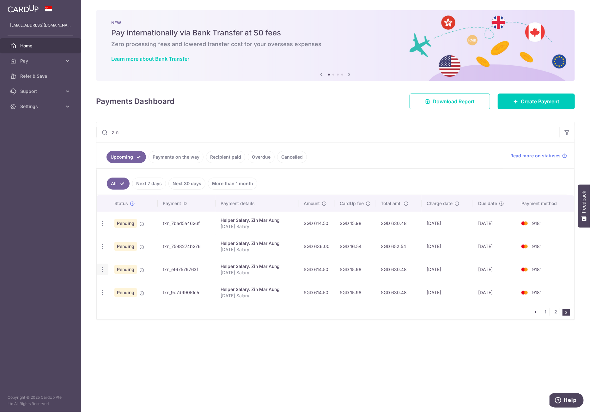
click at [105, 227] on icon "button" at bounding box center [102, 223] width 7 height 7
click at [128, 285] on span "Update payment" at bounding box center [136, 287] width 43 height 8
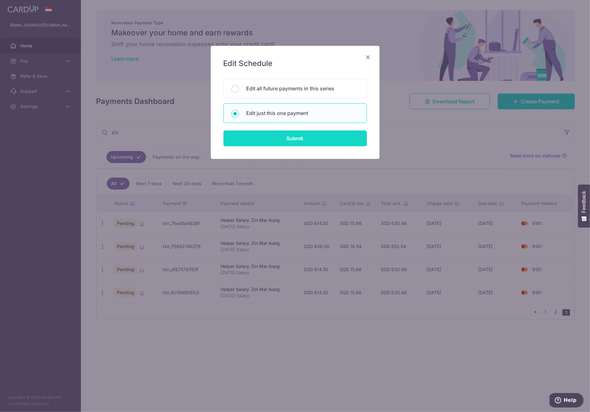
click at [267, 139] on input "Submit" at bounding box center [296, 139] width 144 height 16
radio input "true"
type input "614.50"
type input "20/07/2027"
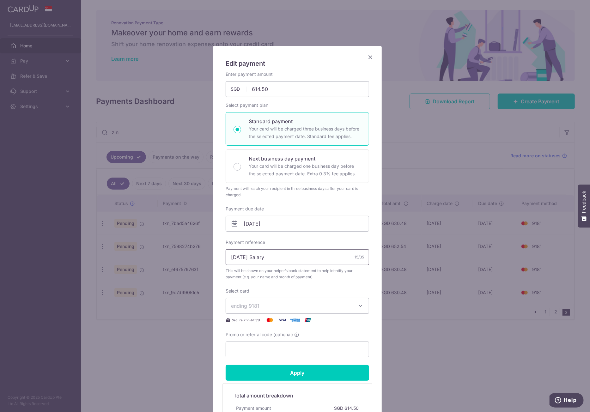
click at [233, 256] on input "Jan 2027 Salary" at bounding box center [298, 257] width 144 height 16
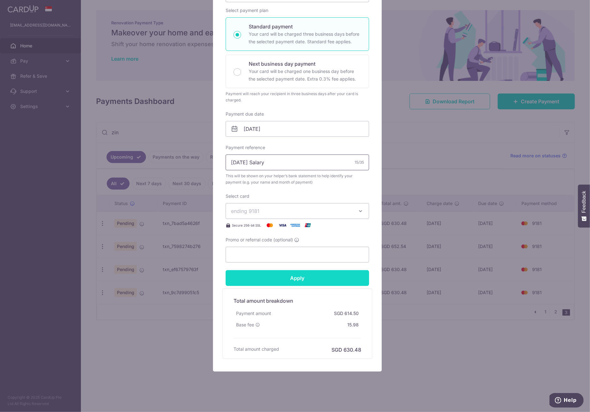
type input "Jul 2027 Salary"
click at [321, 282] on input "Apply" at bounding box center [298, 278] width 144 height 16
type input "Successfully Applied"
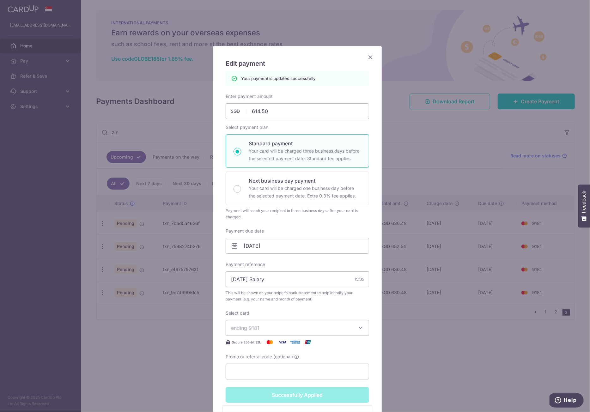
click at [369, 58] on icon "Close" at bounding box center [371, 57] width 8 height 8
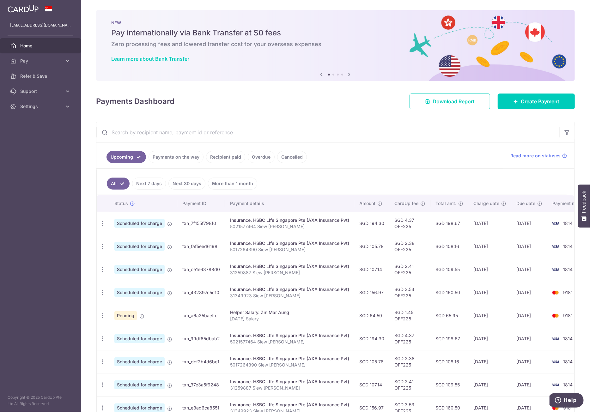
scroll to position [77, 0]
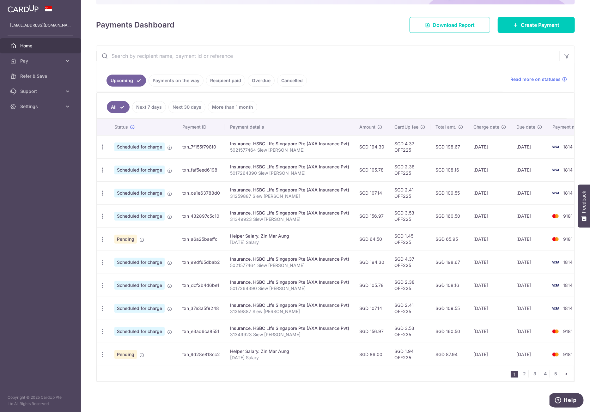
click at [170, 56] on input "text" at bounding box center [327, 56] width 463 height 20
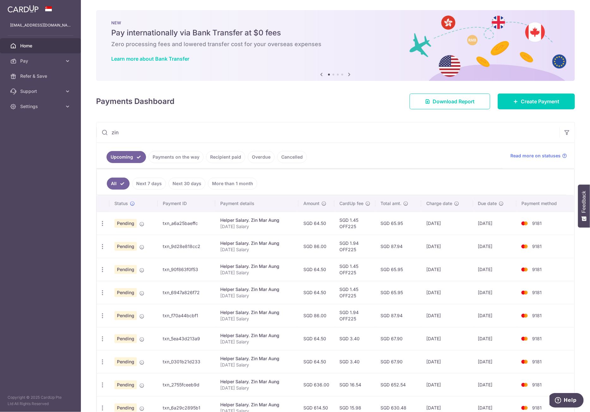
scroll to position [73, 0]
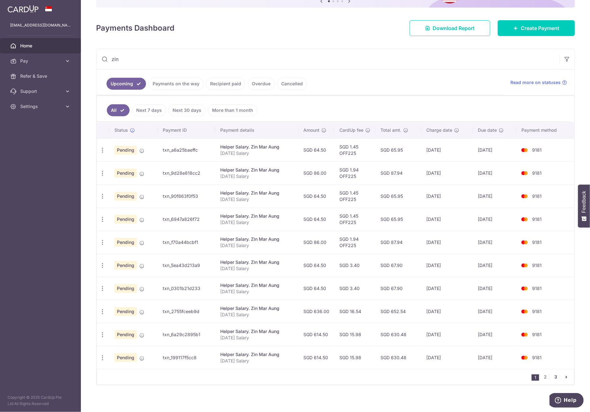
type input "zin"
click at [554, 376] on link "3" at bounding box center [556, 377] width 8 height 8
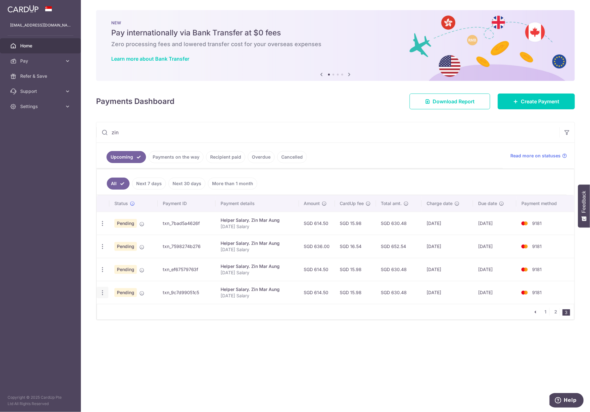
click at [104, 227] on icon "button" at bounding box center [102, 223] width 7 height 7
click at [131, 309] on span "Update payment" at bounding box center [136, 310] width 43 height 8
radio input "true"
type input "614.50"
type input "20/08/2027"
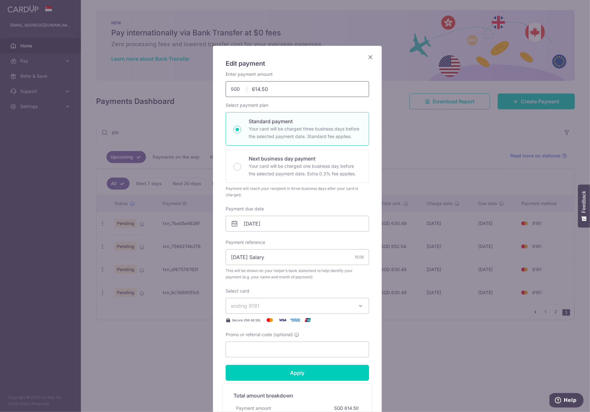
click at [262, 90] on input "614.50" at bounding box center [298, 89] width 144 height 16
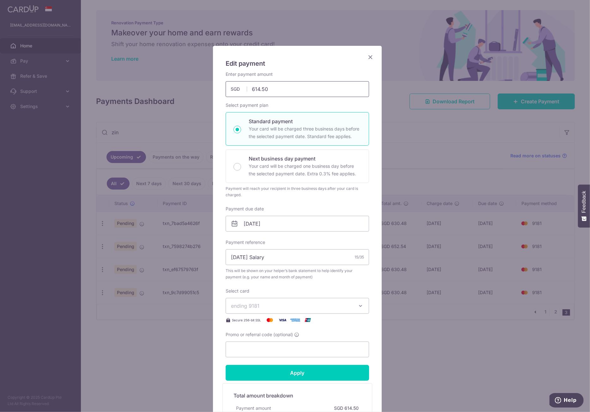
click at [262, 90] on input "614.50" at bounding box center [298, 89] width 144 height 16
click at [233, 256] on input "Jan 2027 Salary" at bounding box center [298, 257] width 144 height 16
type input "Aug 2027 Salary"
click at [308, 374] on input "Apply" at bounding box center [298, 373] width 144 height 16
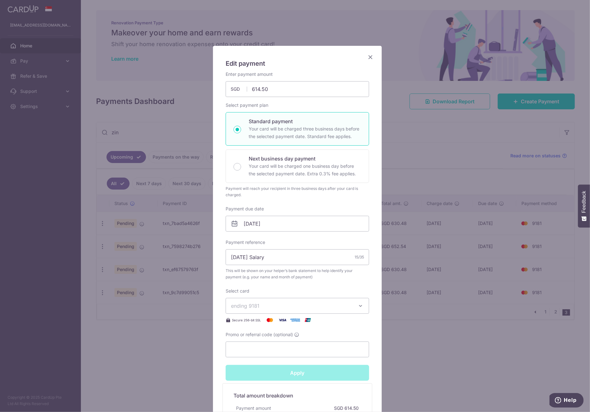
type input "Successfully Applied"
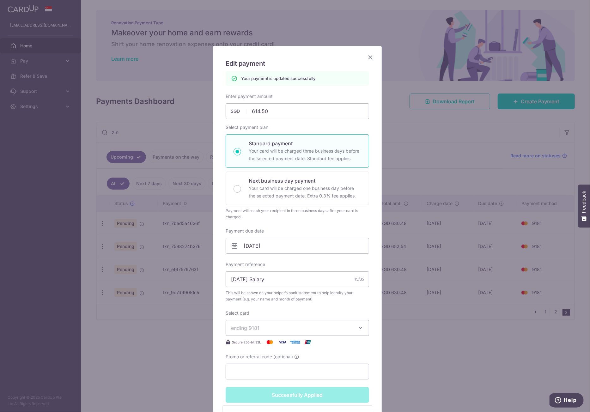
click at [370, 57] on icon "Close" at bounding box center [371, 57] width 8 height 8
